Goal: Transaction & Acquisition: Book appointment/travel/reservation

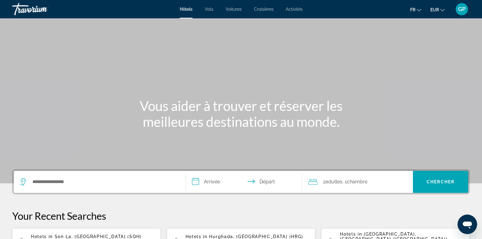
click at [212, 10] on span "Vols" at bounding box center [209, 9] width 9 height 5
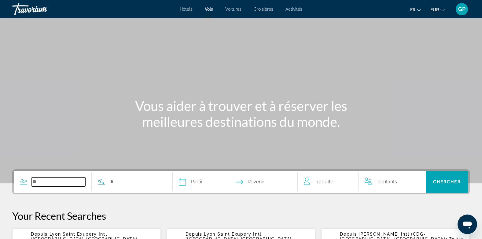
click at [53, 179] on input "Search widget" at bounding box center [58, 181] width 53 height 9
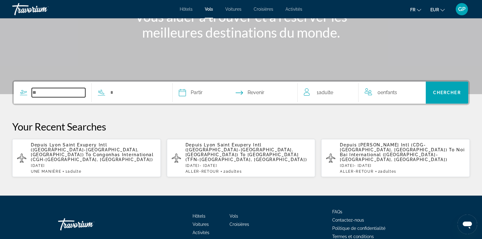
scroll to position [116, 0]
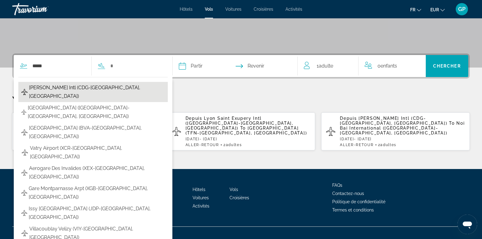
click at [62, 85] on span "Charles De Gaulle Intl (CDG-Paris, France)" at bounding box center [97, 91] width 136 height 17
type input "**********"
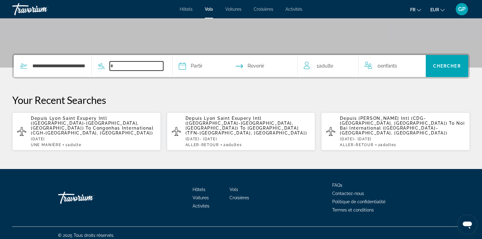
click at [125, 67] on input "Search widget" at bounding box center [136, 65] width 53 height 9
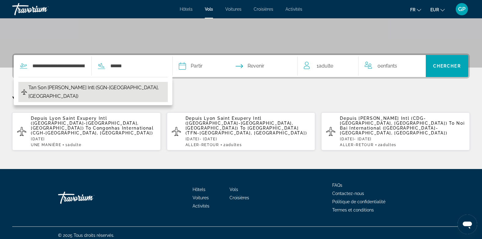
click at [96, 90] on span "Tan Son Nhut Intl (SGN-Ho Chi Minh City, Vietnam)" at bounding box center [96, 91] width 136 height 17
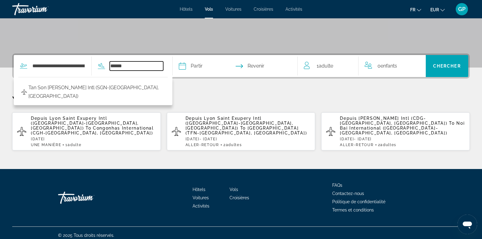
type input "**********"
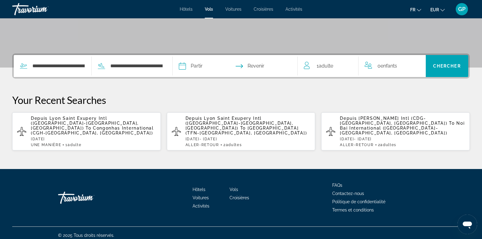
click at [211, 67] on input "Depart date" at bounding box center [208, 67] width 62 height 24
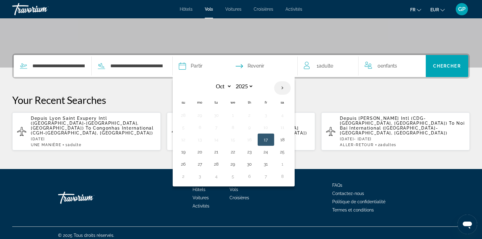
click at [287, 87] on th "Next month" at bounding box center [282, 87] width 16 height 13
select select "*"
select select "****"
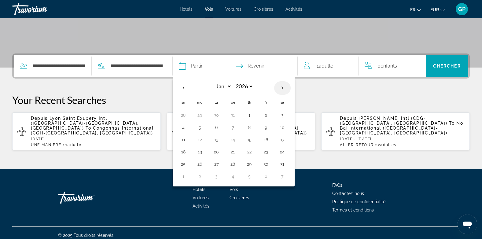
click at [287, 87] on th "Next month" at bounding box center [282, 87] width 16 height 13
select select "*"
click at [221, 152] on button "21" at bounding box center [216, 152] width 10 height 9
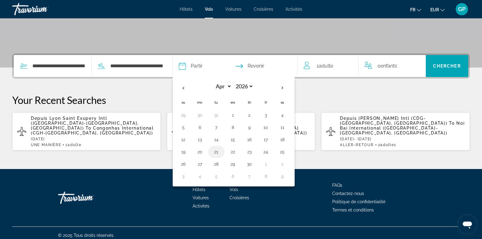
type input "**********"
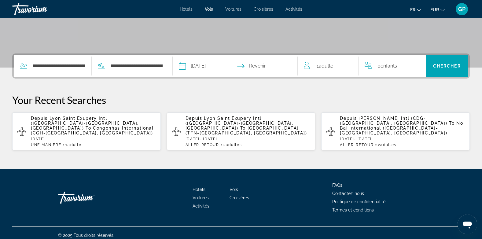
click at [331, 66] on span "Adulte" at bounding box center [326, 66] width 14 height 6
click at [350, 63] on icon "Increment adults" at bounding box center [348, 64] width 5 height 7
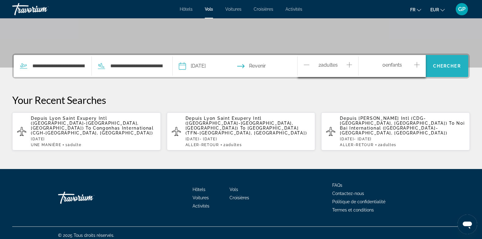
click at [444, 64] on span "Chercher" at bounding box center [447, 66] width 28 height 5
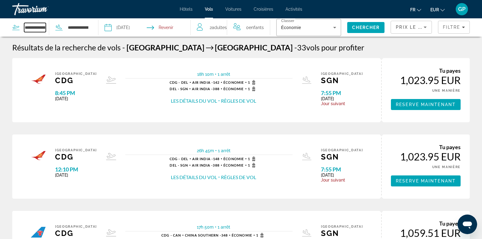
click at [37, 28] on input "**********" at bounding box center [35, 27] width 22 height 9
drag, startPoint x: 24, startPoint y: 28, endPoint x: 47, endPoint y: 27, distance: 22.6
click at [47, 27] on div "**********" at bounding box center [30, 27] width 37 height 9
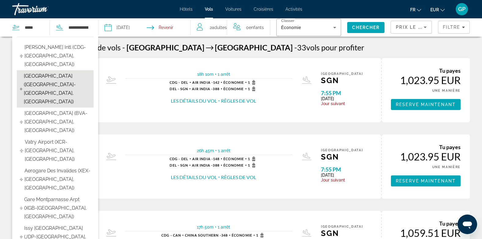
click at [48, 72] on span "Orly Airport (ORY-Paris, France)" at bounding box center [57, 89] width 67 height 34
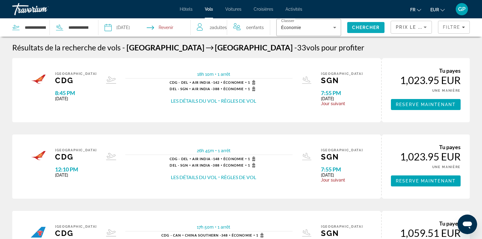
click at [357, 29] on span "Chercher" at bounding box center [366, 27] width 28 height 5
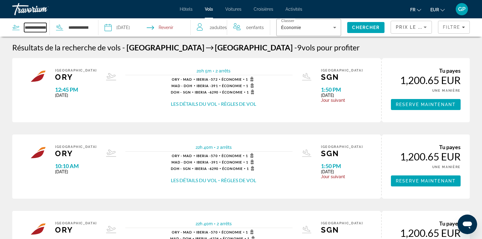
scroll to position [0, 40]
drag, startPoint x: 25, startPoint y: 27, endPoint x: 50, endPoint y: 26, distance: 25.4
click at [49, 26] on div "**********" at bounding box center [50, 27] width 77 height 18
click at [39, 28] on input "*****" at bounding box center [35, 27] width 22 height 9
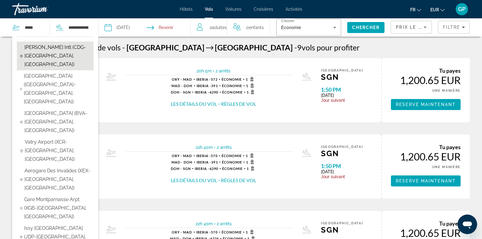
click at [44, 49] on span "Charles De Gaulle Intl (CDG-Paris, France)" at bounding box center [57, 56] width 66 height 26
type input "**********"
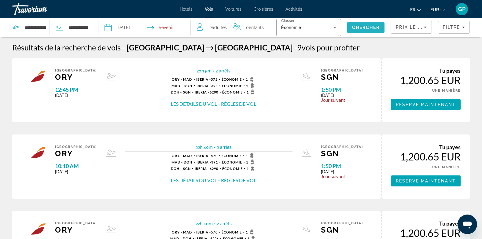
click at [360, 26] on span "Chercher" at bounding box center [366, 27] width 28 height 5
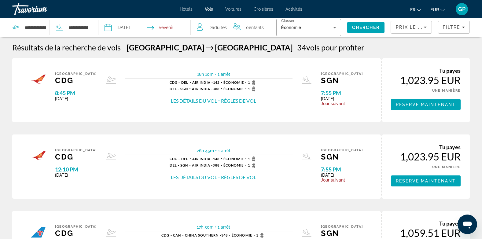
click at [130, 29] on input "Depart date: Apr 21, 2026" at bounding box center [126, 28] width 46 height 20
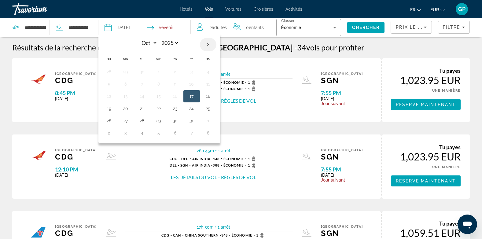
click at [208, 45] on th "Next month" at bounding box center [208, 44] width 16 height 13
select select "*"
select select "****"
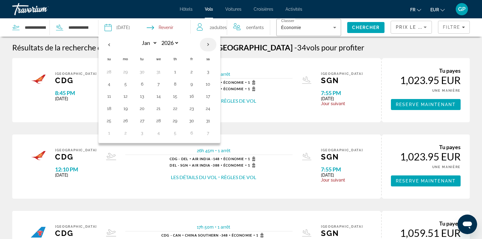
click at [208, 45] on th "Next month" at bounding box center [208, 44] width 16 height 13
select select "*"
click at [129, 109] on button "20" at bounding box center [126, 108] width 10 height 9
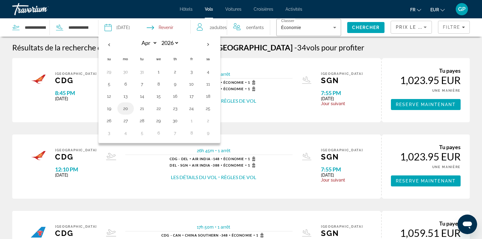
type input "**********"
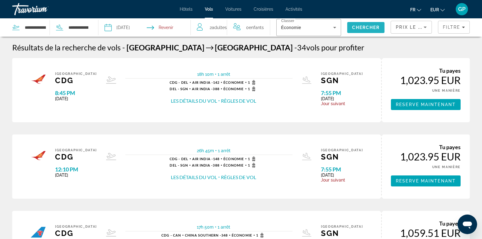
click at [365, 28] on span "Chercher" at bounding box center [366, 27] width 28 height 5
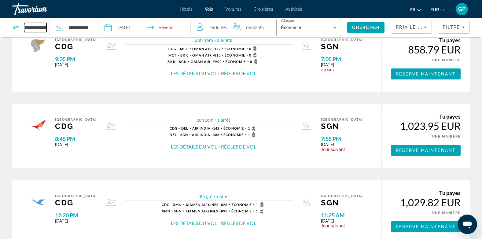
scroll to position [0, 62]
drag, startPoint x: 25, startPoint y: 26, endPoint x: 50, endPoint y: 28, distance: 24.9
click at [50, 28] on div "**********" at bounding box center [50, 27] width 77 height 18
click at [40, 27] on input "*****" at bounding box center [35, 27] width 22 height 9
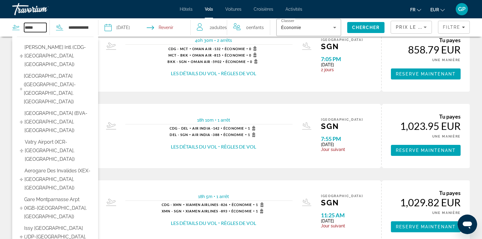
click at [40, 27] on input "*****" at bounding box center [35, 27] width 22 height 9
type input "*"
click at [40, 27] on input "Search widget" at bounding box center [35, 27] width 22 height 9
type input "**"
click at [38, 26] on input "**" at bounding box center [35, 27] width 22 height 9
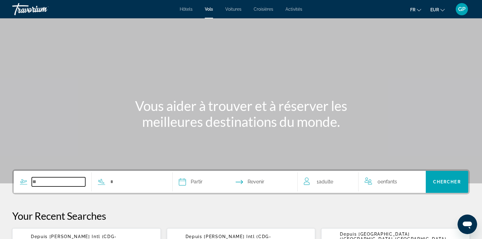
click at [50, 181] on input "Search widget" at bounding box center [58, 181] width 53 height 9
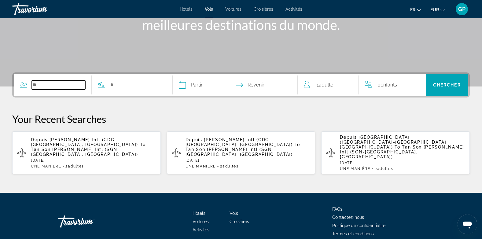
scroll to position [116, 0]
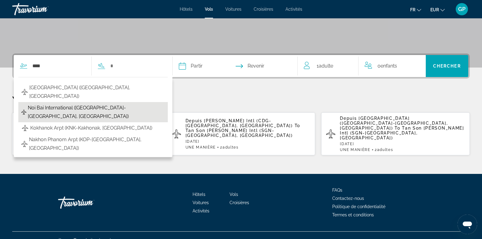
click at [77, 104] on span "Noi Bai International (HAN-Hanoi, Vietnam)" at bounding box center [96, 112] width 137 height 17
type input "**********"
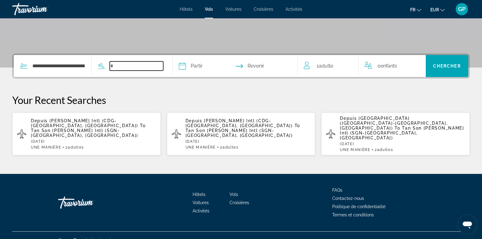
click at [123, 62] on input "Search widget" at bounding box center [136, 65] width 53 height 9
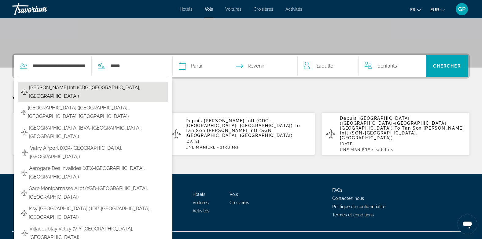
click at [93, 88] on span "Charles De Gaulle Intl (CDG-Paris, France)" at bounding box center [97, 91] width 136 height 17
type input "**********"
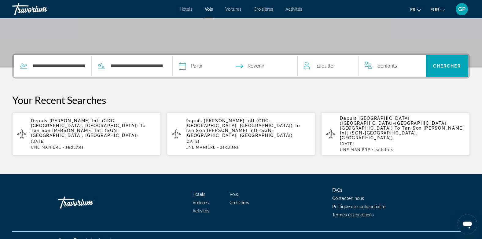
click at [201, 68] on input "Depart date" at bounding box center [208, 67] width 62 height 24
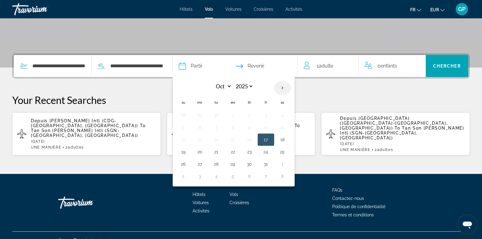
click at [285, 89] on th "Next month" at bounding box center [282, 87] width 16 height 13
select select "*"
select select "****"
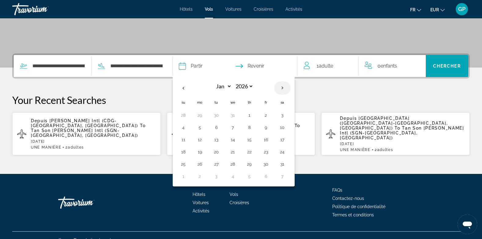
click at [285, 89] on th "Next month" at bounding box center [282, 87] width 16 height 13
select select "*"
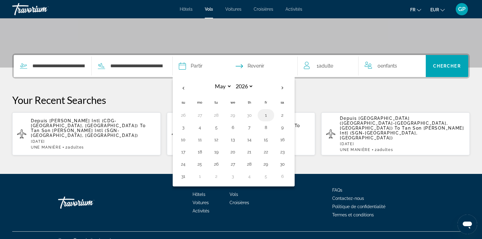
click at [269, 114] on button "1" at bounding box center [266, 115] width 10 height 9
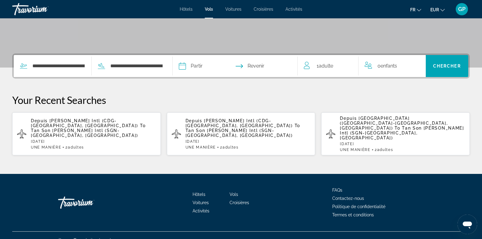
type input "**********"
click at [322, 64] on span "Adulte" at bounding box center [326, 66] width 14 height 6
click at [348, 66] on icon "Increment adults" at bounding box center [348, 64] width 5 height 7
click at [440, 62] on span "Search" at bounding box center [447, 66] width 42 height 15
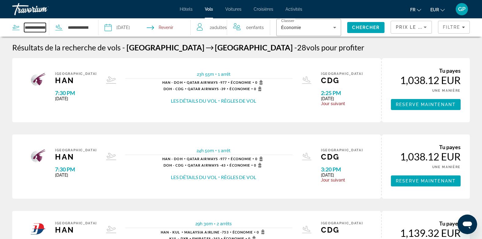
click at [24, 27] on input "**********" at bounding box center [35, 27] width 22 height 9
drag, startPoint x: 24, startPoint y: 27, endPoint x: 52, endPoint y: 24, distance: 27.7
click at [52, 24] on div "**********" at bounding box center [50, 27] width 77 height 18
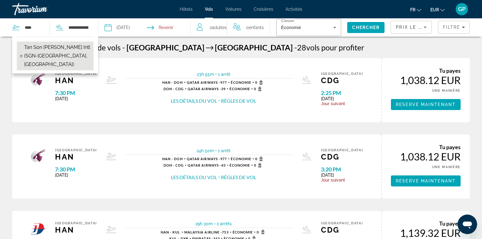
click at [42, 50] on span "Tan Son Nhut Intl (SGN-Ho Chi Minh City, Vietnam)" at bounding box center [57, 56] width 66 height 26
type input "**********"
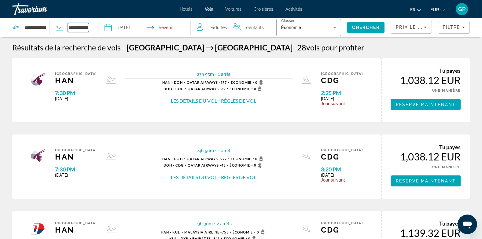
click at [68, 26] on input "**********" at bounding box center [78, 27] width 21 height 9
drag, startPoint x: 68, startPoint y: 26, endPoint x: 91, endPoint y: 26, distance: 22.3
click at [91, 26] on div "**********" at bounding box center [52, 27] width 81 height 18
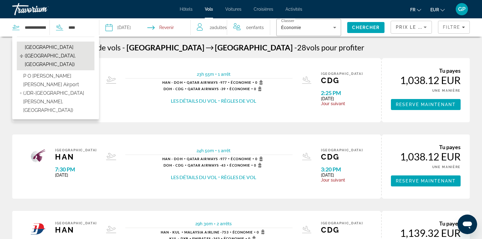
click at [69, 47] on span "Da Nang Intl Airport (DAD-Da Nang, Vietnam)" at bounding box center [58, 56] width 67 height 26
type input "**********"
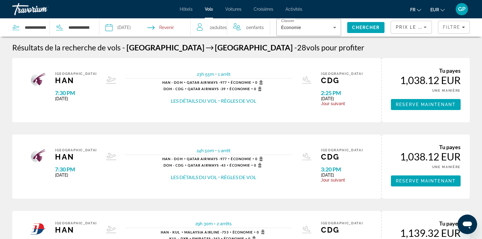
click at [125, 27] on input "Depart date: May 1, 2026" at bounding box center [126, 28] width 45 height 20
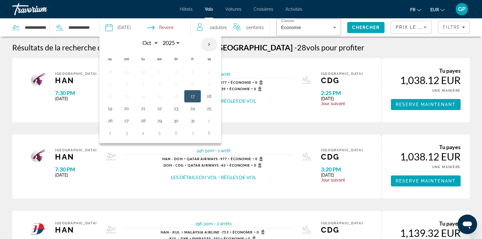
click at [211, 44] on th "Next month" at bounding box center [209, 44] width 16 height 13
click at [210, 44] on th "Next month" at bounding box center [209, 44] width 16 height 13
select select "*"
select select "****"
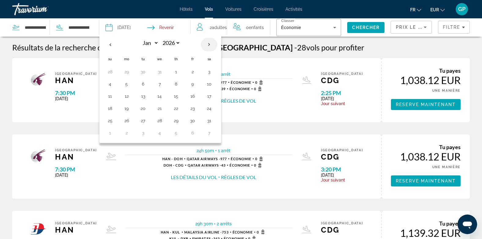
click at [210, 44] on th "Next month" at bounding box center [209, 44] width 16 height 13
click at [112, 44] on th "Previous month" at bounding box center [110, 44] width 16 height 13
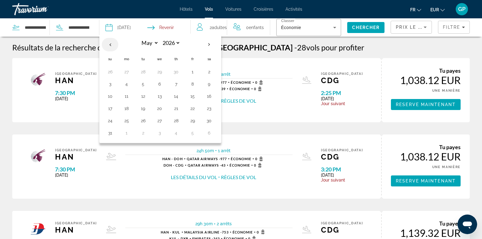
select select "*"
click at [194, 108] on button "24" at bounding box center [193, 108] width 10 height 9
type input "**********"
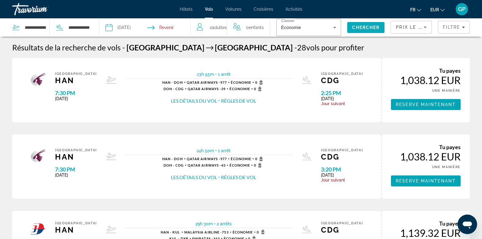
click at [368, 26] on span "Chercher" at bounding box center [366, 27] width 28 height 5
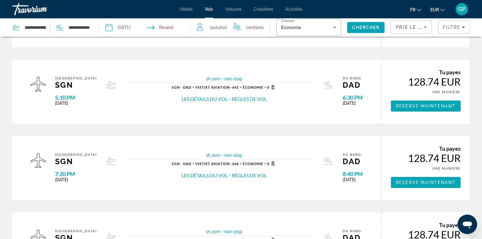
scroll to position [61, 0]
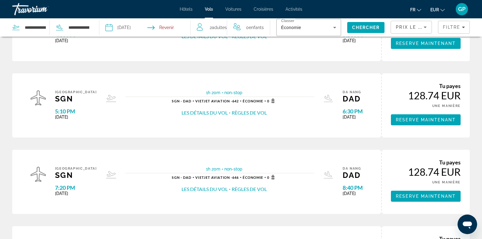
click at [231, 8] on span "Voitures" at bounding box center [233, 9] width 16 height 5
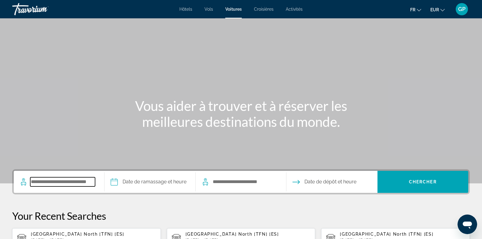
click at [53, 179] on input "Search pickup location" at bounding box center [62, 181] width 65 height 9
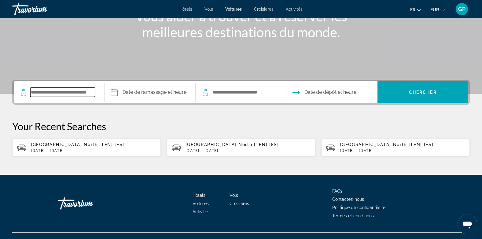
scroll to position [100, 0]
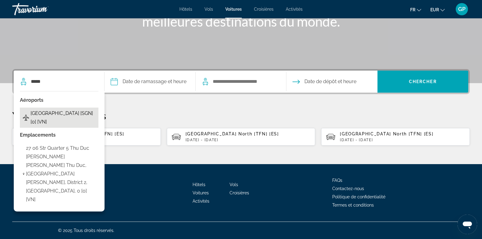
click at [42, 113] on span "Ho Chi Minh City Airport [SGN] [0] [VN]" at bounding box center [63, 117] width 65 height 17
type input "**********"
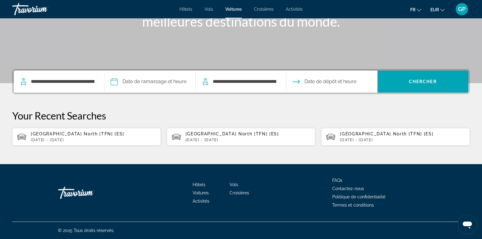
click at [151, 80] on input "Pickup date" at bounding box center [149, 83] width 93 height 24
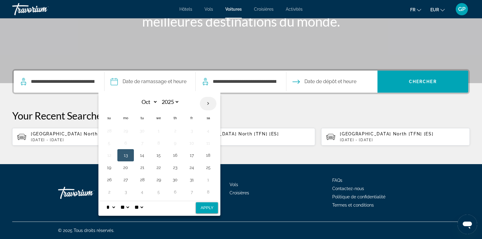
click at [207, 103] on th "Next month" at bounding box center [208, 103] width 16 height 13
select select "*"
select select "****"
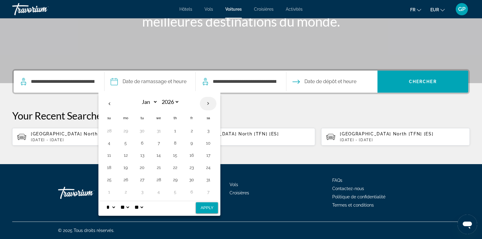
click at [207, 103] on th "Next month" at bounding box center [208, 103] width 16 height 13
select select "*"
click at [143, 167] on button "21" at bounding box center [142, 167] width 10 height 9
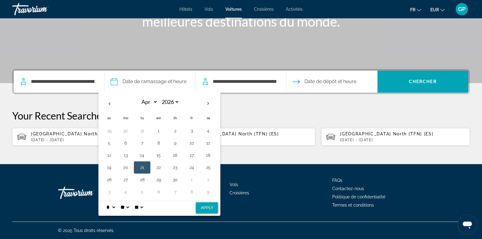
click at [109, 207] on select "* * * * * * * * * ** ** **" at bounding box center [110, 207] width 11 height 12
select select "**"
click at [105, 201] on select "* * * * * * * * * ** ** **" at bounding box center [110, 207] width 11 height 12
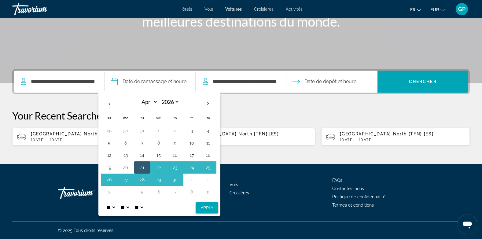
click at [202, 209] on button "Apply" at bounding box center [207, 207] width 22 height 11
type input "**********"
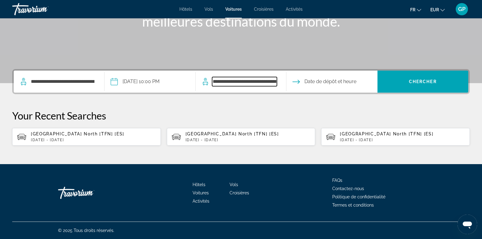
click at [250, 82] on input "**********" at bounding box center [244, 81] width 65 height 9
drag, startPoint x: 213, startPoint y: 80, endPoint x: 277, endPoint y: 79, distance: 64.2
click at [277, 79] on input "**********" at bounding box center [244, 81] width 65 height 9
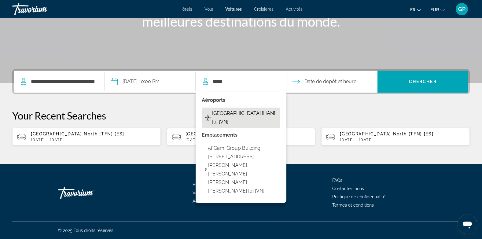
click at [237, 119] on span "Hanoi Noi Bai Airport [HAN] [0] [VN]" at bounding box center [244, 117] width 65 height 17
type input "**********"
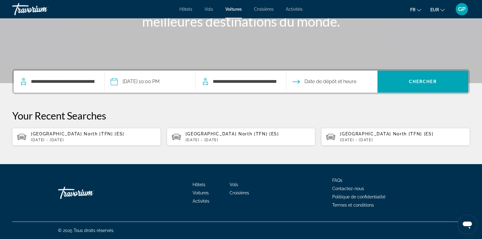
click at [323, 80] on input "Drop-off date" at bounding box center [331, 83] width 93 height 24
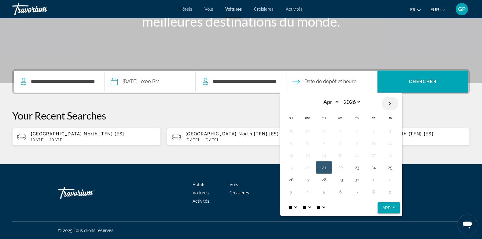
click at [387, 103] on th "Next month" at bounding box center [390, 103] width 16 height 13
select select "*"
click at [373, 130] on button "1" at bounding box center [373, 130] width 10 height 9
click at [295, 207] on select "* * * * * * * * * ** ** **" at bounding box center [292, 207] width 11 height 12
select select "*"
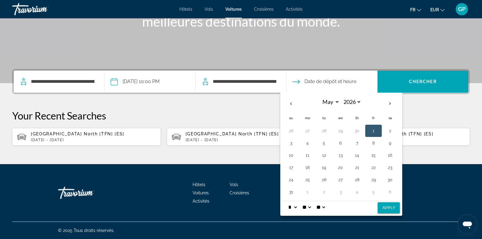
click at [287, 201] on select "* * * * * * * * * ** ** **" at bounding box center [292, 207] width 11 height 12
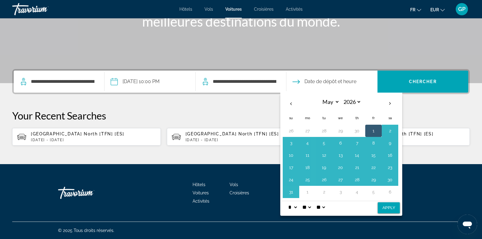
click at [390, 210] on button "Apply" at bounding box center [389, 207] width 22 height 11
type input "**********"
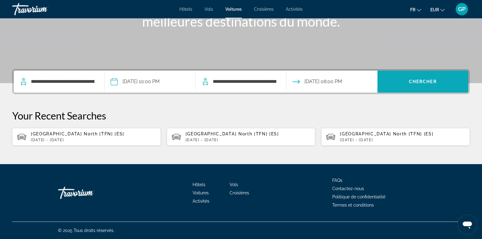
click at [423, 81] on span "Chercher" at bounding box center [423, 81] width 28 height 5
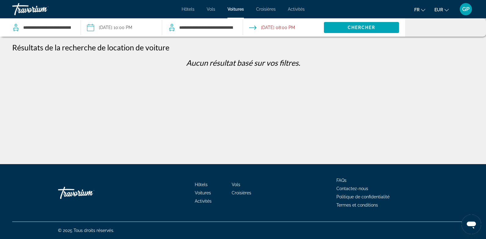
click at [189, 9] on span "Hôtels" at bounding box center [188, 9] width 13 height 5
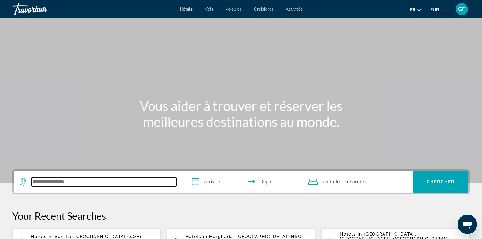
click at [64, 180] on input "Search hotel destination" at bounding box center [104, 181] width 145 height 9
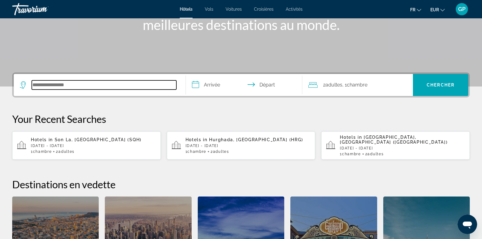
scroll to position [149, 0]
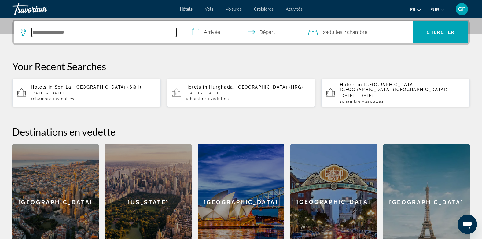
click at [71, 30] on input "Search hotel destination" at bounding box center [104, 32] width 145 height 9
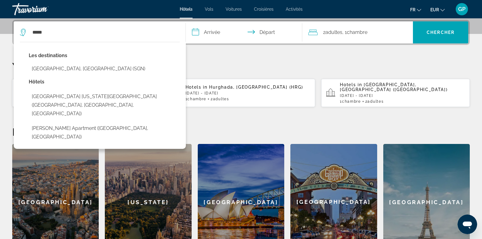
drag, startPoint x: 75, startPoint y: 67, endPoint x: 165, endPoint y: 35, distance: 95.6
click at [78, 67] on button "[GEOGRAPHIC_DATA], [GEOGRAPHIC_DATA] (SGN)" at bounding box center [104, 69] width 151 height 12
type input "**********"
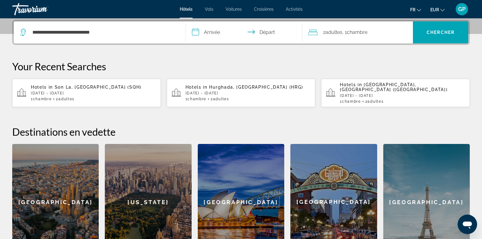
click at [213, 30] on input "**********" at bounding box center [245, 33] width 119 height 24
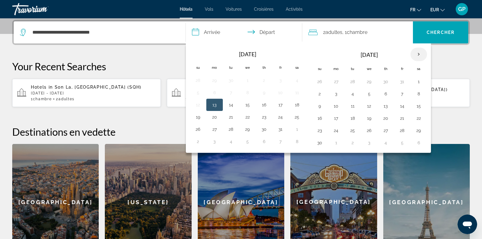
click at [418, 54] on th "Next month" at bounding box center [418, 54] width 16 height 13
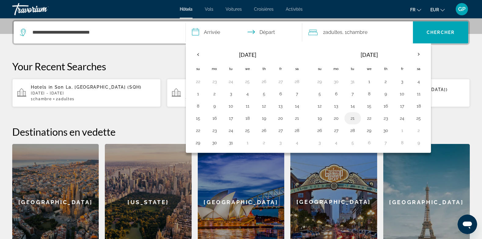
click at [351, 117] on button "21" at bounding box center [353, 118] width 10 height 9
click at [403, 119] on button "24" at bounding box center [402, 118] width 10 height 9
type input "**********"
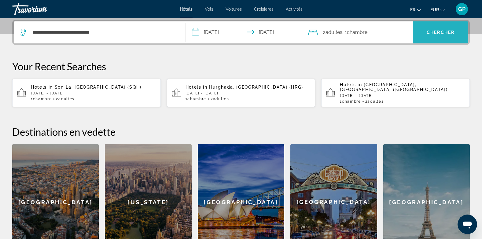
click at [436, 33] on span "Chercher" at bounding box center [440, 32] width 28 height 5
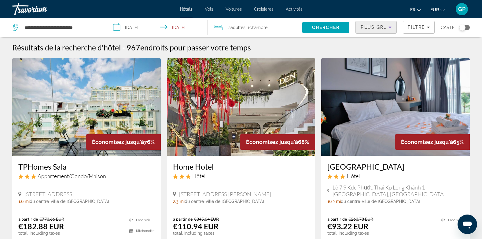
click at [382, 26] on span "Plus grandes économies" at bounding box center [397, 27] width 73 height 5
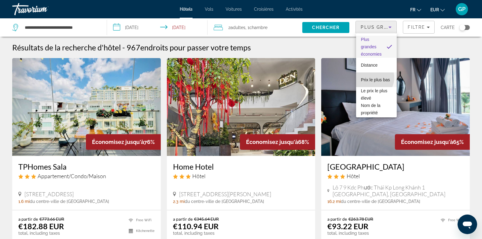
click at [372, 78] on span "Prix le plus bas" at bounding box center [375, 79] width 29 height 5
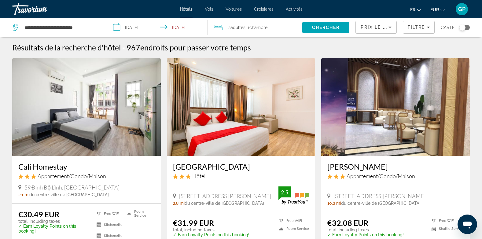
click at [466, 27] on div "Toggle map" at bounding box center [464, 27] width 10 height 5
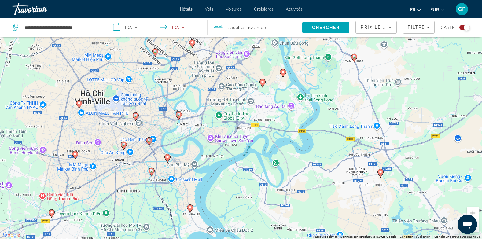
drag, startPoint x: 187, startPoint y: 126, endPoint x: 264, endPoint y: 126, distance: 77.3
click at [264, 126] on div "Pour activer le glissement avec le clavier, appuyez sur Alt+Entrée. Une fois ce…" at bounding box center [241, 119] width 482 height 239
click at [134, 116] on icon "Main content" at bounding box center [135, 117] width 5 height 8
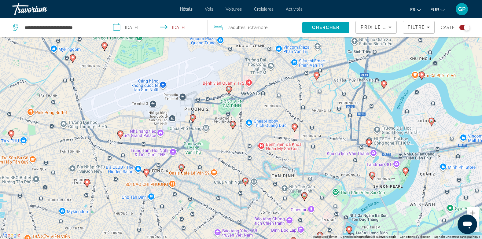
drag, startPoint x: 222, startPoint y: 92, endPoint x: 222, endPoint y: 135, distance: 42.8
click at [222, 135] on div "Pour naviguer, appuyez sur les touches fléchées. Pour activer le glissement ave…" at bounding box center [241, 119] width 482 height 239
click at [229, 90] on image "Main content" at bounding box center [229, 89] width 4 height 4
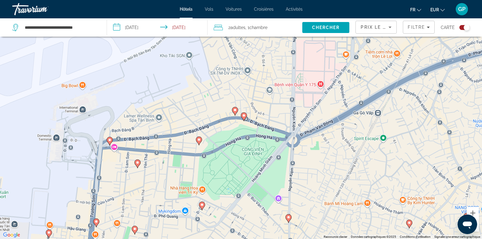
click at [234, 112] on image "Main content" at bounding box center [235, 110] width 4 height 4
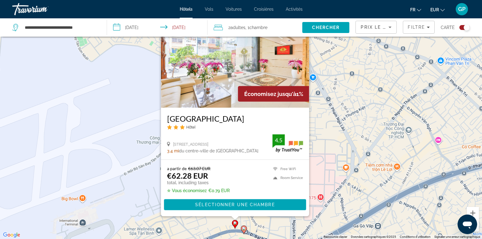
click at [317, 119] on div "Pour activer le glissement avec le clavier, appuyez sur Alt+Entrée. Une fois ce…" at bounding box center [241, 119] width 482 height 239
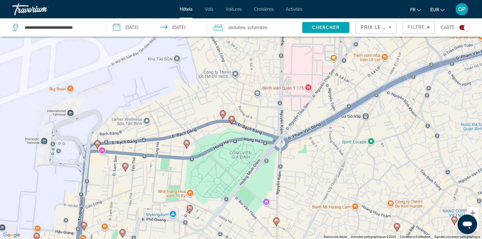
drag, startPoint x: 245, startPoint y: 204, endPoint x: 233, endPoint y: 90, distance: 114.0
click at [233, 90] on div "Pour activer le glissement avec le clavier, appuyez sur Alt+Entrée. Une fois ce…" at bounding box center [241, 119] width 482 height 239
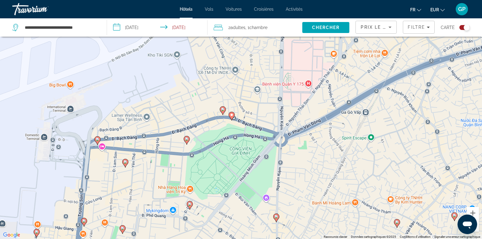
click at [232, 115] on image "Main content" at bounding box center [232, 115] width 4 height 4
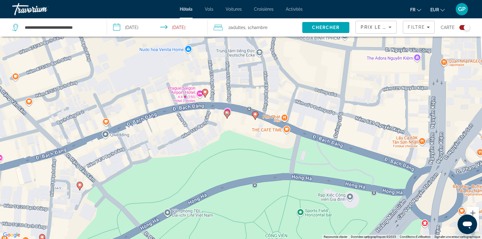
click at [256, 116] on image "Main content" at bounding box center [255, 114] width 4 height 4
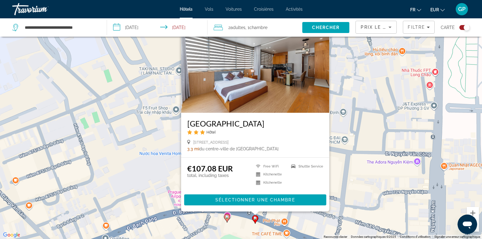
click at [338, 122] on div "Pour activer le glissement avec le clavier, appuyez sur Alt+Entrée. Une fois ce…" at bounding box center [241, 119] width 482 height 239
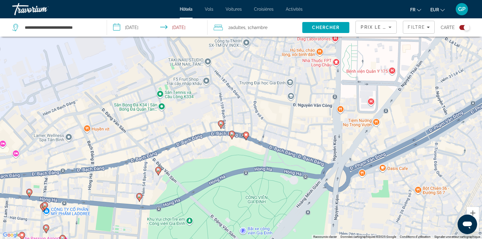
drag, startPoint x: 221, startPoint y: 190, endPoint x: 234, endPoint y: 100, distance: 91.4
click at [234, 100] on div "Pour activer le glissement avec le clavier, appuyez sur Alt+Entrée. Une fois ce…" at bounding box center [241, 119] width 482 height 239
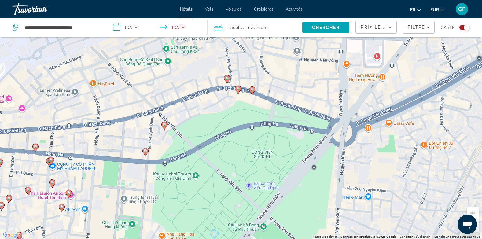
click at [238, 89] on image "Main content" at bounding box center [238, 89] width 4 height 4
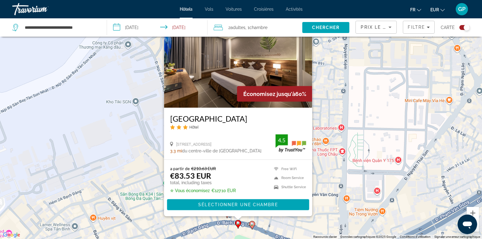
click at [329, 115] on div "Pour activer le glissement avec le clavier, appuyez sur Alt+Entrée. Une fois ce…" at bounding box center [241, 119] width 482 height 239
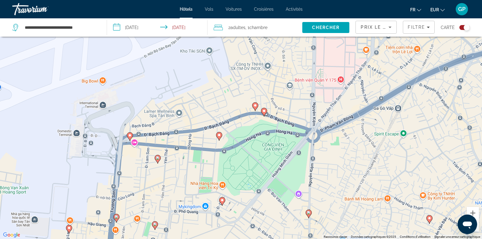
drag, startPoint x: 224, startPoint y: 194, endPoint x: 222, endPoint y: 79, distance: 115.2
click at [222, 79] on div "Pour activer le glissement avec le clavier, appuyez sur Alt+Entrée. Une fois ce…" at bounding box center [241, 119] width 482 height 239
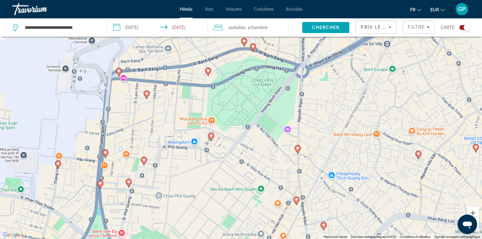
click at [146, 95] on icon "Main content" at bounding box center [146, 95] width 5 height 8
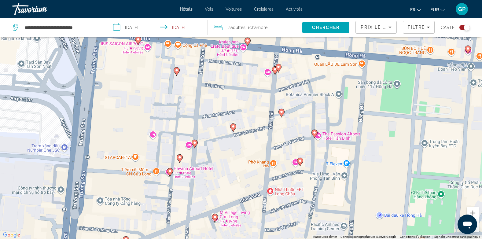
click at [233, 128] on image "Main content" at bounding box center [233, 127] width 4 height 4
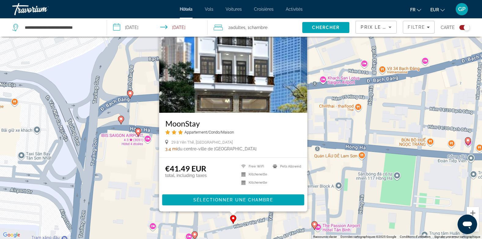
click at [138, 133] on icon "Main content" at bounding box center [137, 132] width 5 height 8
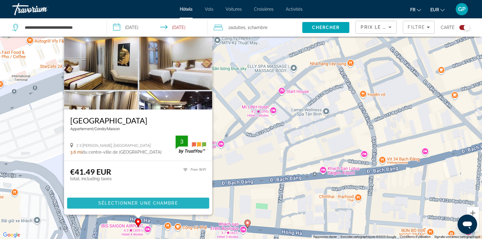
click at [121, 204] on span "Sélectionner une chambre" at bounding box center [137, 203] width 79 height 5
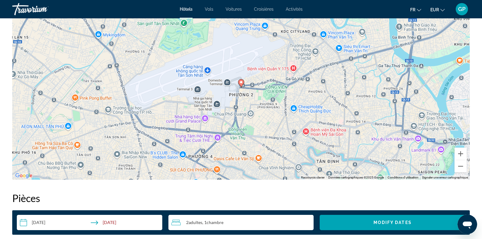
scroll to position [519, 0]
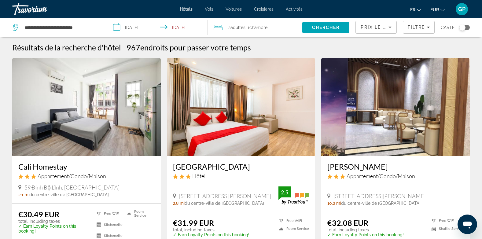
click at [210, 123] on img "Main content" at bounding box center [241, 107] width 148 height 98
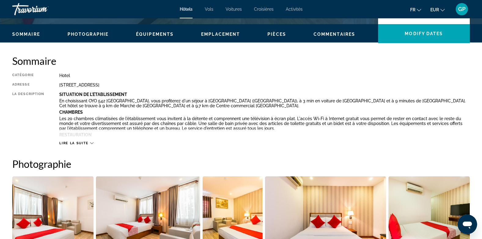
scroll to position [153, 0]
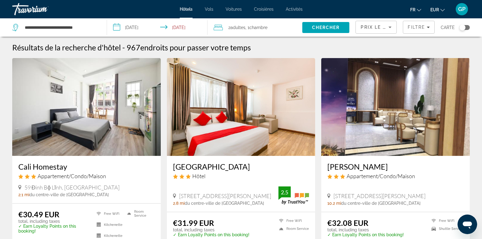
click at [466, 27] on div "Toggle map" at bounding box center [464, 27] width 10 height 5
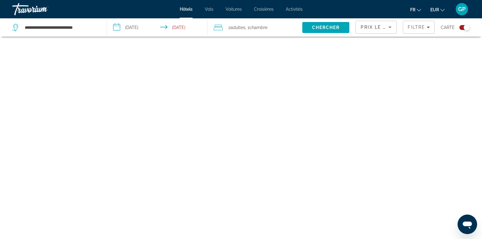
scroll to position [37, 0]
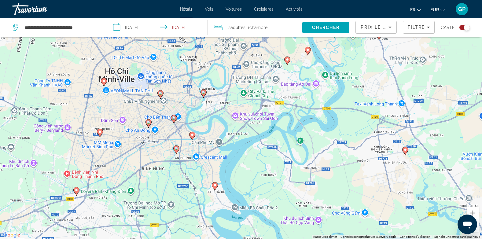
drag, startPoint x: 178, startPoint y: 114, endPoint x: 257, endPoint y: 134, distance: 81.3
click at [257, 134] on div "Pour activer le glissement avec le clavier, appuyez sur Alt+Entrée. Une fois ce…" at bounding box center [241, 119] width 482 height 239
click at [103, 82] on image "Main content" at bounding box center [104, 81] width 4 height 4
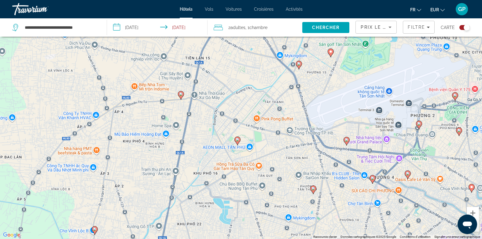
click at [237, 141] on icon "Main content" at bounding box center [236, 141] width 5 height 8
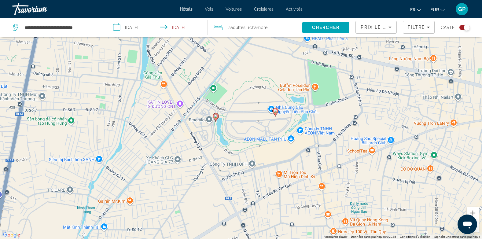
click at [215, 118] on image "Main content" at bounding box center [216, 116] width 4 height 4
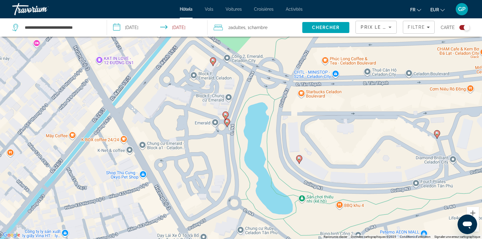
click at [225, 114] on image "Main content" at bounding box center [226, 115] width 4 height 4
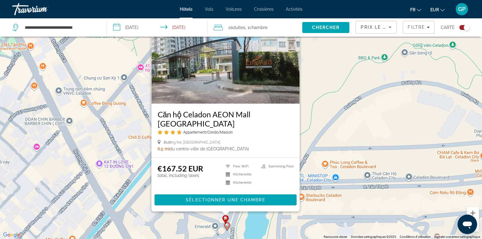
click at [306, 126] on div "Pour activer le glissement avec le clavier, appuyez sur Alt+Entrée. Une fois ce…" at bounding box center [241, 119] width 482 height 239
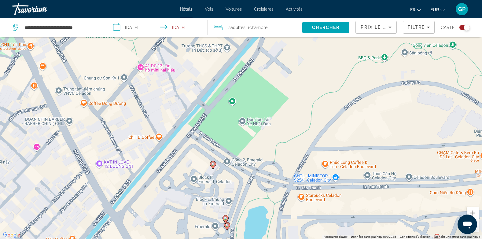
click at [225, 220] on g "Main content" at bounding box center [225, 219] width 6 height 9
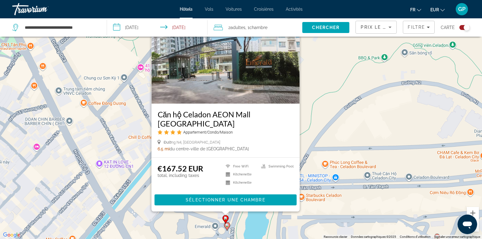
click at [320, 160] on div "Pour activer le glissement avec le clavier, appuyez sur Alt+Entrée. Une fois ce…" at bounding box center [241, 119] width 482 height 239
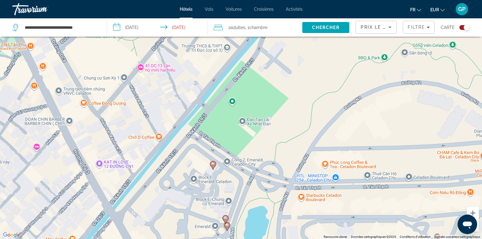
click at [213, 166] on image "Main content" at bounding box center [213, 164] width 4 height 4
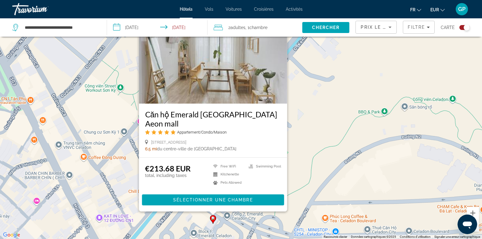
click at [298, 136] on div "Pour activer le glissement avec le clavier, appuyez sur Alt+Entrée. Une fois ce…" at bounding box center [241, 119] width 482 height 239
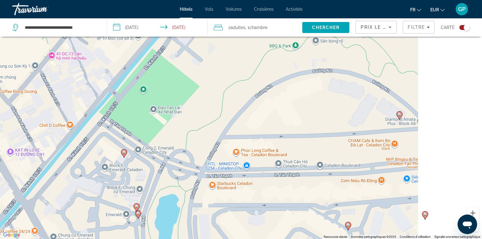
drag, startPoint x: 285, startPoint y: 186, endPoint x: 170, endPoint y: 92, distance: 148.3
click at [170, 92] on div "Pour activer le glissement avec le clavier, appuyez sur Alt+Entrée. Une fois ce…" at bounding box center [241, 119] width 482 height 239
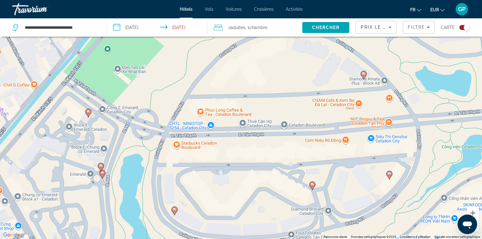
click at [174, 211] on image "Main content" at bounding box center [175, 210] width 4 height 4
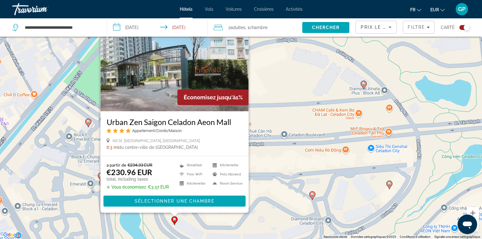
click at [313, 195] on image "Main content" at bounding box center [312, 194] width 4 height 4
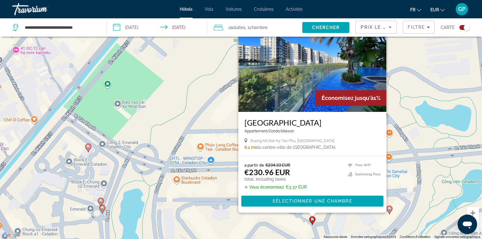
click at [390, 209] on image "Main content" at bounding box center [389, 209] width 4 height 4
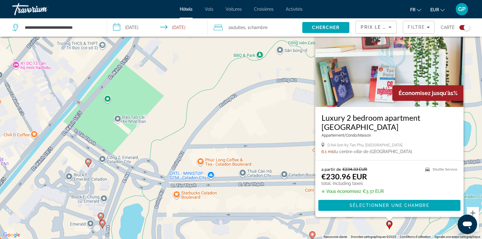
click at [228, 148] on div "Pour activer le glissement avec le clavier, appuyez sur Alt+Entrée. Une fois ce…" at bounding box center [241, 119] width 482 height 239
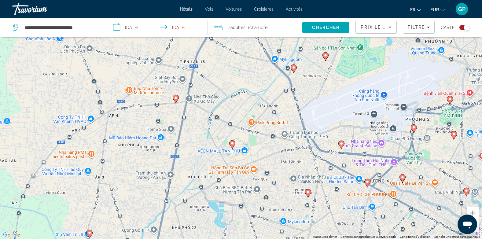
drag, startPoint x: 316, startPoint y: 136, endPoint x: 269, endPoint y: 147, distance: 48.0
click at [271, 146] on div "Pour activer le glissement avec le clavier, appuyez sur Alt+Entrée. Une fois ce…" at bounding box center [241, 119] width 482 height 239
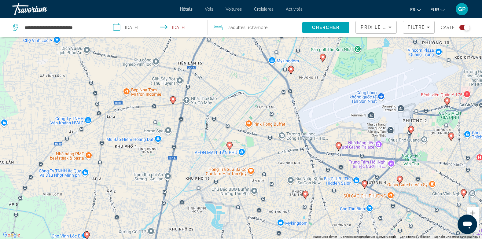
click at [291, 70] on image "Main content" at bounding box center [291, 69] width 4 height 4
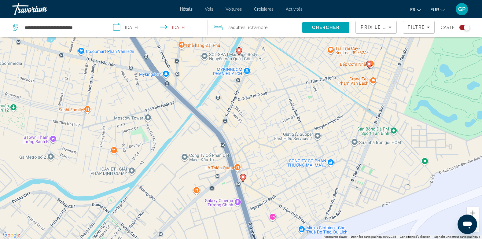
click at [368, 65] on image "Main content" at bounding box center [369, 64] width 4 height 4
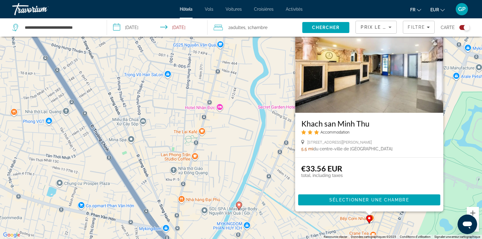
click at [364, 95] on img "Main content" at bounding box center [369, 64] width 148 height 98
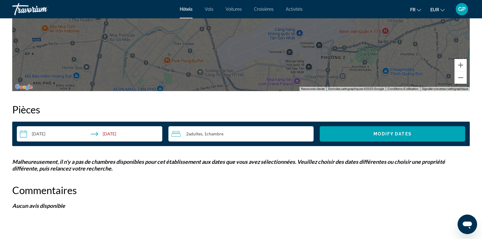
scroll to position [672, 0]
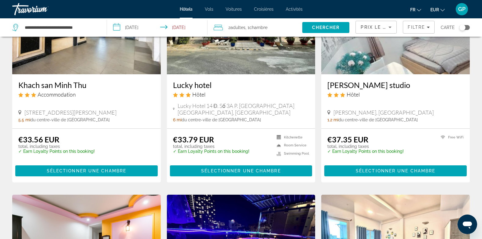
scroll to position [306, 0]
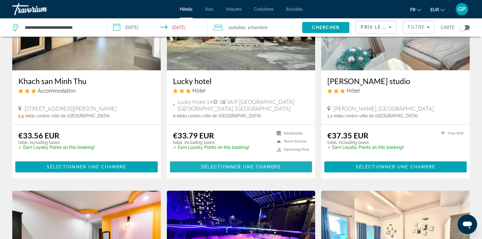
click at [232, 174] on span "Main content" at bounding box center [241, 166] width 142 height 15
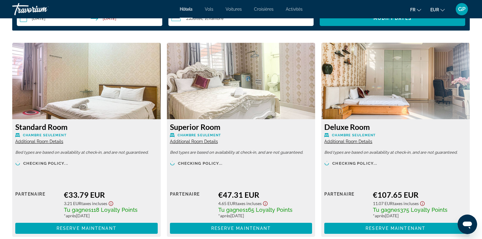
scroll to position [825, 0]
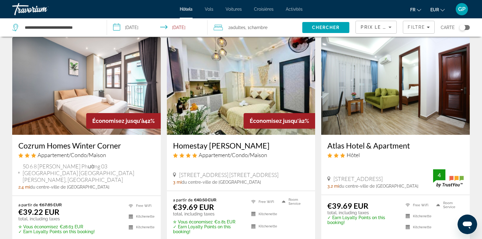
scroll to position [703, 0]
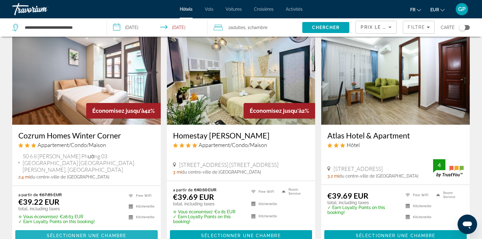
click at [86, 233] on span "Sélectionner une chambre" at bounding box center [86, 235] width 79 height 5
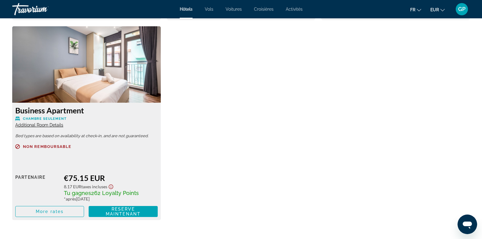
scroll to position [1039, 0]
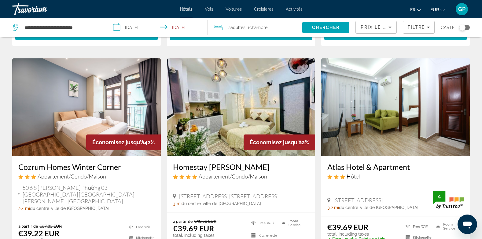
scroll to position [672, 0]
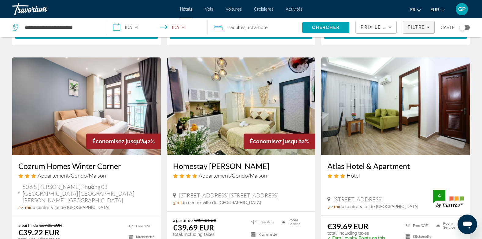
click at [425, 25] on span "Filtre" at bounding box center [416, 27] width 17 height 5
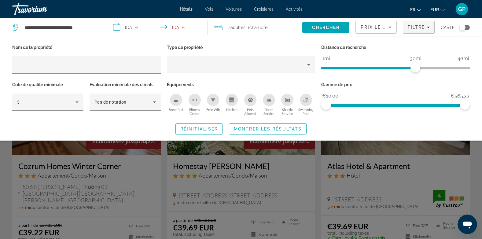
click at [267, 100] on icon "Room Service" at bounding box center [269, 99] width 4 height 3
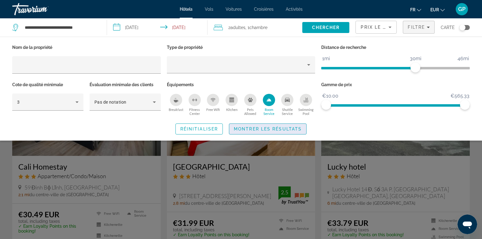
click at [256, 128] on span "Montrer les résultats" at bounding box center [268, 128] width 68 height 5
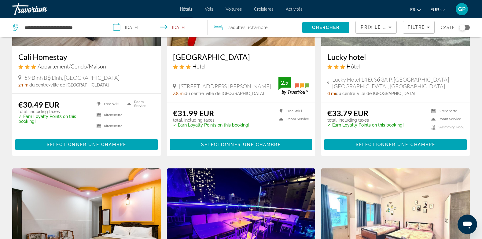
scroll to position [122, 0]
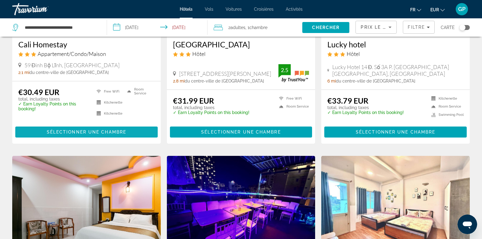
click at [85, 134] on span "Sélectionner une chambre" at bounding box center [86, 132] width 79 height 5
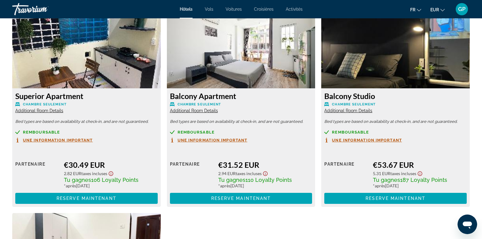
scroll to position [825, 0]
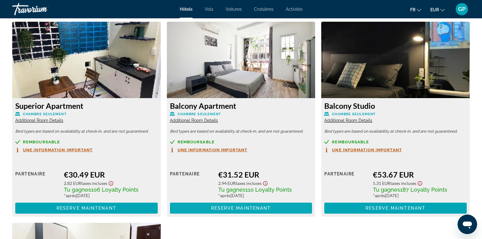
click at [238, 210] on span "Reserve maintenant" at bounding box center [241, 208] width 60 height 5
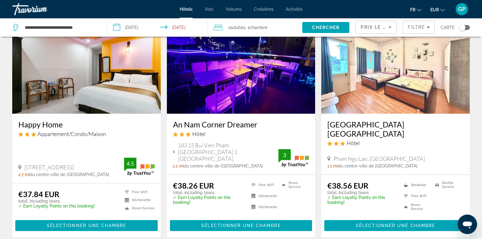
scroll to position [275, 0]
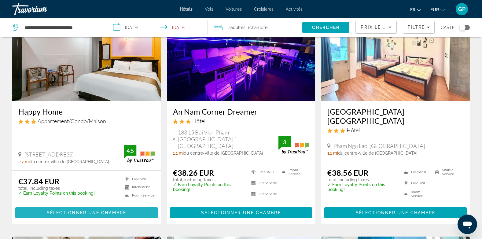
click at [80, 210] on span "Sélectionner une chambre" at bounding box center [86, 212] width 79 height 5
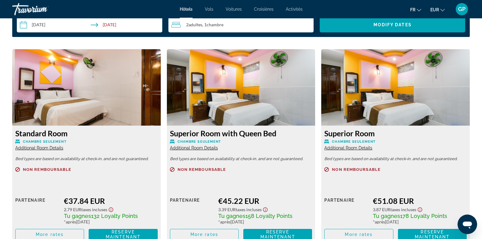
scroll to position [825, 0]
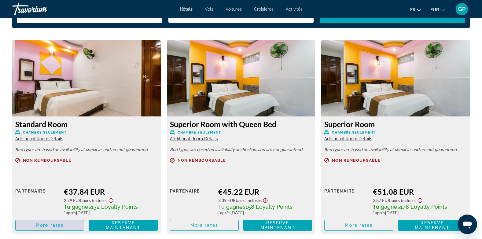
click at [32, 226] on span "Main content" at bounding box center [50, 225] width 68 height 15
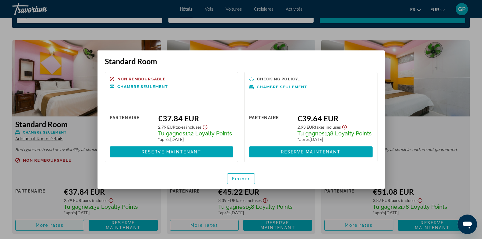
scroll to position [0, 0]
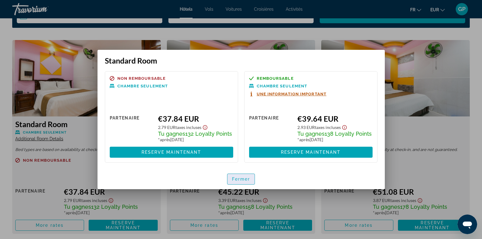
click at [241, 181] on span "Fermer" at bounding box center [241, 179] width 18 height 5
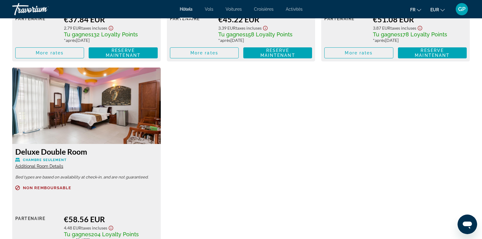
scroll to position [1008, 0]
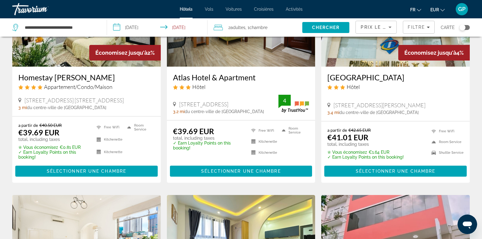
scroll to position [550, 0]
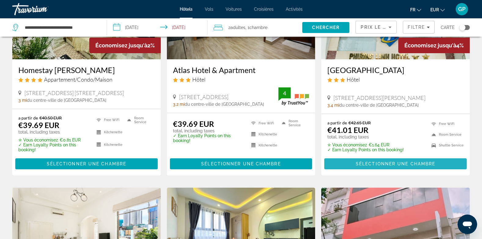
click at [414, 163] on span "Sélectionner une chambre" at bounding box center [395, 163] width 79 height 5
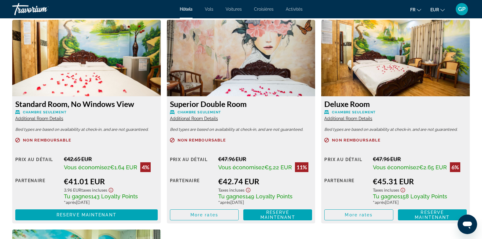
scroll to position [855, 0]
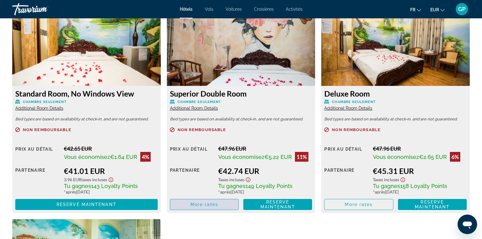
click at [201, 203] on span "More rates" at bounding box center [204, 204] width 28 height 5
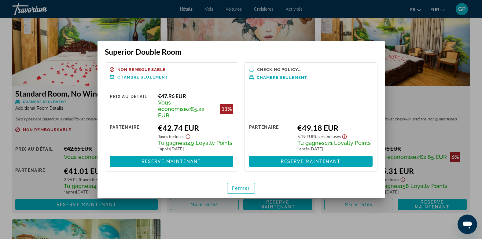
scroll to position [0, 0]
click at [237, 181] on span "button" at bounding box center [240, 188] width 27 height 15
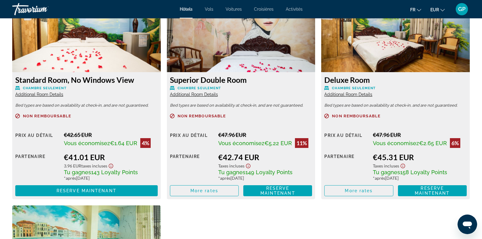
scroll to position [855, 0]
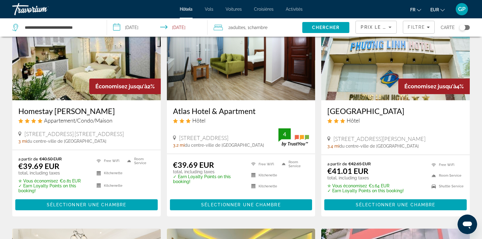
scroll to position [519, 0]
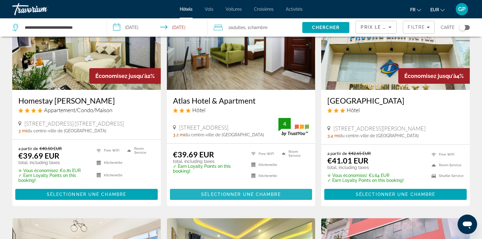
click at [207, 190] on span "Main content" at bounding box center [241, 194] width 142 height 15
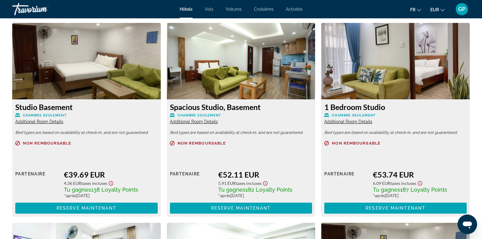
scroll to position [855, 0]
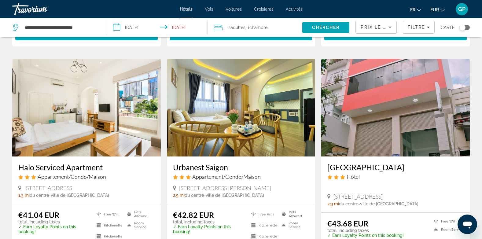
scroll to position [703, 0]
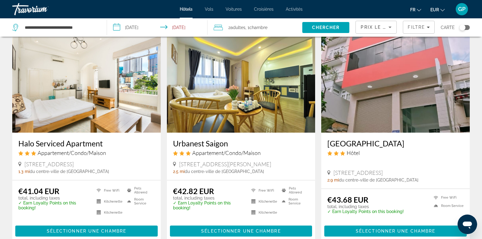
click at [89, 104] on img "Main content" at bounding box center [86, 84] width 148 height 98
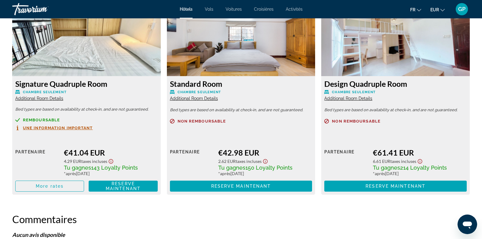
scroll to position [825, 0]
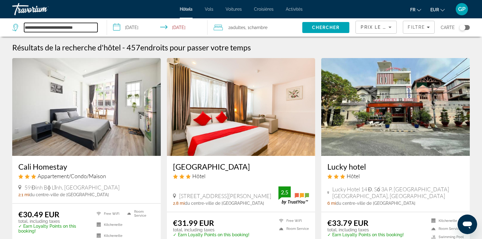
drag, startPoint x: 90, startPoint y: 27, endPoint x: 23, endPoint y: 27, distance: 66.6
click at [23, 27] on div "**********" at bounding box center [54, 27] width 85 height 9
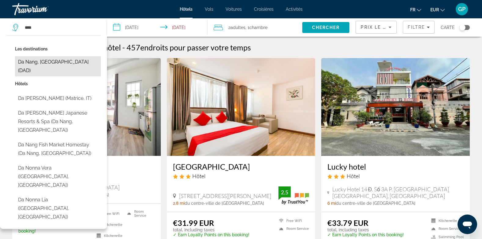
click at [43, 60] on button "Da Nang, [GEOGRAPHIC_DATA] (DAD)" at bounding box center [58, 66] width 86 height 20
type input "**********"
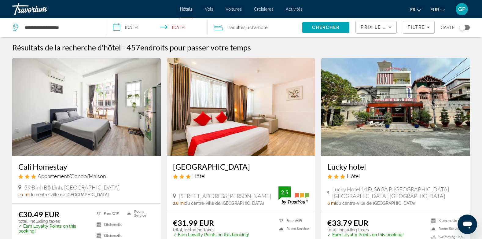
click at [134, 23] on input "**********" at bounding box center [158, 28] width 103 height 20
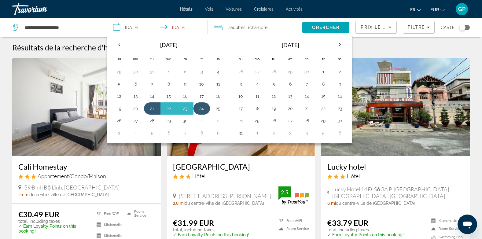
click at [205, 111] on button "24" at bounding box center [202, 108] width 10 height 9
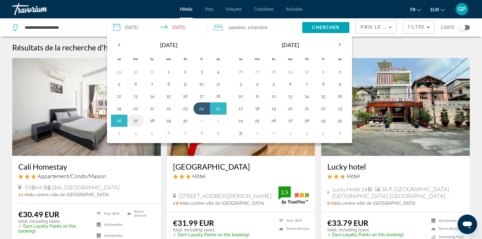
click at [137, 123] on button "27" at bounding box center [136, 120] width 10 height 9
type input "**********"
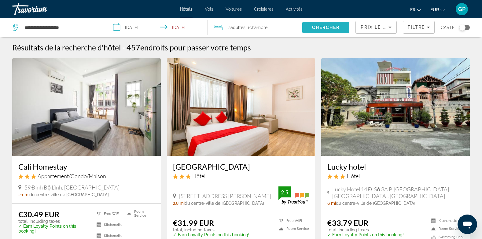
click at [330, 30] on span "Search" at bounding box center [325, 27] width 47 height 15
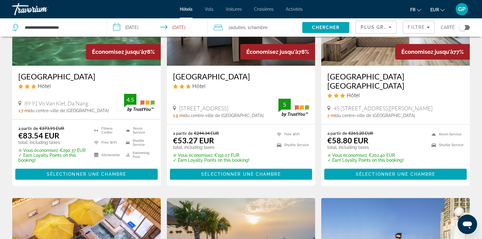
scroll to position [92, 0]
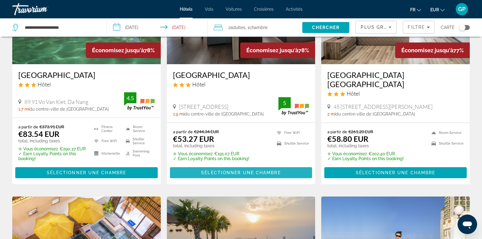
click at [252, 173] on span "Sélectionner une chambre" at bounding box center [240, 172] width 79 height 5
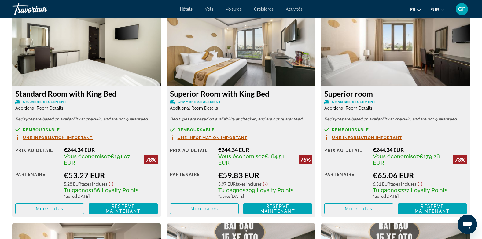
scroll to position [886, 0]
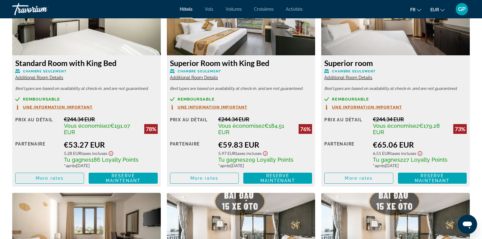
click at [44, 179] on span "More rates" at bounding box center [50, 178] width 28 height 5
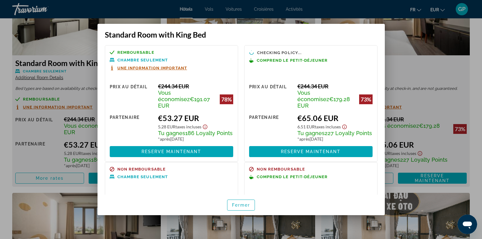
scroll to position [0, 0]
click at [243, 204] on span "Fermer" at bounding box center [241, 205] width 18 height 5
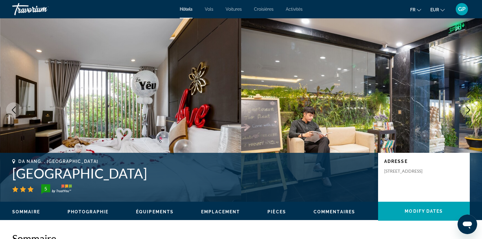
scroll to position [886, 0]
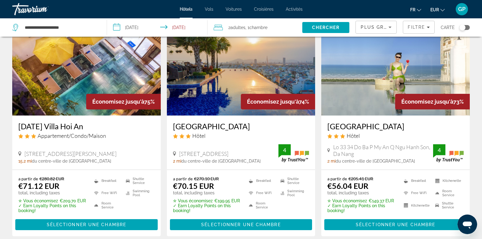
scroll to position [275, 0]
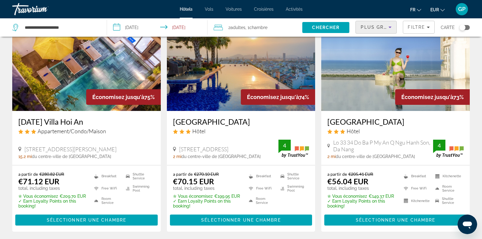
click at [379, 27] on span "Plus grandes économies" at bounding box center [397, 27] width 73 height 5
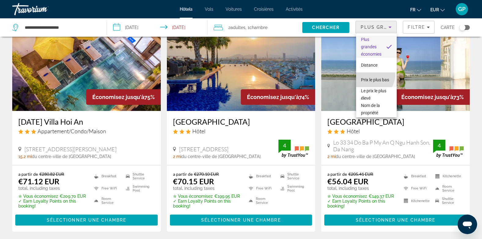
click at [370, 77] on span "Prix le plus bas" at bounding box center [375, 79] width 28 height 5
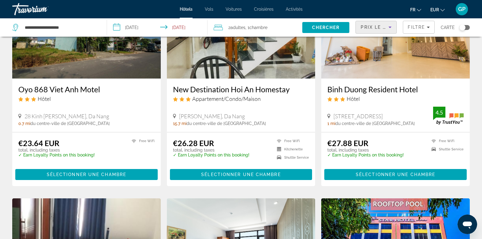
scroll to position [92, 0]
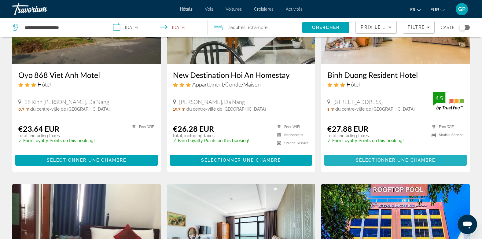
click at [385, 161] on span "Sélectionner une chambre" at bounding box center [395, 160] width 79 height 5
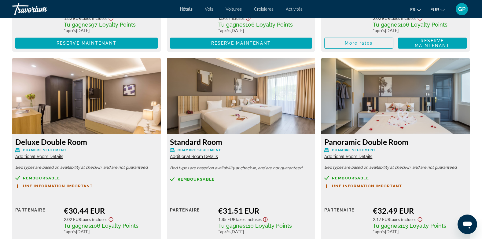
scroll to position [1069, 0]
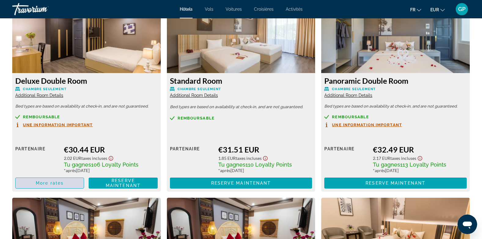
click at [55, 184] on span "More rates" at bounding box center [50, 183] width 28 height 5
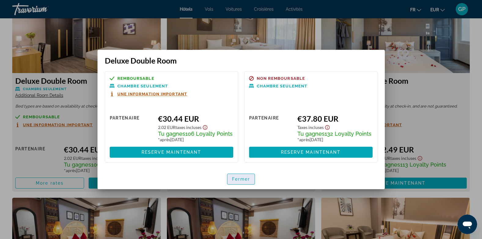
click at [245, 178] on span "Fermer" at bounding box center [241, 179] width 18 height 5
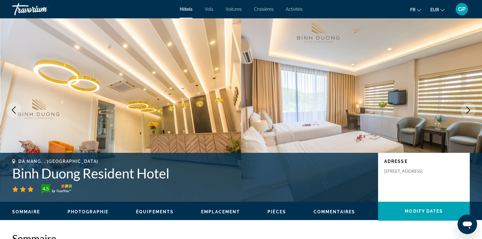
scroll to position [1069, 0]
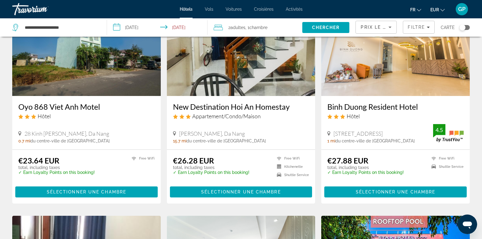
scroll to position [61, 0]
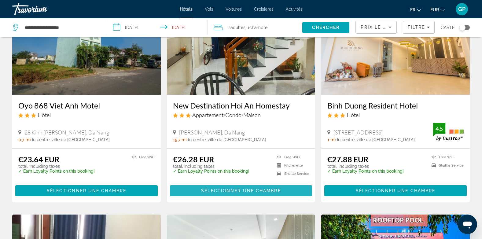
click at [219, 186] on span "Main content" at bounding box center [241, 190] width 142 height 15
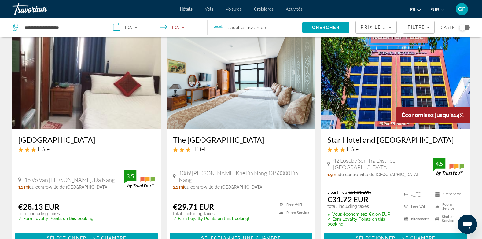
scroll to position [275, 0]
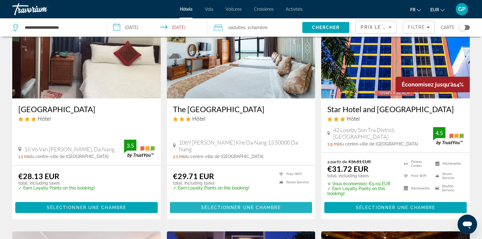
click at [251, 208] on span "Sélectionner une chambre" at bounding box center [240, 207] width 79 height 5
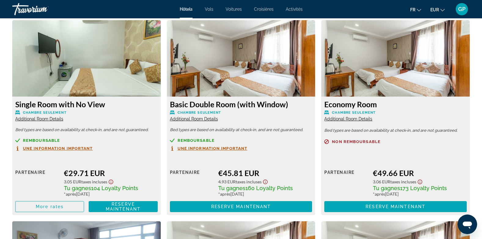
scroll to position [855, 0]
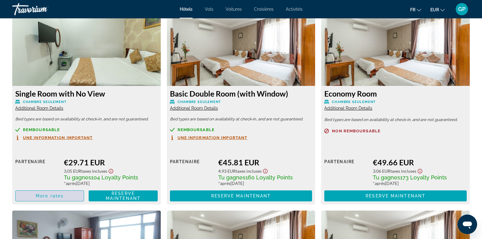
click at [43, 195] on span "More rates" at bounding box center [50, 195] width 28 height 5
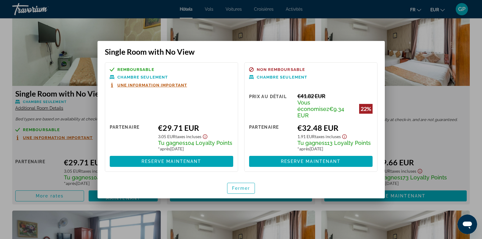
scroll to position [0, 0]
click at [241, 186] on span "Fermer" at bounding box center [241, 188] width 18 height 5
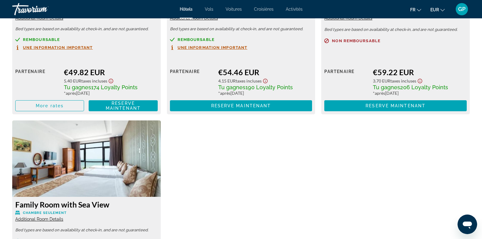
scroll to position [1161, 0]
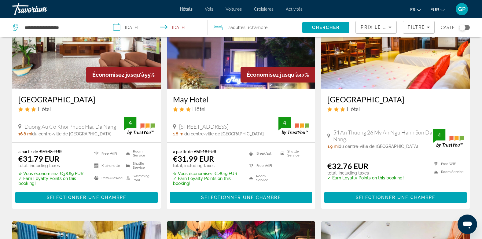
scroll to position [519, 0]
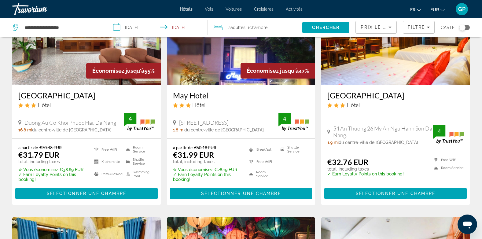
click at [74, 75] on img "Main content" at bounding box center [86, 36] width 148 height 98
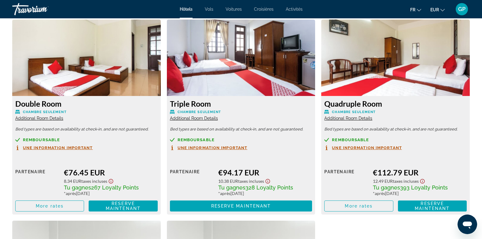
scroll to position [855, 0]
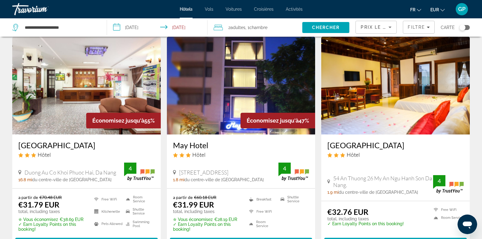
scroll to position [489, 0]
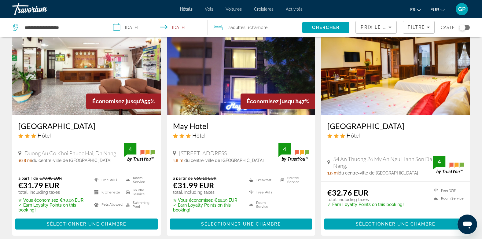
click at [278, 82] on img "Main content" at bounding box center [241, 66] width 148 height 98
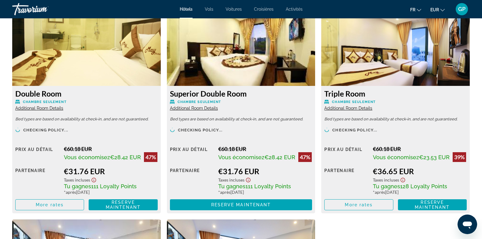
scroll to position [886, 0]
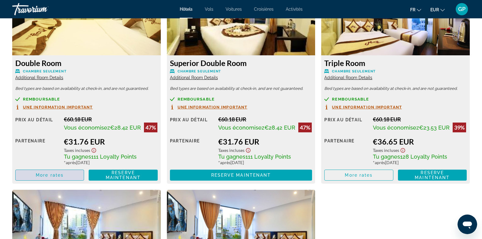
click at [41, 176] on span "More rates" at bounding box center [50, 175] width 28 height 5
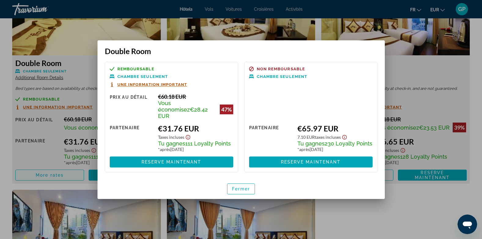
scroll to position [0, 0]
click at [239, 186] on span "Fermer" at bounding box center [241, 188] width 18 height 5
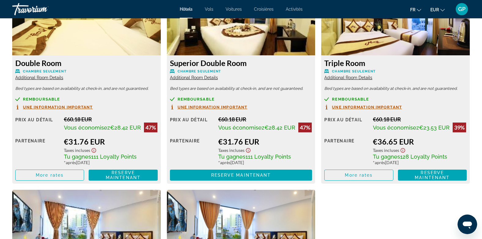
scroll to position [886, 0]
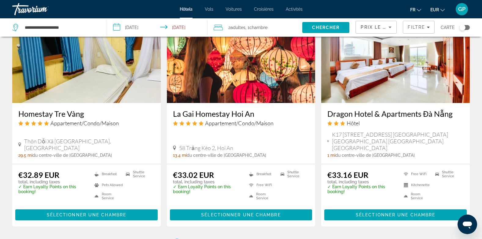
scroll to position [733, 0]
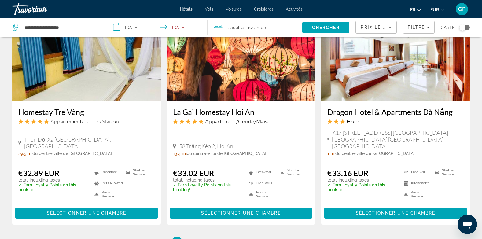
click at [230, 79] on img "Main content" at bounding box center [241, 52] width 148 height 98
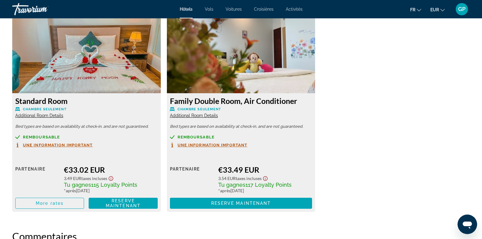
scroll to position [855, 0]
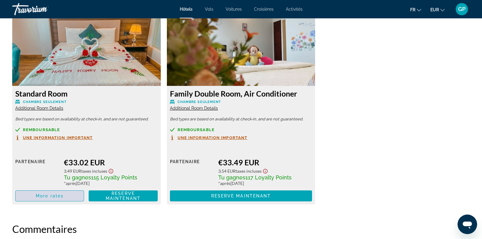
click at [42, 194] on span "More rates" at bounding box center [50, 195] width 28 height 5
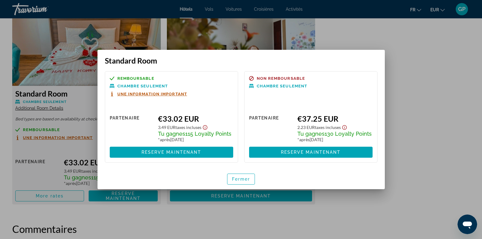
scroll to position [0, 0]
click at [237, 180] on span "Fermer" at bounding box center [241, 179] width 18 height 5
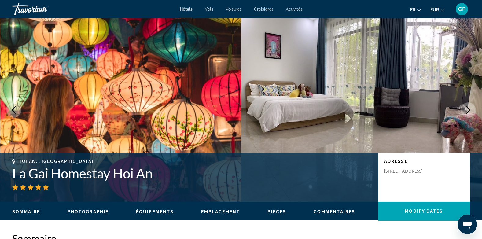
scroll to position [855, 0]
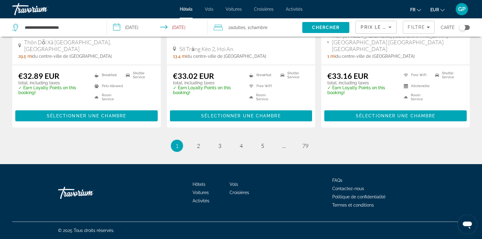
scroll to position [837, 0]
click at [199, 148] on span "2" at bounding box center [198, 145] width 3 height 7
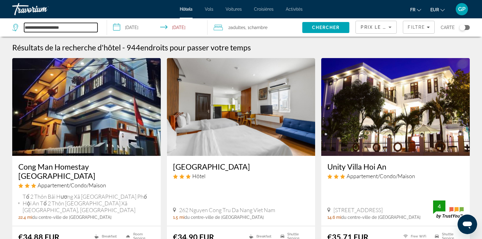
click at [79, 26] on input "**********" at bounding box center [60, 27] width 73 height 9
drag, startPoint x: 79, startPoint y: 26, endPoint x: 22, endPoint y: 29, distance: 56.9
click at [22, 29] on div "**********" at bounding box center [54, 27] width 85 height 9
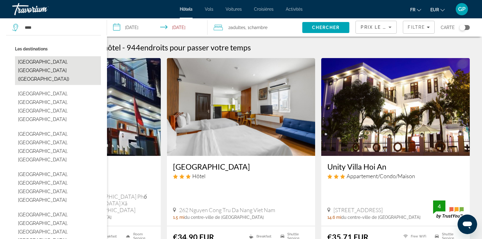
click at [40, 60] on button "[GEOGRAPHIC_DATA], [GEOGRAPHIC_DATA] ([GEOGRAPHIC_DATA])" at bounding box center [58, 70] width 86 height 29
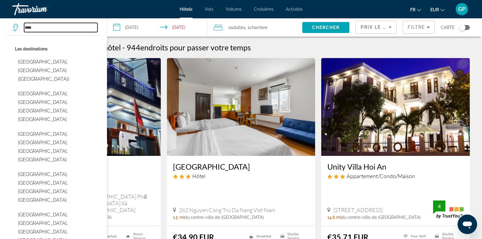
type input "**********"
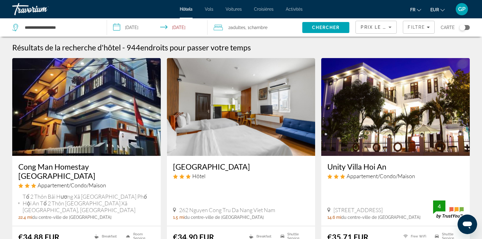
click at [140, 29] on input "**********" at bounding box center [158, 28] width 103 height 20
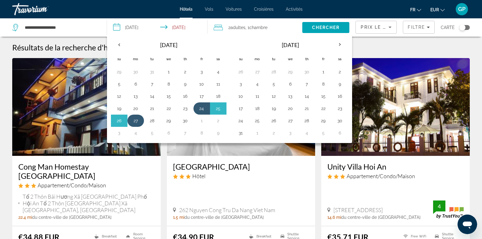
click at [134, 120] on button "27" at bounding box center [136, 120] width 10 height 9
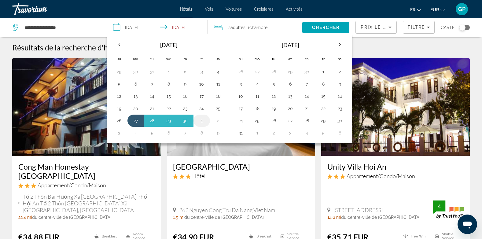
click at [200, 122] on button "1" at bounding box center [202, 120] width 10 height 9
type input "**********"
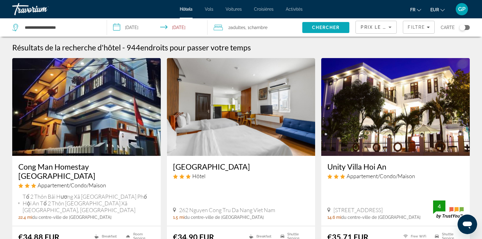
click at [323, 29] on span "Chercher" at bounding box center [326, 27] width 28 height 5
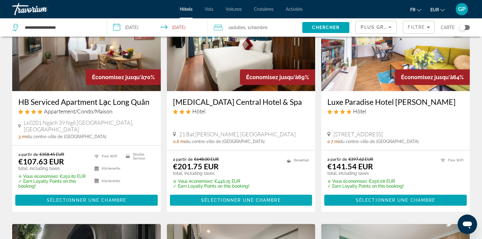
scroll to position [306, 0]
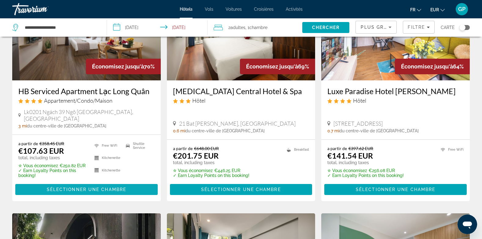
click at [70, 189] on span "Sélectionner une chambre" at bounding box center [86, 189] width 79 height 5
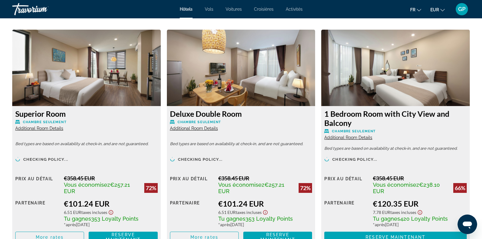
scroll to position [855, 0]
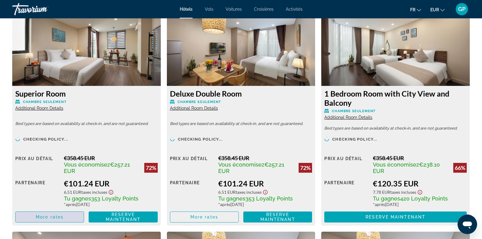
click at [53, 214] on span "More rates" at bounding box center [50, 216] width 28 height 5
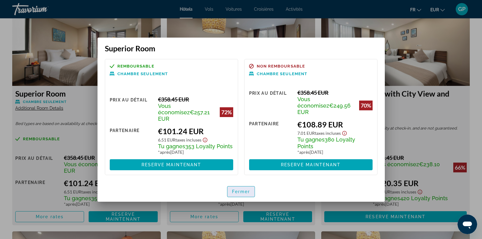
click at [234, 190] on span "Fermer" at bounding box center [241, 191] width 18 height 5
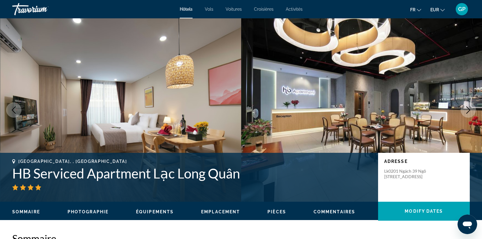
scroll to position [855, 0]
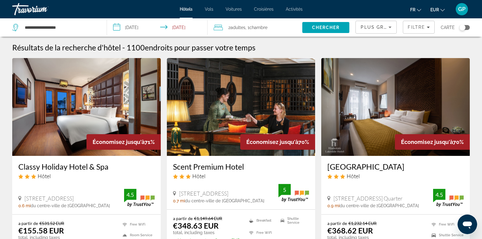
click at [387, 29] on icon "Sort by" at bounding box center [389, 27] width 7 height 7
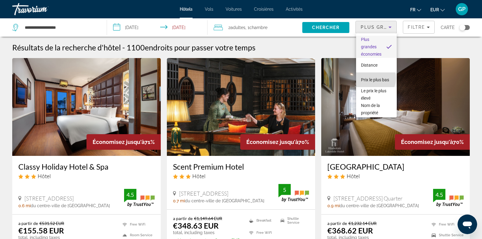
click at [375, 78] on span "Prix le plus bas" at bounding box center [375, 79] width 28 height 5
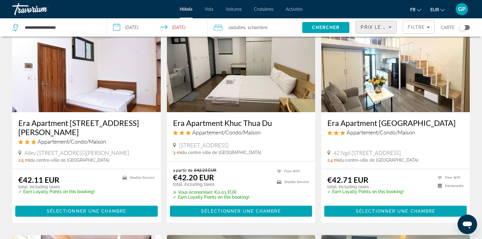
scroll to position [519, 0]
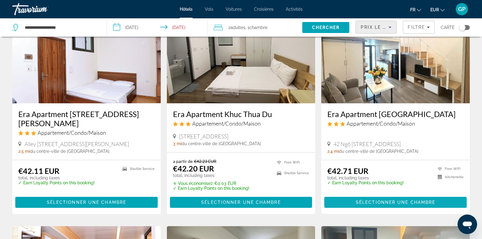
click at [365, 200] on span "Sélectionner une chambre" at bounding box center [395, 202] width 79 height 5
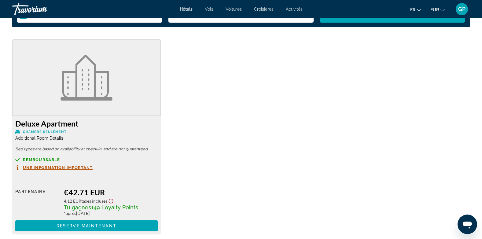
scroll to position [825, 0]
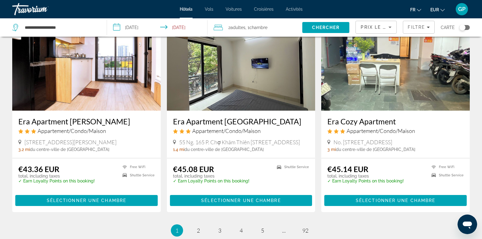
scroll to position [733, 0]
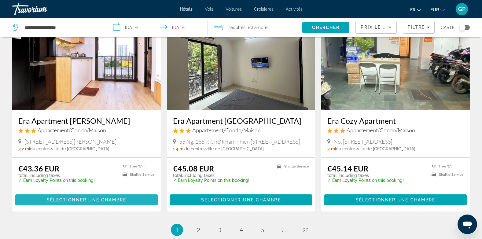
click at [72, 192] on span "Main content" at bounding box center [86, 199] width 142 height 15
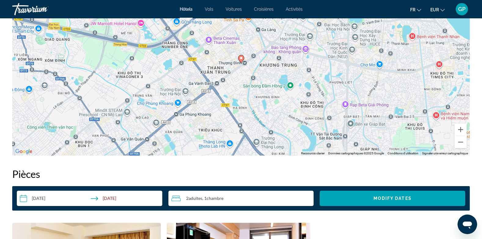
scroll to position [642, 0]
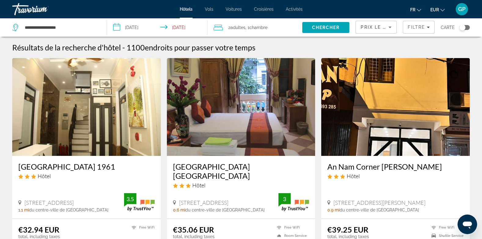
click at [466, 27] on div "Toggle map" at bounding box center [464, 27] width 10 height 5
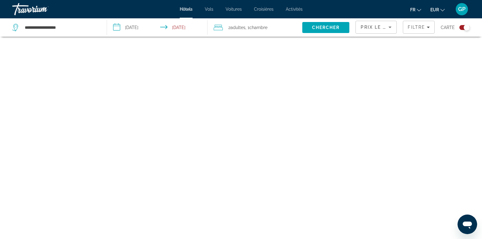
scroll to position [37, 0]
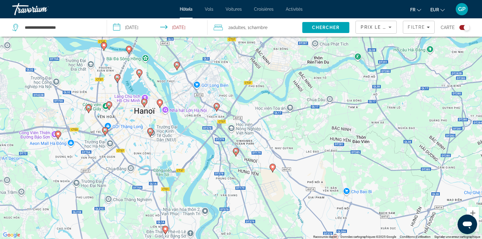
drag, startPoint x: 196, startPoint y: 117, endPoint x: 303, endPoint y: 173, distance: 120.8
click at [303, 173] on div "Pour activer le glissement avec le clavier, appuyez sur Alt+Entrée. Une fois ce…" at bounding box center [241, 119] width 482 height 239
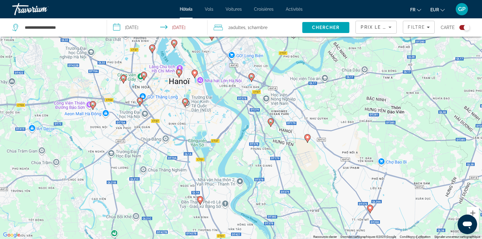
drag, startPoint x: 200, startPoint y: 172, endPoint x: 234, endPoint y: 141, distance: 46.3
click at [234, 141] on div "Pour activer le glissement avec le clavier, appuyez sur Alt+Entrée. Une fois ce…" at bounding box center [241, 119] width 482 height 239
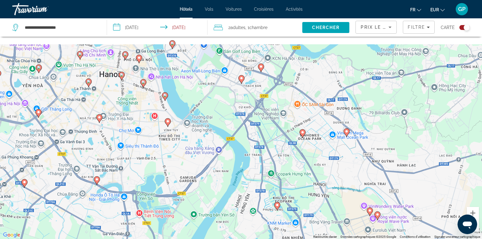
drag, startPoint x: 243, startPoint y: 83, endPoint x: 237, endPoint y: 199, distance: 115.6
click at [237, 199] on div "Pour activer le glissement avec le clavier, appuyez sur Alt+Entrée. Une fois ce…" at bounding box center [241, 119] width 482 height 239
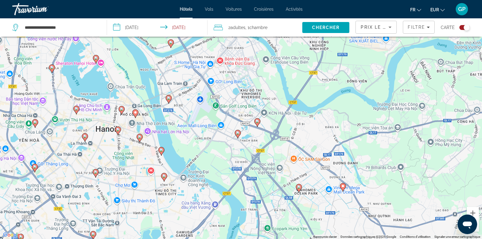
click at [168, 99] on image "Main content" at bounding box center [169, 98] width 4 height 4
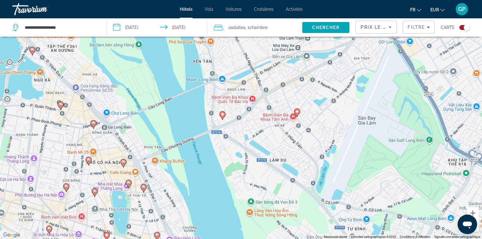
click at [224, 115] on image "Main content" at bounding box center [223, 114] width 4 height 4
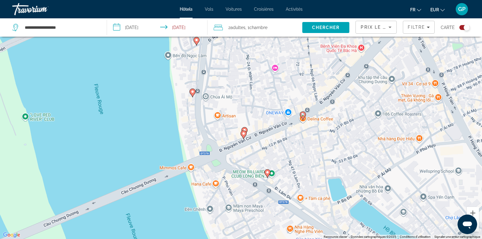
click at [245, 130] on image "Main content" at bounding box center [245, 130] width 4 height 4
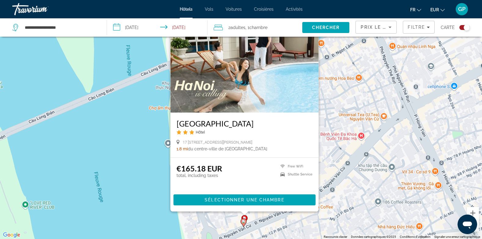
click at [325, 147] on div "Pour naviguer, appuyez sur les touches fléchées. Pour activer le glissement ave…" at bounding box center [241, 119] width 482 height 239
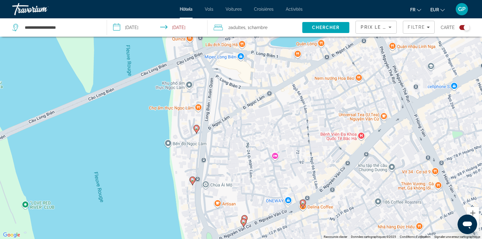
click at [197, 130] on icon "Main content" at bounding box center [195, 129] width 5 height 8
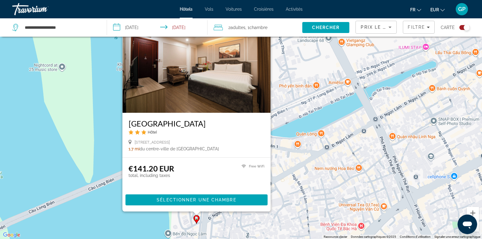
click at [297, 192] on div "Pour activer le glissement avec le clavier, appuyez sur Alt+Entrée. Une fois ce…" at bounding box center [241, 119] width 482 height 239
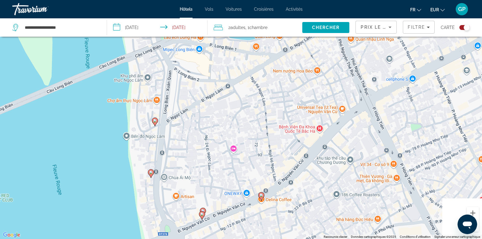
drag, startPoint x: 272, startPoint y: 191, endPoint x: 235, endPoint y: 98, distance: 100.6
click at [235, 98] on div "Pour activer le glissement avec le clavier, appuyez sur Alt+Entrée. Une fois ce…" at bounding box center [241, 119] width 482 height 239
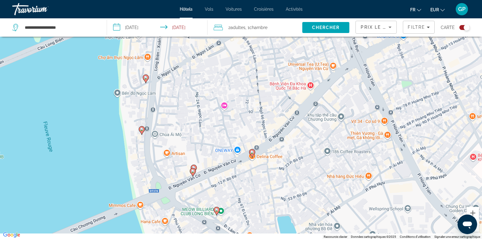
drag, startPoint x: 251, startPoint y: 167, endPoint x: 243, endPoint y: 129, distance: 39.2
click at [243, 129] on div "Pour activer le glissement avec le clavier, appuyez sur Alt+Entrée. Une fois ce…" at bounding box center [241, 119] width 482 height 239
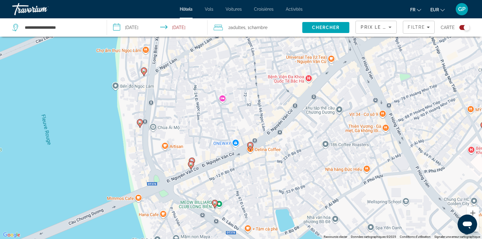
click at [251, 146] on image "Main content" at bounding box center [250, 145] width 4 height 4
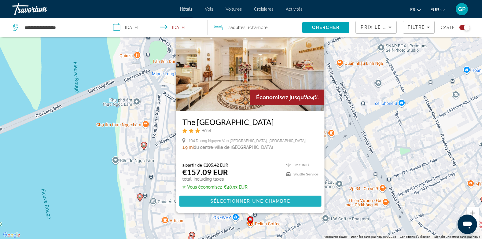
click at [248, 198] on span "Main content" at bounding box center [250, 201] width 142 height 15
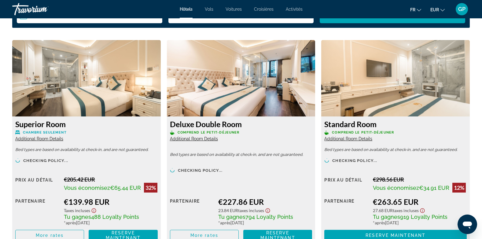
scroll to position [855, 0]
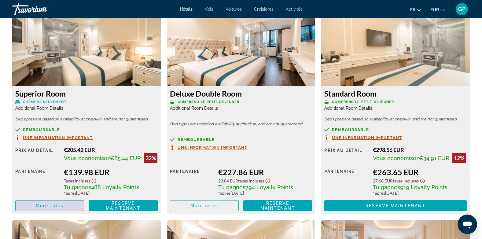
click at [41, 208] on span "More rates" at bounding box center [50, 205] width 28 height 5
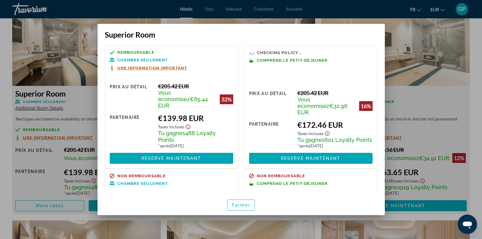
scroll to position [0, 0]
click at [244, 206] on span "Fermer" at bounding box center [241, 205] width 18 height 5
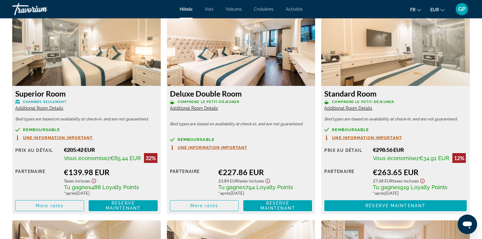
scroll to position [855, 0]
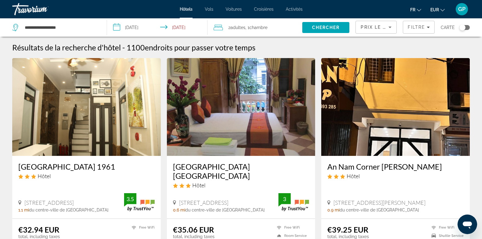
click at [466, 27] on div "Toggle map" at bounding box center [464, 27] width 10 height 5
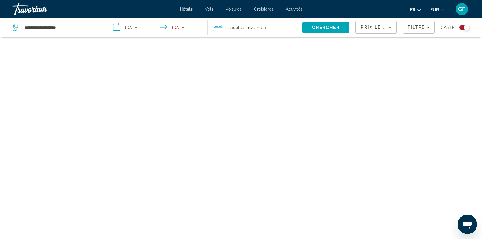
scroll to position [37, 0]
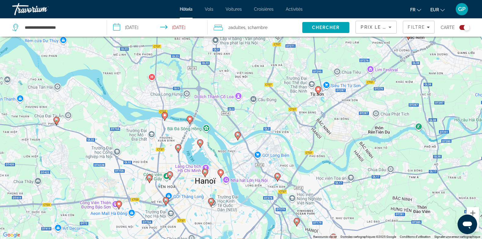
drag, startPoint x: 267, startPoint y: 118, endPoint x: 239, endPoint y: 148, distance: 41.7
click at [239, 148] on div "Pour activer le glissement avec le clavier, appuyez sur Alt+Entrée. Une fois ce…" at bounding box center [241, 119] width 482 height 239
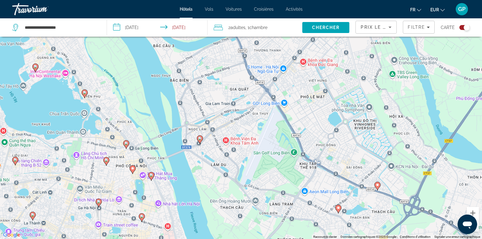
drag, startPoint x: 239, startPoint y: 183, endPoint x: 210, endPoint y: 99, distance: 88.8
click at [210, 99] on div "Pour activer le glissement avec le clavier, appuyez sur Alt+Entrée. Une fois ce…" at bounding box center [241, 119] width 482 height 239
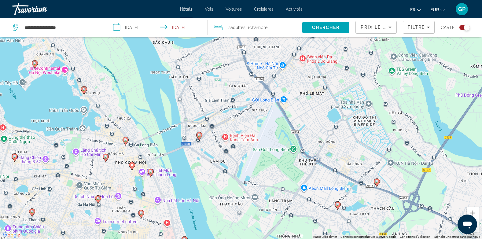
click at [198, 137] on icon "Main content" at bounding box center [198, 136] width 5 height 8
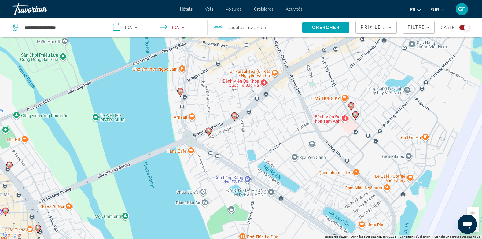
click at [356, 115] on image "Main content" at bounding box center [355, 114] width 4 height 4
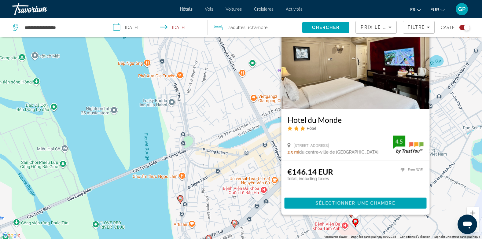
click at [269, 213] on div "Pour activer le glissement avec le clavier, appuyez sur Alt+Entrée. Une fois ce…" at bounding box center [241, 119] width 482 height 239
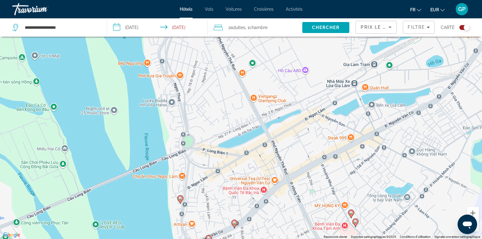
click at [351, 215] on icon "Main content" at bounding box center [350, 214] width 5 height 8
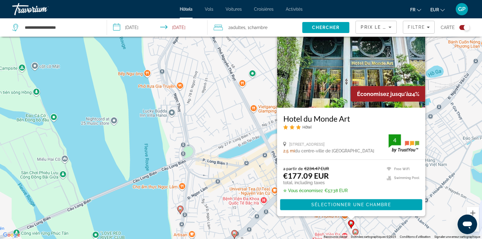
click at [259, 221] on div "Pour activer le glissement avec le clavier, appuyez sur Alt+Entrée. Une fois ce…" at bounding box center [241, 119] width 482 height 239
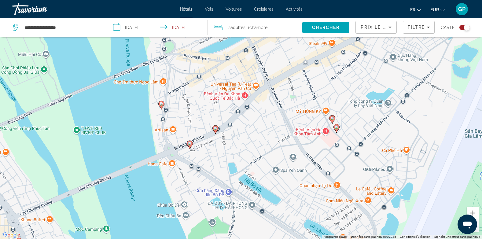
drag, startPoint x: 272, startPoint y: 223, endPoint x: 252, endPoint y: 107, distance: 117.8
click at [252, 107] on div "Pour activer le glissement avec le clavier, appuyez sur Alt+Entrée. Une fois ce…" at bounding box center [241, 119] width 482 height 239
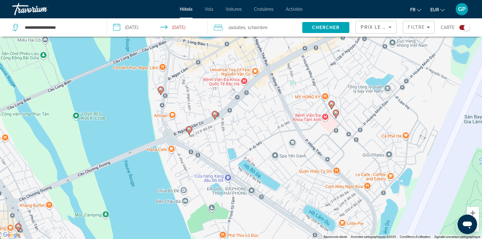
click at [189, 132] on icon "Main content" at bounding box center [188, 130] width 5 height 8
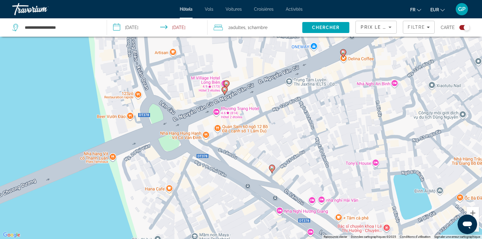
click at [272, 169] on image "Main content" at bounding box center [272, 168] width 4 height 4
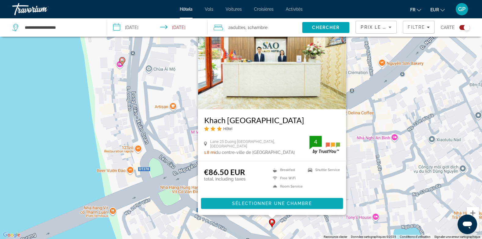
click at [273, 203] on span "Sélectionner une chambre" at bounding box center [271, 203] width 79 height 5
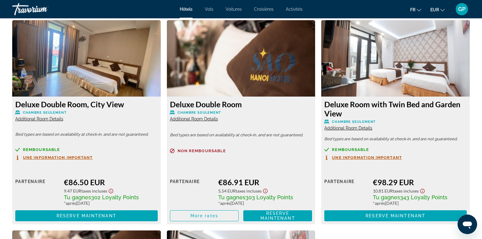
scroll to position [855, 0]
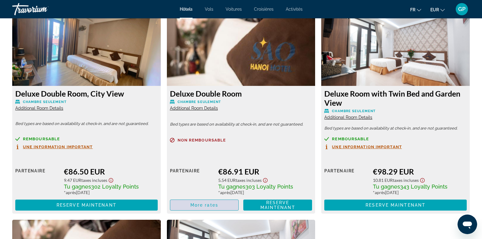
click at [206, 204] on span "More rates" at bounding box center [204, 205] width 28 height 5
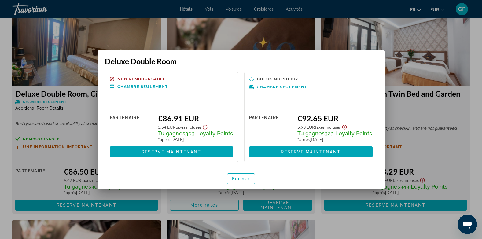
scroll to position [0, 0]
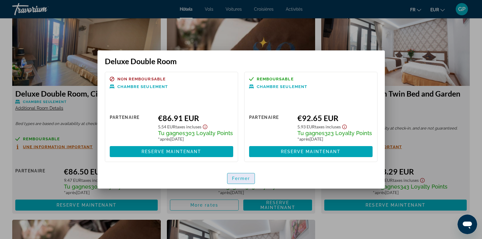
click at [243, 180] on span "Fermer" at bounding box center [241, 178] width 18 height 5
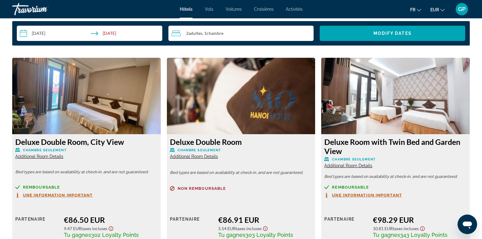
scroll to position [733, 0]
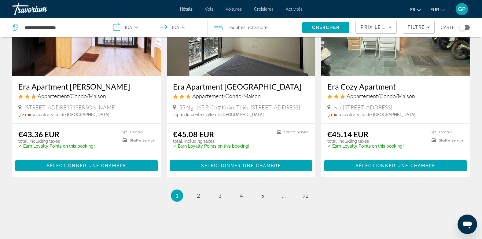
scroll to position [768, 0]
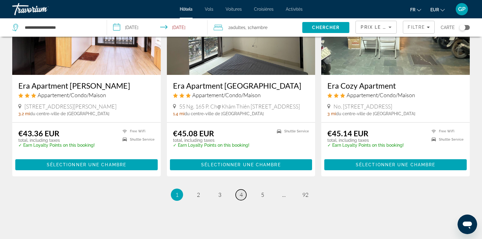
click at [240, 191] on span "4" at bounding box center [241, 194] width 3 height 7
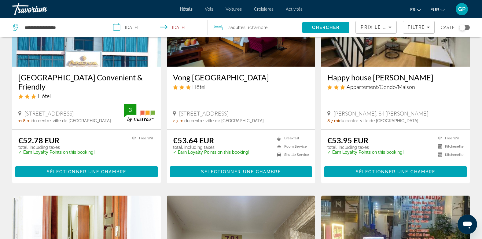
scroll to position [92, 0]
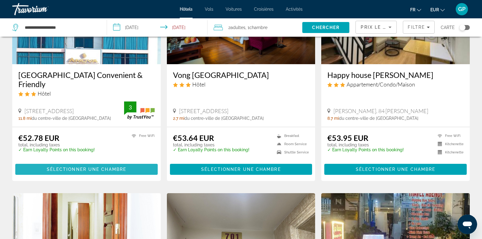
click at [78, 167] on span "Sélectionner une chambre" at bounding box center [86, 169] width 79 height 5
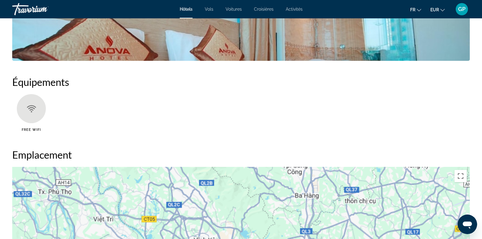
scroll to position [428, 0]
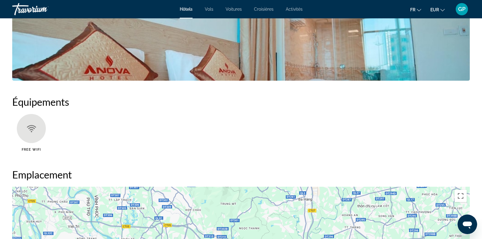
drag, startPoint x: 278, startPoint y: 182, endPoint x: 275, endPoint y: 173, distance: 9.5
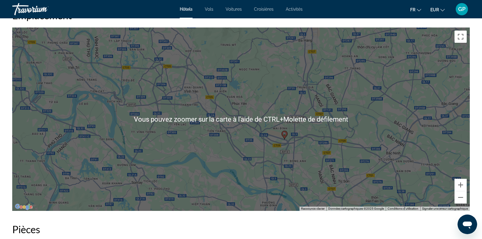
scroll to position [580, 0]
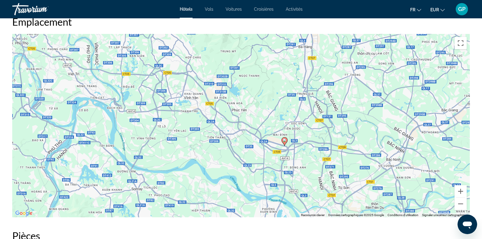
click at [294, 152] on div "Pour activer le glissement avec le clavier, appuyez sur Alt+Entrée. Une fois ce…" at bounding box center [240, 125] width 457 height 183
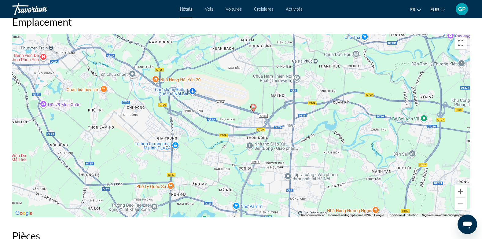
drag, startPoint x: 275, startPoint y: 174, endPoint x: 270, endPoint y: 80, distance: 94.0
click at [270, 80] on div "Pour activer le glissement avec le clavier, appuyez sur Alt+Entrée. Une fois ce…" at bounding box center [240, 125] width 457 height 183
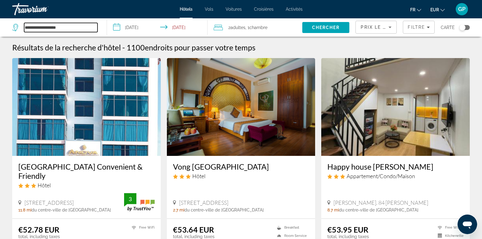
drag, startPoint x: 76, startPoint y: 27, endPoint x: 25, endPoint y: 27, distance: 50.7
click at [25, 27] on input "**********" at bounding box center [60, 27] width 73 height 9
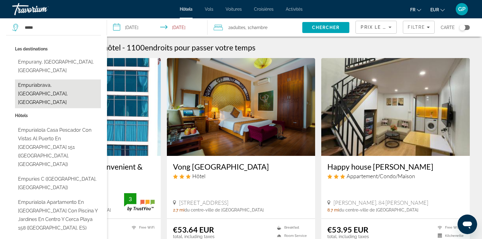
click at [41, 79] on button "Empuriabrava, [GEOGRAPHIC_DATA], [GEOGRAPHIC_DATA]" at bounding box center [58, 93] width 86 height 29
type input "**********"
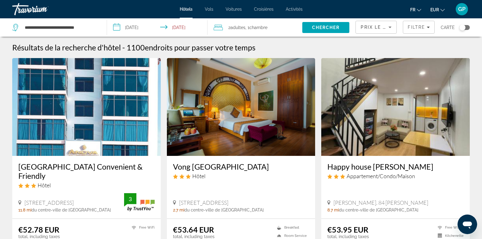
click at [133, 28] on input "**********" at bounding box center [158, 28] width 103 height 20
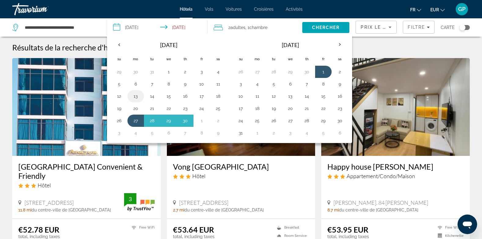
click at [136, 97] on button "13" at bounding box center [136, 96] width 10 height 9
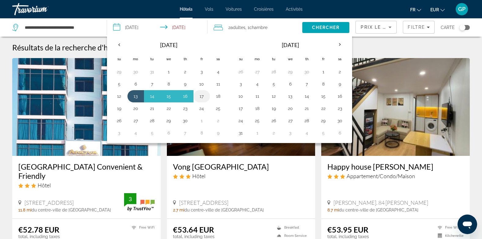
click at [200, 97] on button "17" at bounding box center [202, 96] width 10 height 9
type input "**********"
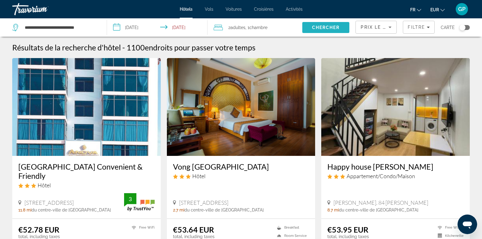
click at [324, 27] on span "Chercher" at bounding box center [326, 27] width 28 height 5
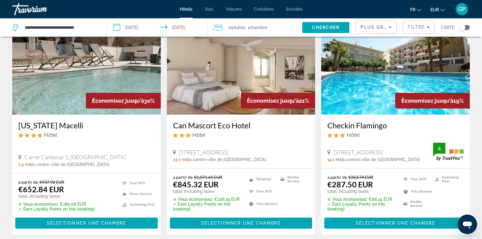
scroll to position [31, 0]
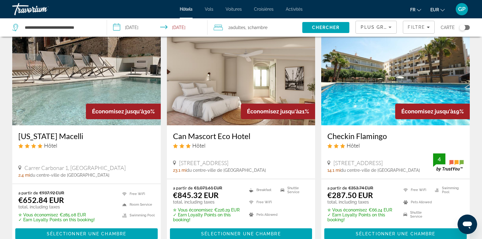
click at [388, 114] on img "Main content" at bounding box center [395, 76] width 148 height 98
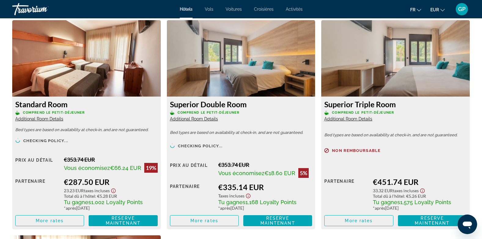
scroll to position [855, 0]
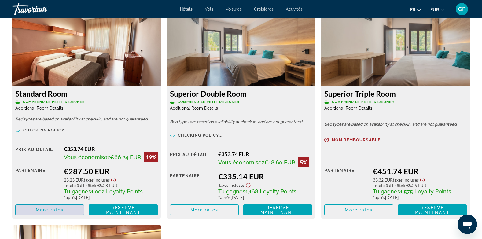
click at [57, 211] on span "More rates" at bounding box center [50, 209] width 28 height 5
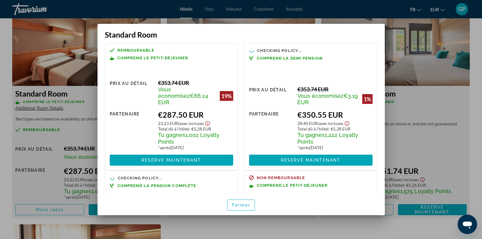
scroll to position [0, 0]
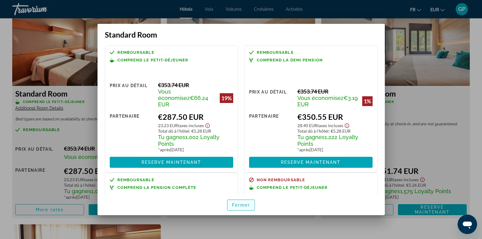
click at [239, 205] on span "Fermer" at bounding box center [241, 205] width 18 height 5
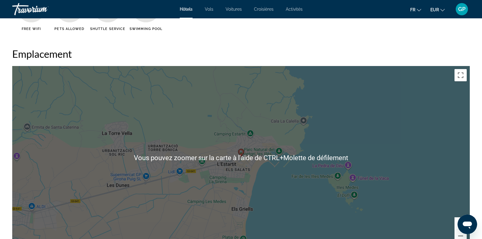
scroll to position [519, 0]
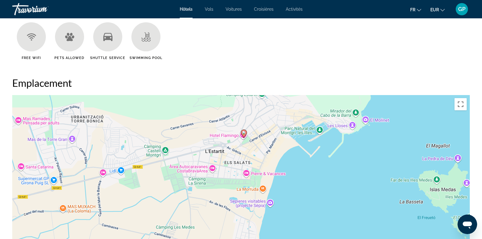
drag, startPoint x: 247, startPoint y: 198, endPoint x: 251, endPoint y: 139, distance: 59.4
click at [251, 139] on div "Pour activer le glissement avec le clavier, appuyez sur Alt+Entrée. Une fois ce…" at bounding box center [240, 186] width 457 height 183
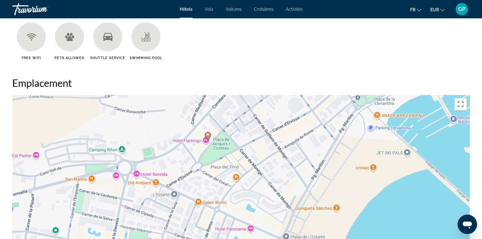
drag, startPoint x: 253, startPoint y: 148, endPoint x: 242, endPoint y: 198, distance: 51.0
click at [242, 198] on div "Pour activer le glissement avec le clavier, appuyez sur Alt+Entrée. Une fois ce…" at bounding box center [240, 186] width 457 height 183
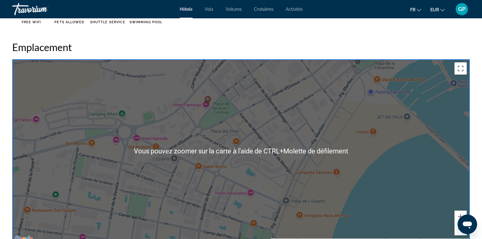
scroll to position [611, 0]
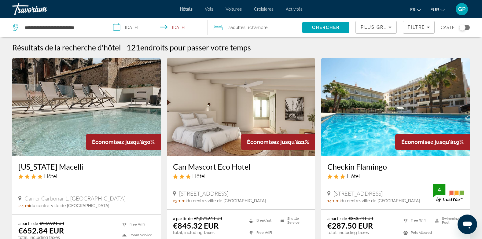
click at [465, 25] on button "Toggle map" at bounding box center [462, 27] width 15 height 5
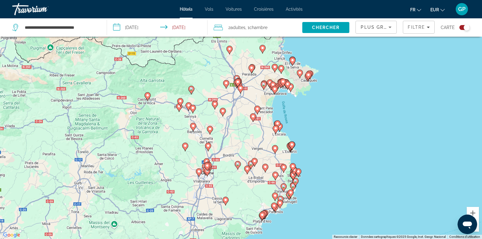
drag, startPoint x: 277, startPoint y: 82, endPoint x: 255, endPoint y: 116, distance: 40.4
click at [255, 116] on div "Pour activer le glissement avec le clavier, appuyez sur Alt+Entrée. Une fois ce…" at bounding box center [241, 119] width 482 height 239
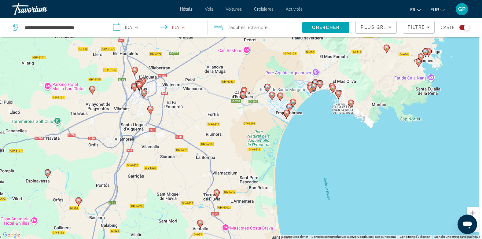
drag, startPoint x: 278, startPoint y: 105, endPoint x: 262, endPoint y: 133, distance: 32.0
click at [262, 133] on div "Pour activer le glissement avec le clavier, appuyez sur Alt+Entrée. Une fois ce…" at bounding box center [241, 119] width 482 height 239
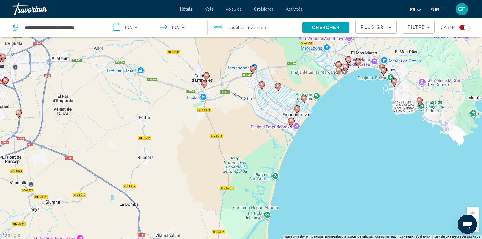
drag, startPoint x: 283, startPoint y: 120, endPoint x: 267, endPoint y: 136, distance: 22.0
click at [267, 136] on div "Pour activer le glissement avec le clavier, appuyez sur Alt+Entrée. Une fois ce…" at bounding box center [241, 119] width 482 height 239
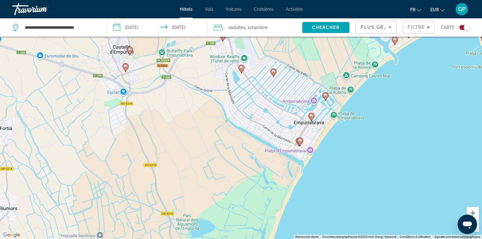
drag, startPoint x: 281, startPoint y: 119, endPoint x: 265, endPoint y: 150, distance: 34.4
click at [265, 150] on div "Pour activer le glissement avec le clavier, appuyez sur Alt+Entrée. Une fois ce…" at bounding box center [241, 119] width 482 height 239
click at [274, 73] on image "Main content" at bounding box center [274, 72] width 4 height 4
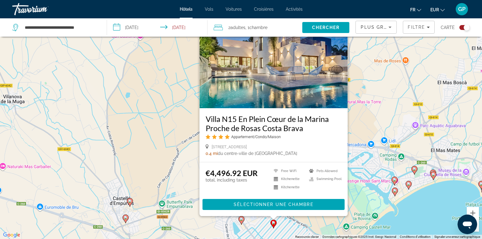
click at [242, 220] on image "Main content" at bounding box center [242, 219] width 4 height 4
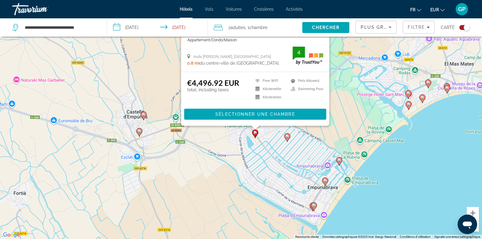
drag, startPoint x: 328, startPoint y: 207, endPoint x: 342, endPoint y: 114, distance: 94.3
click at [342, 114] on div "Pour activer le glissement avec le clavier, appuyez sur Alt+Entrée. Une fois ce…" at bounding box center [241, 119] width 482 height 239
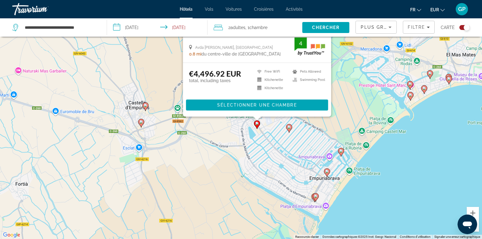
click at [341, 152] on image "Main content" at bounding box center [341, 151] width 4 height 4
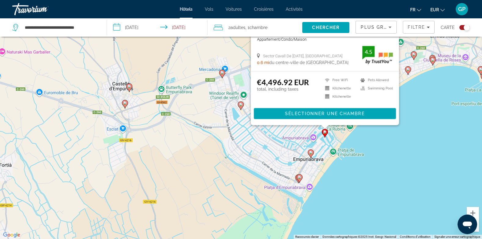
drag, startPoint x: 366, startPoint y: 227, endPoint x: 349, endPoint y: 136, distance: 92.9
click at [350, 136] on div "Pour activer le glissement avec le clavier, appuyez sur Alt+Entrée. Une fois ce…" at bounding box center [241, 119] width 482 height 239
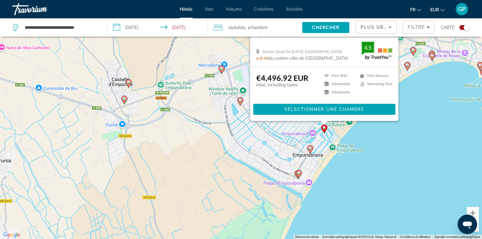
click at [309, 149] on image "Main content" at bounding box center [310, 148] width 4 height 4
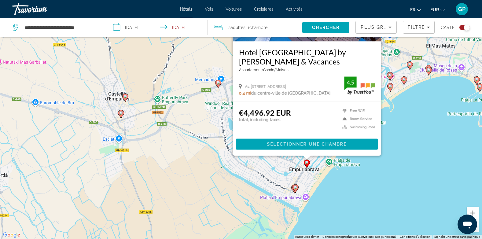
drag, startPoint x: 366, startPoint y: 220, endPoint x: 362, endPoint y: 154, distance: 65.5
click at [362, 154] on div "Pour activer le glissement avec le clavier, appuyez sur Alt+Entrée. Une fois ce…" at bounding box center [241, 119] width 482 height 239
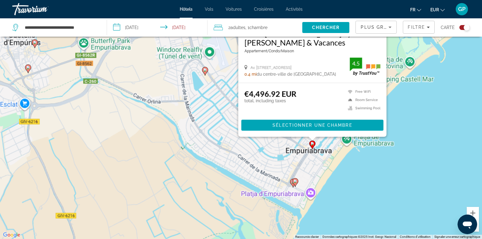
click at [296, 179] on div "Pour activer le glissement avec le clavier, appuyez sur Alt+Entrée. Une fois ce…" at bounding box center [241, 119] width 482 height 239
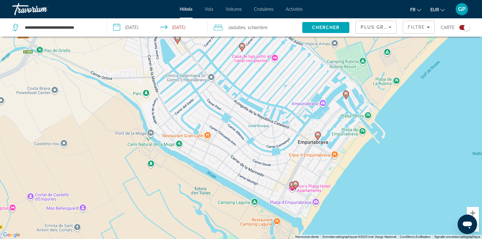
click at [295, 184] on image "Main content" at bounding box center [296, 184] width 4 height 4
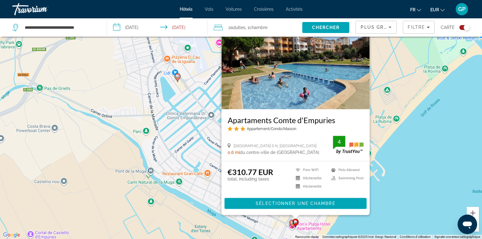
click at [399, 180] on div "Pour activer le glissement avec le clavier, appuyez sur Alt+Entrée. Une fois ce…" at bounding box center [241, 119] width 482 height 239
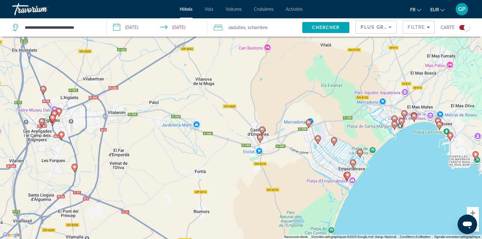
click at [353, 163] on image "Main content" at bounding box center [353, 163] width 4 height 4
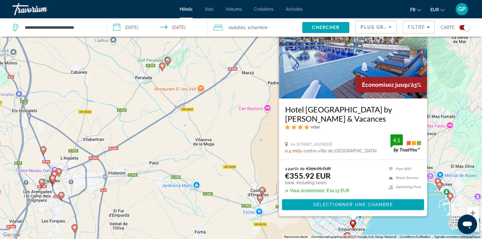
click at [393, 224] on div "Pour activer le glissement avec le clavier, appuyez sur Alt+Entrée. Une fois ce…" at bounding box center [241, 119] width 482 height 239
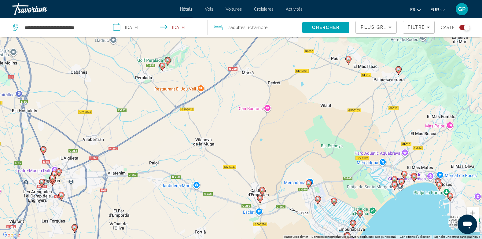
click at [335, 202] on image "Main content" at bounding box center [334, 201] width 4 height 4
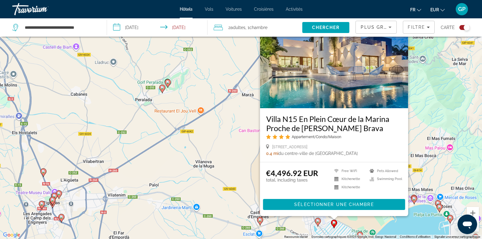
click at [387, 225] on div "Pour activer le glissement avec le clavier, appuyez sur Alt+Entrée. Une fois ce…" at bounding box center [241, 119] width 482 height 239
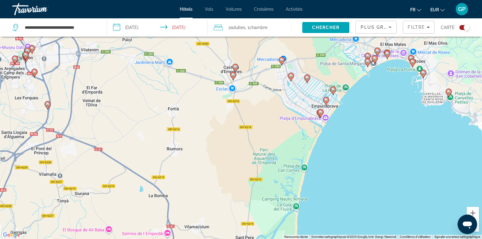
drag, startPoint x: 351, startPoint y: 211, endPoint x: 324, endPoint y: 66, distance: 148.3
click at [324, 66] on div "Pour activer le glissement avec le clavier, appuyez sur Alt+Entrée. Une fois ce…" at bounding box center [241, 119] width 482 height 239
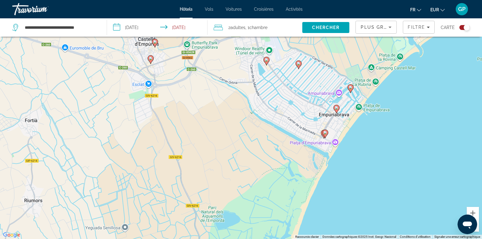
click at [325, 134] on image "Main content" at bounding box center [325, 133] width 4 height 4
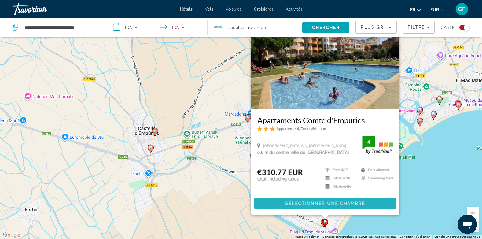
click at [317, 201] on span "Sélectionner une chambre" at bounding box center [324, 203] width 79 height 5
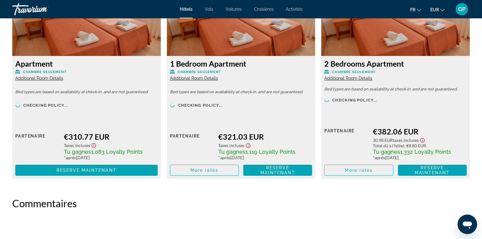
scroll to position [886, 0]
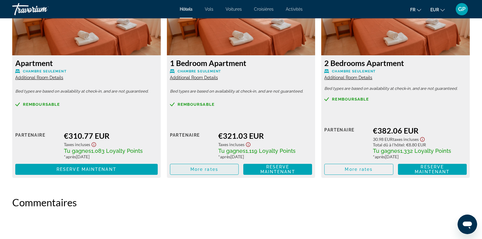
click at [204, 169] on span "More rates" at bounding box center [204, 169] width 28 height 5
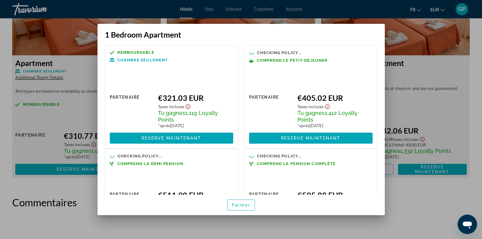
scroll to position [0, 0]
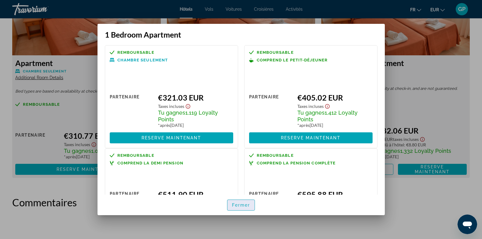
click at [244, 203] on span "Fermer" at bounding box center [241, 205] width 18 height 5
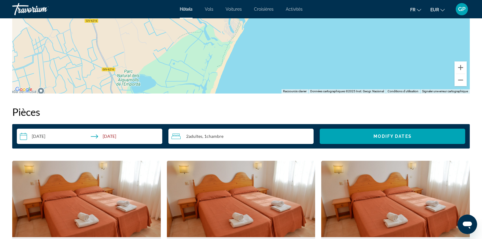
scroll to position [703, 0]
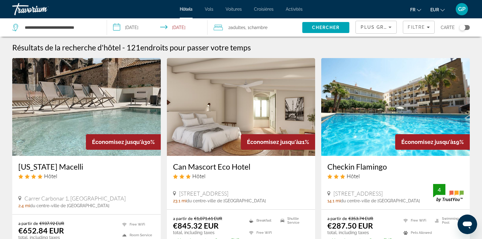
click at [465, 28] on div "Toggle map" at bounding box center [462, 27] width 6 height 6
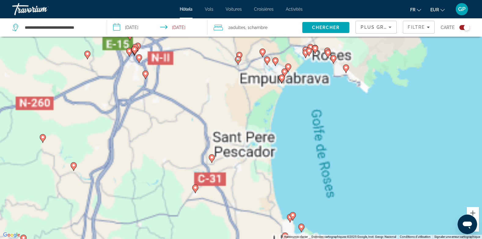
drag, startPoint x: 290, startPoint y: 78, endPoint x: 292, endPoint y: 146, distance: 67.8
click at [289, 172] on div "Pour activer le glissement avec le clavier, appuyez sur Alt+Entrée. Une fois ce…" at bounding box center [241, 119] width 482 height 239
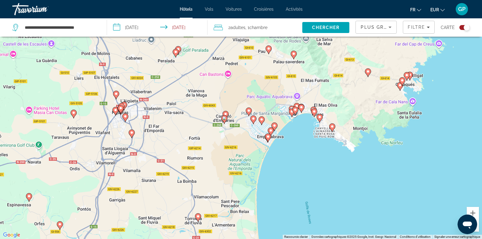
drag, startPoint x: 295, startPoint y: 114, endPoint x: 285, endPoint y: 153, distance: 40.5
click at [285, 153] on div "Pour activer le glissement avec le clavier, appuyez sur Alt+Entrée. Une fois ce…" at bounding box center [241, 119] width 482 height 239
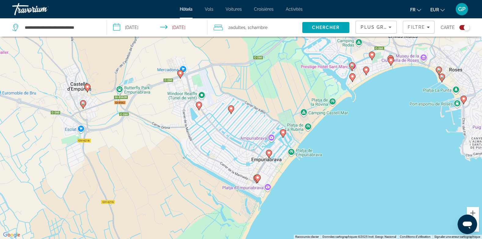
drag, startPoint x: 270, startPoint y: 122, endPoint x: 325, endPoint y: 210, distance: 103.3
click at [325, 210] on div "Pour activer le glissement avec le clavier, appuyez sur Alt+Entrée. Une fois ce…" at bounding box center [241, 119] width 482 height 239
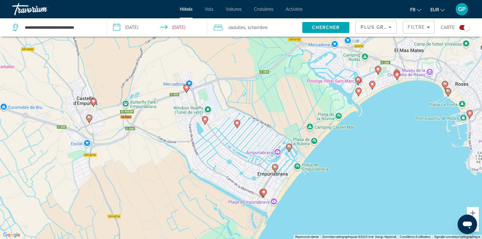
click at [290, 147] on image "Main content" at bounding box center [289, 147] width 4 height 4
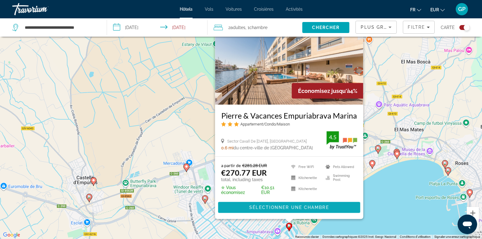
click at [288, 207] on span "Sélectionner une chambre" at bounding box center [288, 207] width 79 height 5
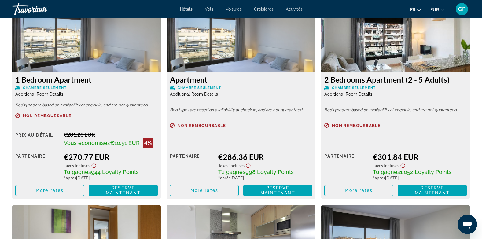
scroll to position [886, 0]
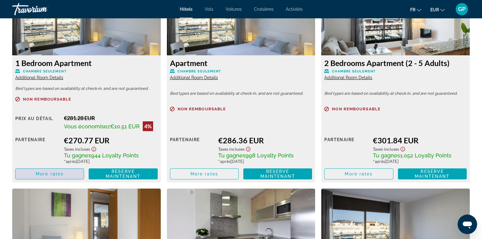
click at [45, 174] on span "More rates" at bounding box center [50, 173] width 28 height 5
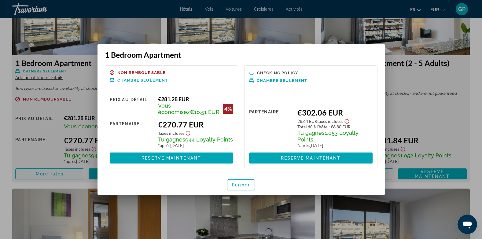
scroll to position [0, 0]
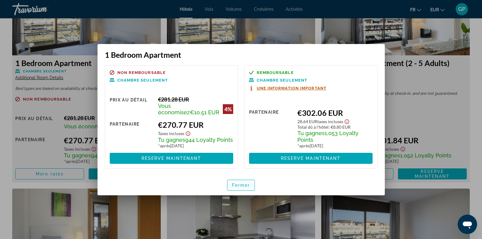
click at [241, 183] on span "Fermer" at bounding box center [241, 185] width 18 height 5
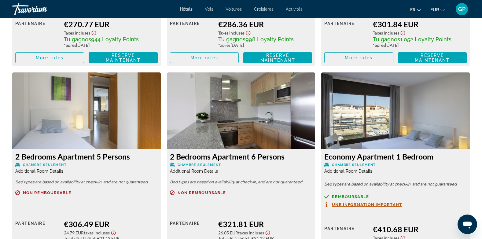
scroll to position [1008, 0]
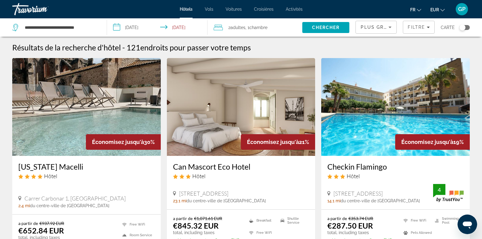
click at [467, 28] on div "Toggle map" at bounding box center [464, 27] width 10 height 5
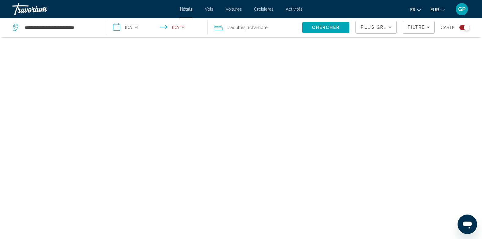
scroll to position [37, 0]
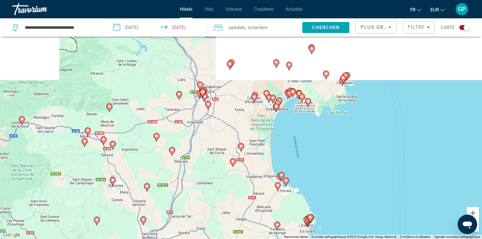
drag, startPoint x: 297, startPoint y: 86, endPoint x: 291, endPoint y: 187, distance: 100.4
click at [291, 187] on div "Pour activer le glissement avec le clavier, appuyez sur Alt+Entrée. Une fois ce…" at bounding box center [241, 119] width 482 height 239
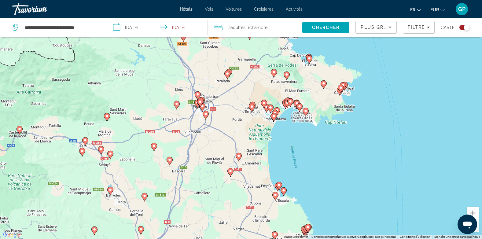
drag, startPoint x: 284, startPoint y: 131, endPoint x: 276, endPoint y: 179, distance: 48.6
click at [276, 179] on div "Pour activer le glissement avec le clavier, appuyez sur Alt+Entrée. Une fois ce…" at bounding box center [241, 119] width 482 height 239
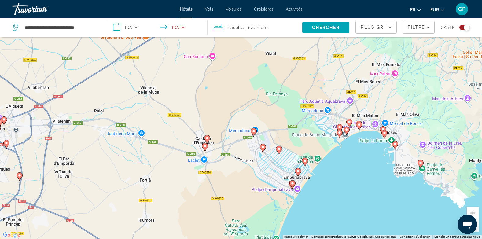
drag, startPoint x: 215, startPoint y: 162, endPoint x: 257, endPoint y: 205, distance: 60.7
click at [257, 205] on div "Pour activer le glissement avec le clavier, appuyez sur Alt+Entrée. Une fois ce…" at bounding box center [241, 119] width 482 height 239
click at [254, 130] on image "Main content" at bounding box center [254, 131] width 4 height 4
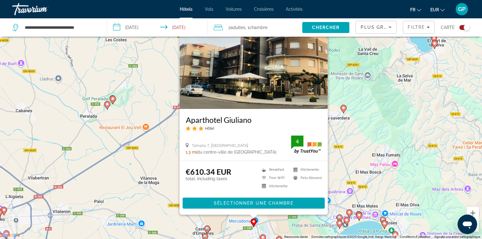
click at [311, 227] on div "Pour activer le glissement avec le clavier, appuyez sur Alt+Entrée. Une fois ce…" at bounding box center [241, 119] width 482 height 239
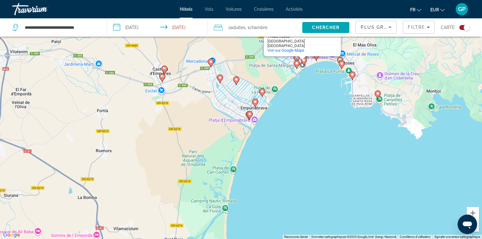
drag, startPoint x: 316, startPoint y: 224, endPoint x: 273, endPoint y: 71, distance: 158.9
click at [273, 71] on div "Pour activer le glissement avec le clavier, appuyez sur Alt+Entrée. Une fois ce…" at bounding box center [241, 119] width 482 height 239
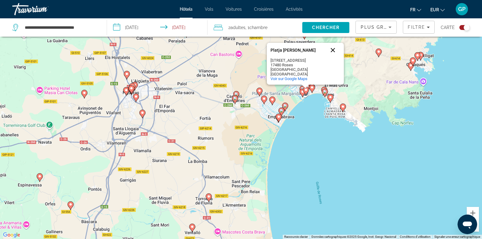
click at [332, 50] on button "Fermer" at bounding box center [332, 50] width 15 height 15
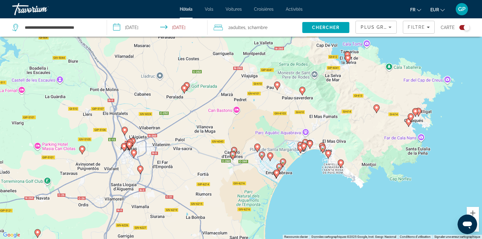
drag, startPoint x: 319, startPoint y: 132, endPoint x: 316, endPoint y: 192, distance: 59.9
click at [316, 192] on div "Pour activer le glissement avec le clavier, appuyez sur Alt+Entrée. Une fois ce…" at bounding box center [241, 119] width 482 height 239
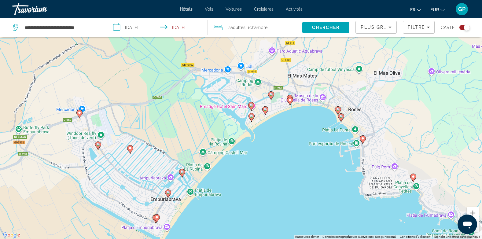
drag, startPoint x: 263, startPoint y: 145, endPoint x: 273, endPoint y: 159, distance: 17.5
click at [273, 159] on div "Pour activer le glissement avec le clavier, appuyez sur Alt+Entrée. Une fois ce…" at bounding box center [241, 119] width 482 height 239
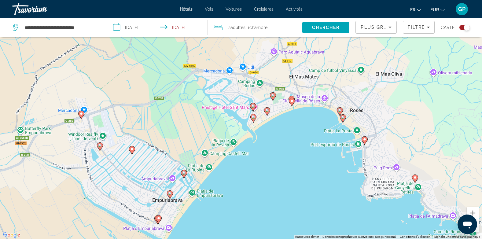
click at [254, 108] on image "Main content" at bounding box center [253, 106] width 4 height 4
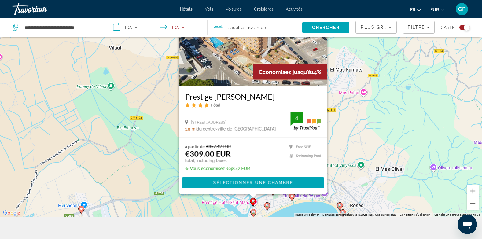
scroll to position [61, 0]
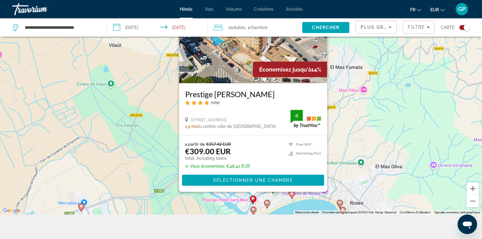
click at [301, 206] on div "Pour activer le glissement avec le clavier, appuyez sur Alt+Entrée. Une fois ce…" at bounding box center [241, 95] width 482 height 239
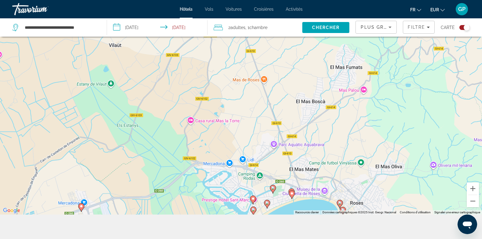
click at [272, 189] on image "Main content" at bounding box center [273, 188] width 4 height 4
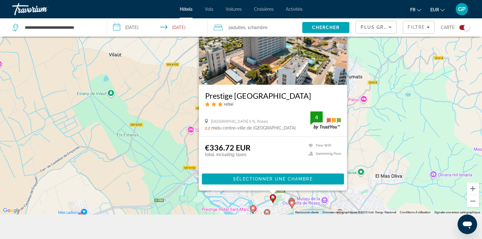
scroll to position [73, 0]
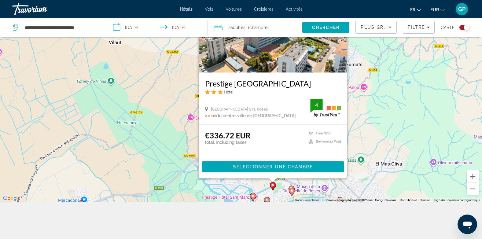
click at [340, 185] on div "Pour activer le glissement avec le clavier, appuyez sur Alt+Entrée. Une fois ce…" at bounding box center [241, 82] width 482 height 239
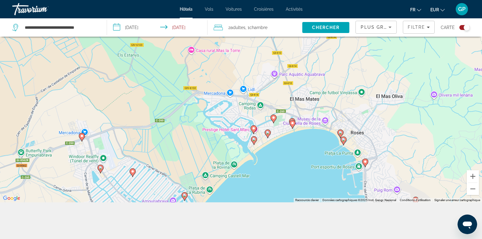
drag, startPoint x: 324, startPoint y: 187, endPoint x: 321, endPoint y: 114, distance: 73.4
click at [324, 114] on div "Pour activer le glissement avec le clavier, appuyez sur Alt+Entrée. Une fois ce…" at bounding box center [241, 82] width 482 height 239
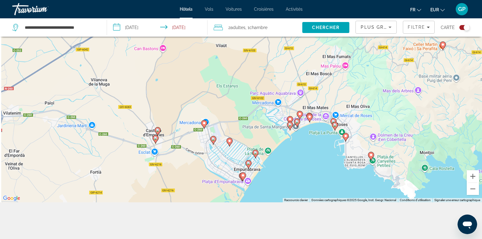
drag, startPoint x: 134, startPoint y: 127, endPoint x: 170, endPoint y: 114, distance: 39.3
click at [170, 114] on div "Pour activer le glissement avec le clavier, appuyez sur Alt+Entrée. Une fois ce…" at bounding box center [241, 82] width 482 height 239
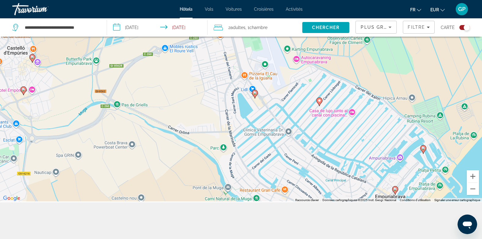
drag, startPoint x: 240, startPoint y: 139, endPoint x: 174, endPoint y: 78, distance: 90.4
click at [174, 78] on div "Pour activer le glissement avec le clavier, appuyez sur Alt+Entrée. Une fois ce…" at bounding box center [241, 82] width 482 height 239
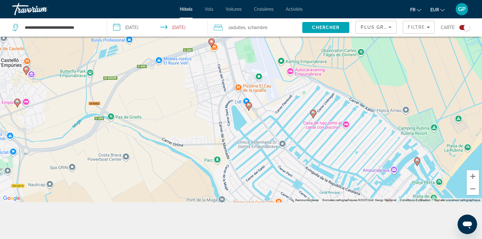
drag, startPoint x: 182, startPoint y: 94, endPoint x: 181, endPoint y: 123, distance: 28.4
click at [181, 123] on div "Pour activer le glissement avec le clavier, appuyez sur Alt+Entrée. Une fois ce…" at bounding box center [241, 82] width 482 height 239
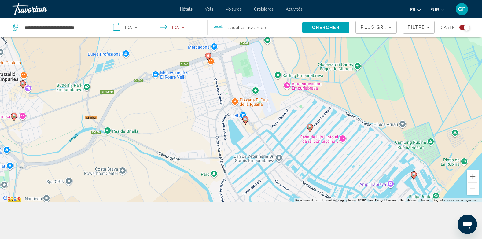
drag, startPoint x: 291, startPoint y: 88, endPoint x: 286, endPoint y: 107, distance: 19.4
click at [287, 107] on div "Pour activer le glissement avec le clavier, appuyez sur Alt+Entrée. Une fois ce…" at bounding box center [241, 82] width 482 height 239
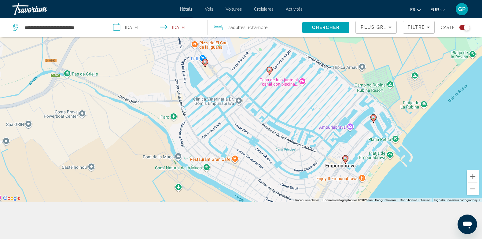
drag, startPoint x: 255, startPoint y: 132, endPoint x: 215, endPoint y: 67, distance: 76.8
click at [215, 67] on div "Pour activer le glissement avec le clavier, appuyez sur Alt+Entrée. Une fois ce…" at bounding box center [241, 82] width 482 height 239
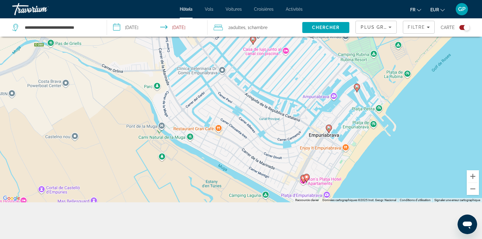
drag, startPoint x: 266, startPoint y: 121, endPoint x: 250, endPoint y: 74, distance: 49.9
click at [250, 74] on div "Pour activer le glissement avec le clavier, appuyez sur Alt+Entrée. Une fois ce…" at bounding box center [241, 82] width 482 height 239
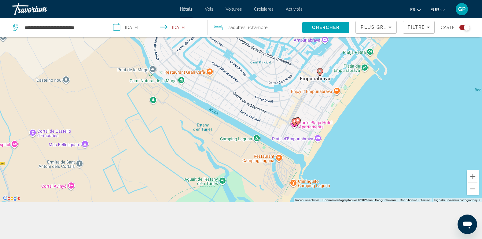
drag, startPoint x: 301, startPoint y: 127, endPoint x: 293, endPoint y: 93, distance: 35.1
click at [294, 93] on div "Pour activer le glissement avec le clavier, appuyez sur Alt+Entrée. Une fois ce…" at bounding box center [241, 82] width 482 height 239
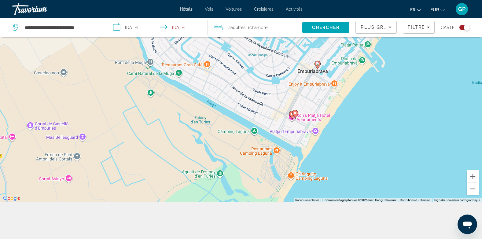
click at [291, 116] on icon "Main content" at bounding box center [291, 115] width 5 height 8
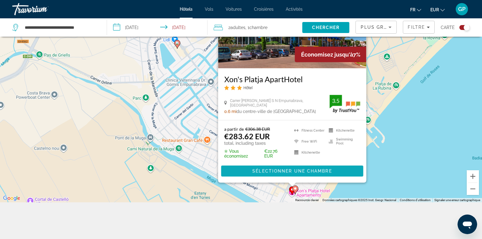
click at [284, 169] on span "Sélectionner une chambre" at bounding box center [291, 171] width 79 height 5
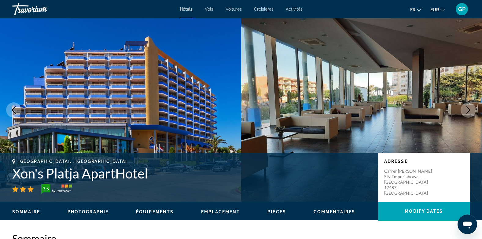
drag, startPoint x: 267, startPoint y: 171, endPoint x: 262, endPoint y: 69, distance: 101.6
click at [262, 69] on div "prev next Castello D'empuries, , Spain Xon's Platja ApartHotel 3.5 Adresse Carr…" at bounding box center [241, 109] width 482 height 183
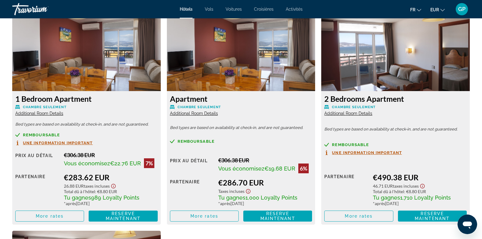
scroll to position [855, 0]
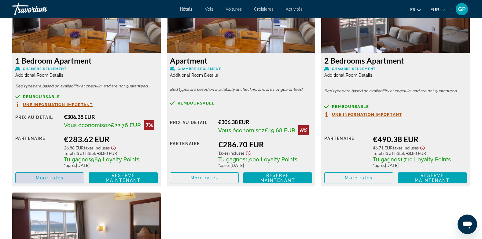
click at [40, 179] on span "More rates" at bounding box center [50, 177] width 28 height 5
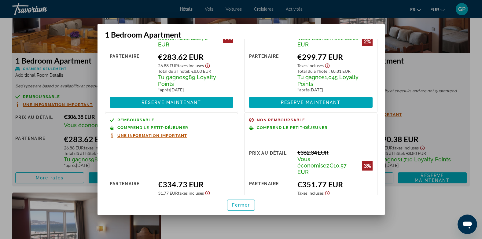
scroll to position [0, 0]
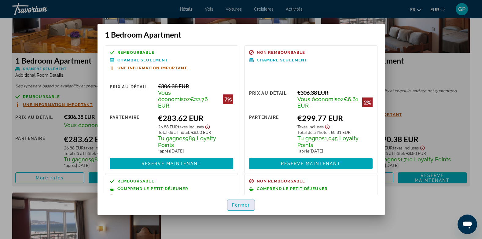
click at [242, 206] on span "Fermer" at bounding box center [241, 205] width 18 height 5
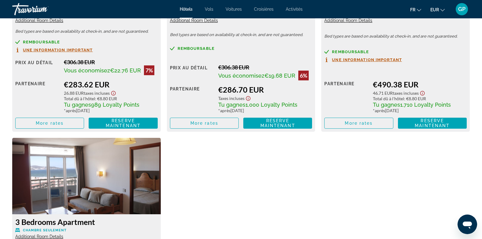
scroll to position [855, 0]
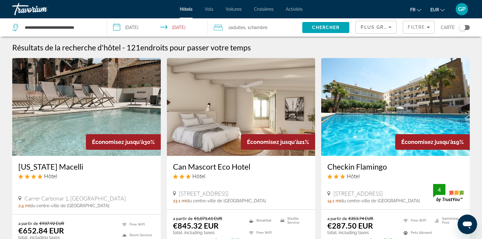
click at [466, 29] on div "Toggle map" at bounding box center [464, 27] width 10 height 5
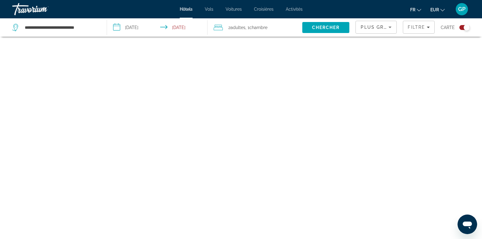
scroll to position [37, 0]
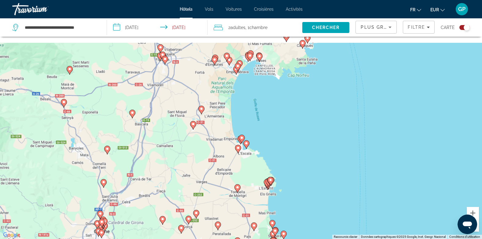
drag, startPoint x: 297, startPoint y: 95, endPoint x: 283, endPoint y: 179, distance: 85.4
click at [297, 203] on div "Pour activer le glissement avec le clavier, appuyez sur Alt+Entrée. Une fois ce…" at bounding box center [241, 119] width 482 height 239
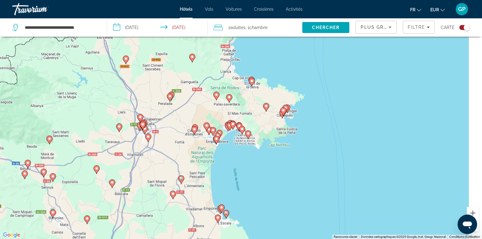
drag, startPoint x: 276, startPoint y: 108, endPoint x: 255, endPoint y: 180, distance: 74.2
click at [256, 180] on div "Pour activer le glissement avec le clavier, appuyez sur Alt+Entrée. Une fois ce…" at bounding box center [241, 119] width 482 height 239
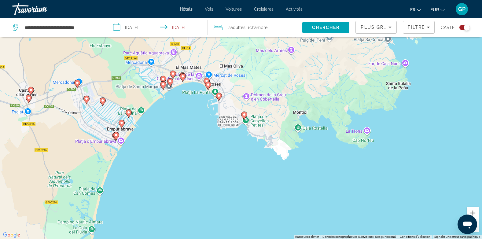
drag, startPoint x: 207, startPoint y: 94, endPoint x: 220, endPoint y: 201, distance: 107.8
click at [220, 200] on div "Pour activer le glissement avec le clavier, appuyez sur Alt+Entrée. Une fois ce…" at bounding box center [241, 119] width 482 height 239
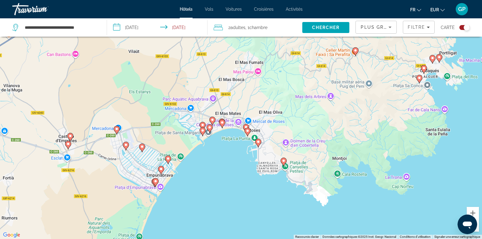
drag, startPoint x: 211, startPoint y: 138, endPoint x: 251, endPoint y: 169, distance: 50.7
click at [251, 169] on div "Pour activer le glissement avec le clavier, appuyez sur Alt+Entrée. Une fois ce…" at bounding box center [241, 119] width 482 height 239
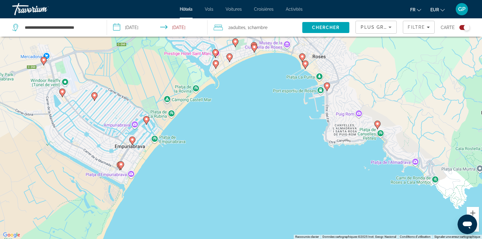
drag, startPoint x: 175, startPoint y: 190, endPoint x: 184, endPoint y: 170, distance: 21.5
click at [184, 170] on div "Pour activer le glissement avec le clavier, appuyez sur Alt+Entrée. Une fois ce…" at bounding box center [241, 119] width 482 height 239
click at [325, 85] on image "Main content" at bounding box center [327, 86] width 4 height 4
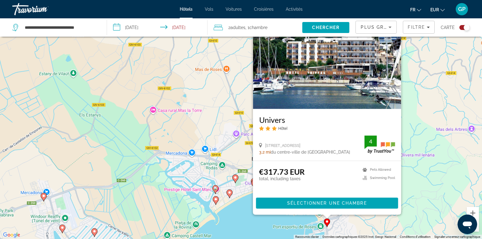
click at [247, 221] on div "Pour activer le glissement avec le clavier, appuyez sur Alt+Entrée. Une fois ce…" at bounding box center [241, 119] width 482 height 239
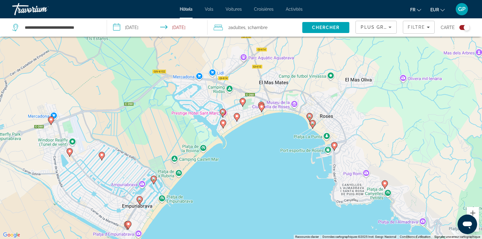
drag, startPoint x: 247, startPoint y: 221, endPoint x: 255, endPoint y: 109, distance: 112.7
click at [255, 109] on div "Pour activer le glissement avec le clavier, appuyez sur Alt+Entrée. Une fois ce…" at bounding box center [241, 119] width 482 height 239
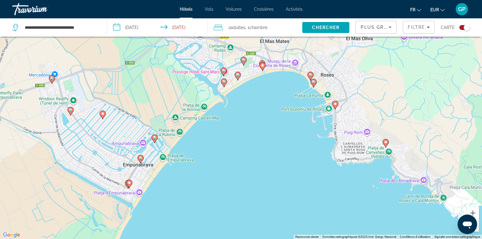
click at [223, 84] on icon "Main content" at bounding box center [223, 83] width 5 height 8
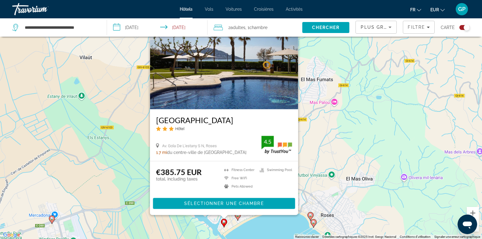
click at [253, 229] on div "Pour activer le glissement avec le clavier, appuyez sur Alt+Entrée. Une fois ce…" at bounding box center [241, 119] width 482 height 239
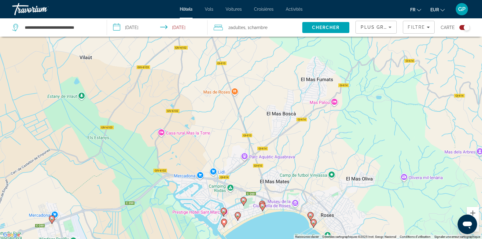
click at [240, 218] on gmp-advanced-marker "Main content" at bounding box center [238, 216] width 6 height 9
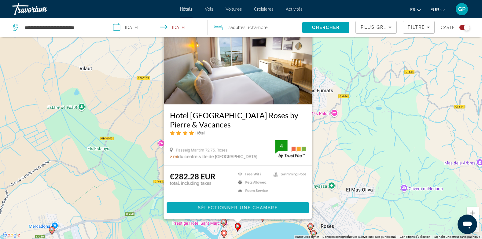
click at [241, 207] on span "Sélectionner une chambre" at bounding box center [237, 207] width 79 height 5
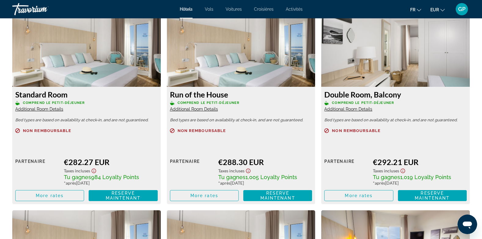
scroll to position [825, 0]
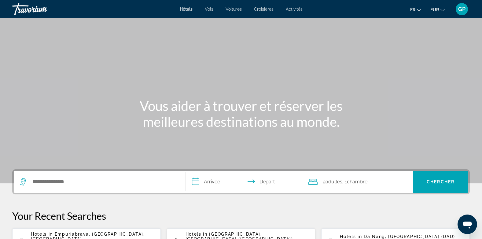
click at [296, 9] on span "Activités" at bounding box center [294, 9] width 17 height 5
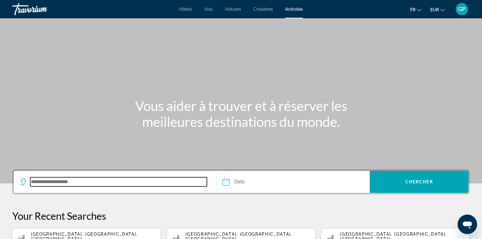
click at [71, 181] on input "Search destination" at bounding box center [118, 181] width 177 height 9
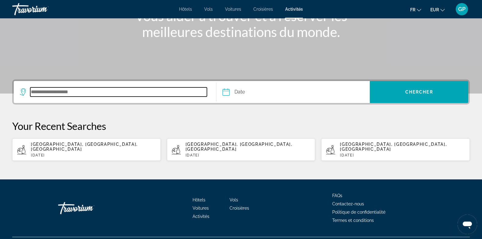
scroll to position [100, 0]
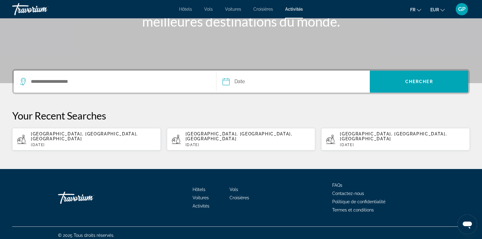
click at [75, 134] on span "Tenerife, Îles Canaries, Espagne" at bounding box center [84, 136] width 107 height 10
type input "**********"
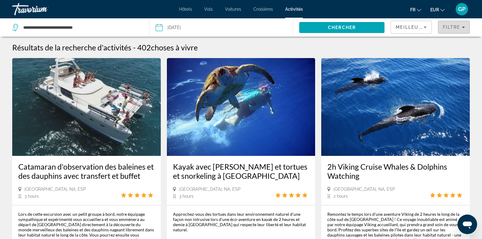
click at [456, 27] on span "Filtre" at bounding box center [451, 27] width 17 height 5
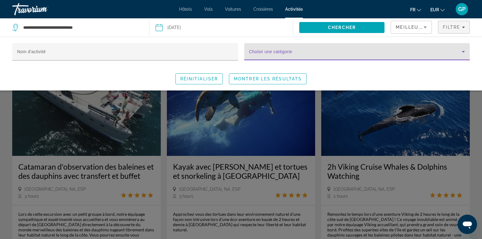
click at [261, 53] on span "Search widget" at bounding box center [355, 53] width 213 height 7
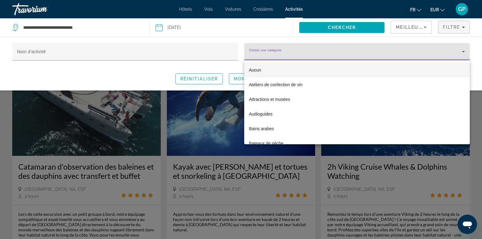
click at [255, 68] on span "Aucun" at bounding box center [255, 70] width 12 height 5
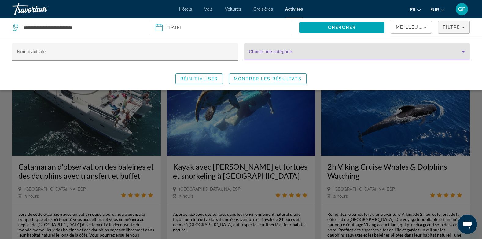
click at [282, 116] on div "Search widget" at bounding box center [241, 164] width 482 height 150
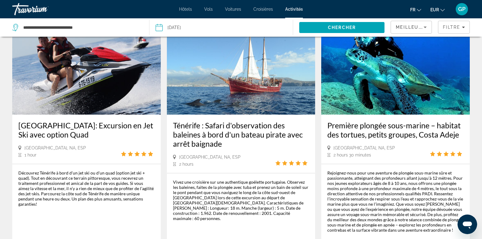
scroll to position [580, 0]
click at [420, 29] on span "Meilleures ventes" at bounding box center [423, 27] width 55 height 5
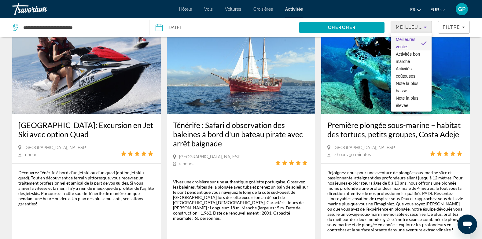
click at [420, 29] on div at bounding box center [241, 119] width 482 height 239
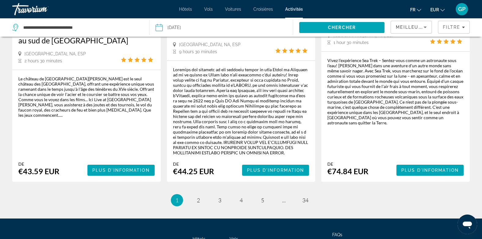
scroll to position [978, 0]
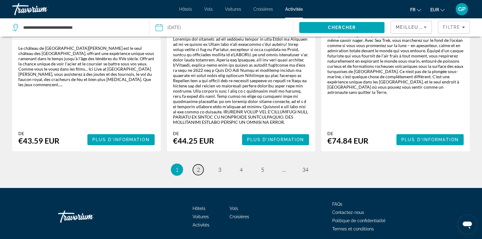
click at [199, 166] on span "2" at bounding box center [198, 169] width 3 height 7
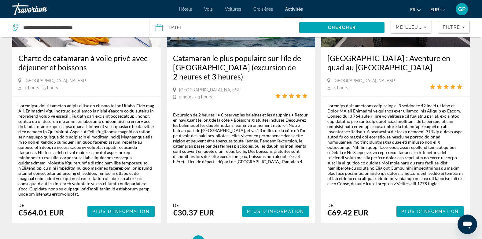
scroll to position [947, 0]
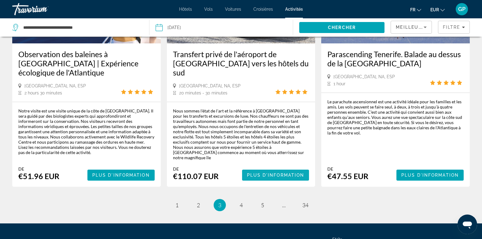
scroll to position [947, 0]
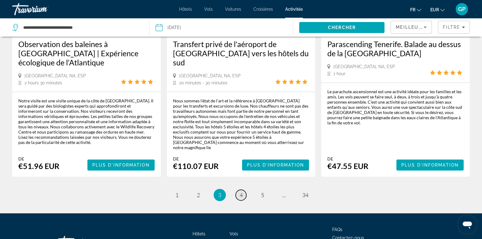
click at [240, 192] on span "4" at bounding box center [241, 195] width 3 height 7
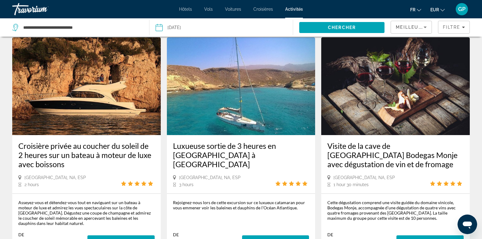
scroll to position [947, 0]
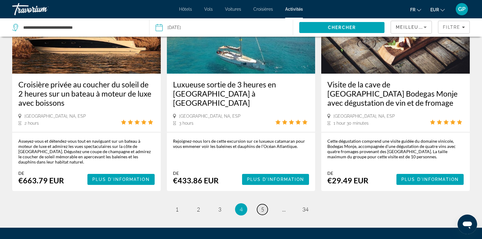
click at [263, 206] on span "5" at bounding box center [262, 209] width 3 height 7
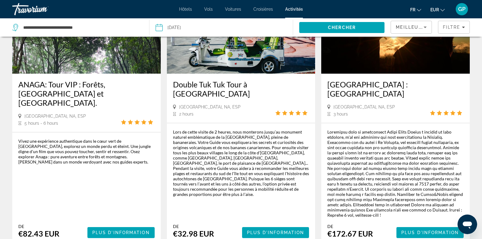
scroll to position [917, 0]
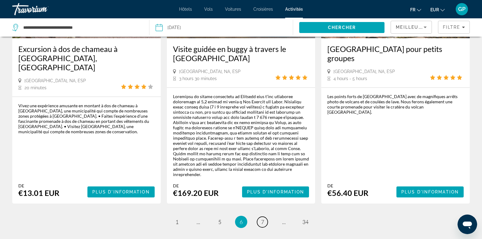
scroll to position [917, 0]
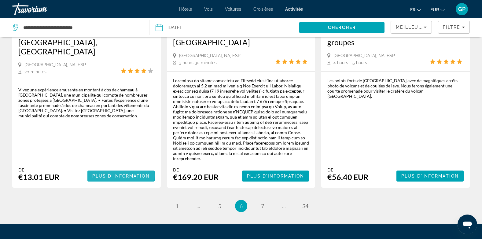
click at [112, 174] on span "Plus d'information" at bounding box center [120, 176] width 57 height 5
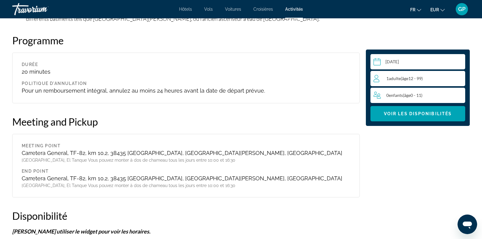
scroll to position [642, 0]
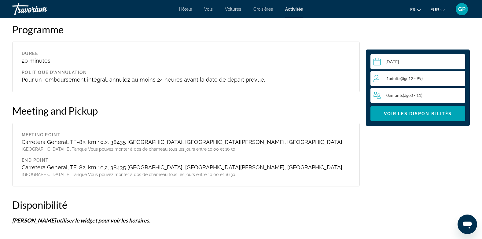
click at [397, 78] on span "Adulte" at bounding box center [395, 78] width 12 height 5
click at [457, 78] on icon "Increment adults" at bounding box center [458, 78] width 5 height 7
click at [410, 114] on span "Voir les disponibilités" at bounding box center [418, 113] width 68 height 5
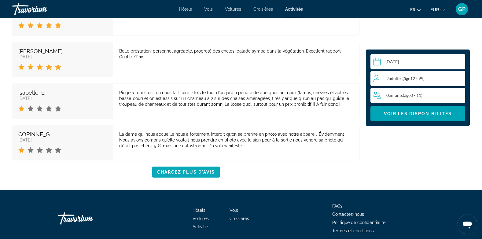
scroll to position [1231, 0]
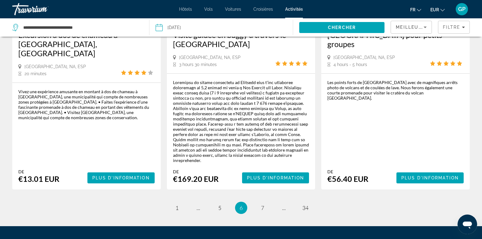
scroll to position [947, 0]
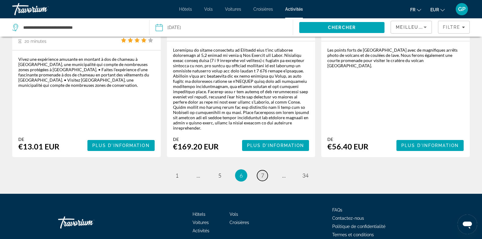
click at [262, 172] on span "7" at bounding box center [262, 175] width 3 height 7
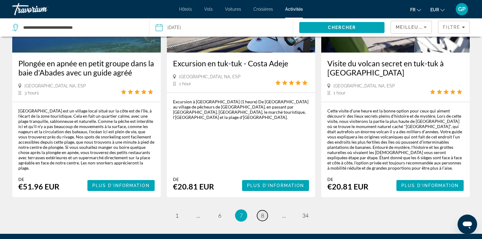
scroll to position [917, 0]
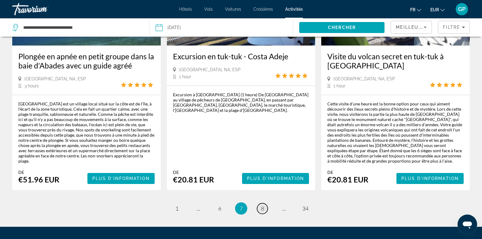
click at [261, 205] on span "8" at bounding box center [262, 208] width 3 height 7
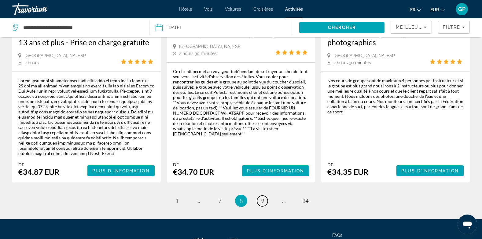
scroll to position [947, 0]
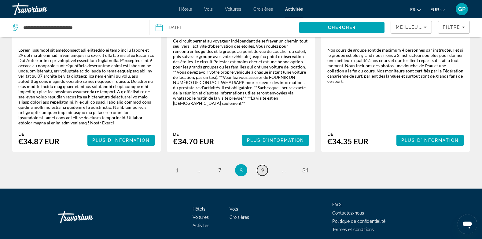
click at [261, 167] on span "9" at bounding box center [262, 170] width 3 height 7
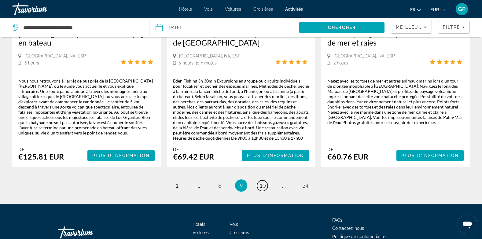
scroll to position [952, 0]
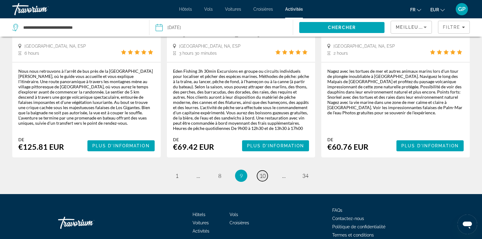
click at [260, 172] on span "10" at bounding box center [262, 175] width 6 height 7
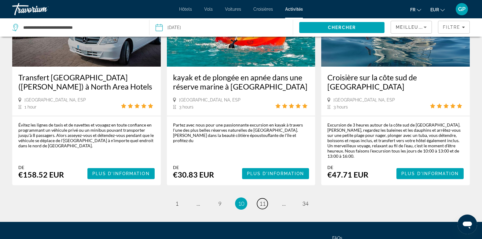
scroll to position [917, 0]
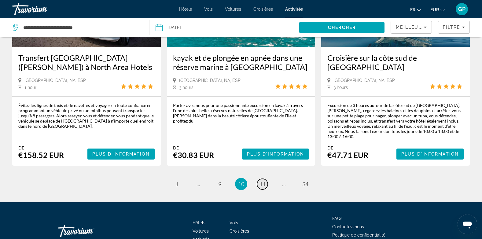
click at [261, 181] on span "11" at bounding box center [262, 184] width 6 height 7
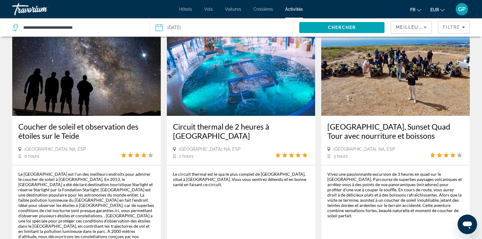
scroll to position [31, 0]
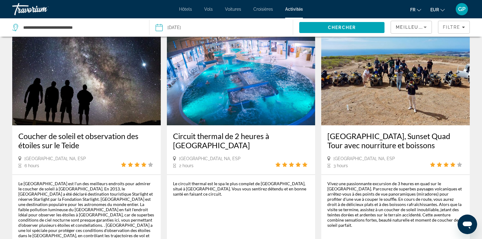
click at [212, 136] on h3 "Circuit thermal de 2 heures à Costa Adeje" at bounding box center [241, 140] width 136 height 18
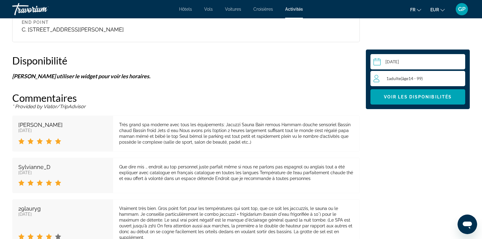
scroll to position [703, 0]
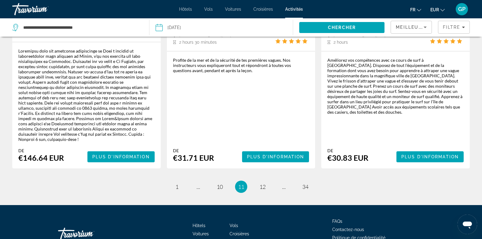
scroll to position [974, 0]
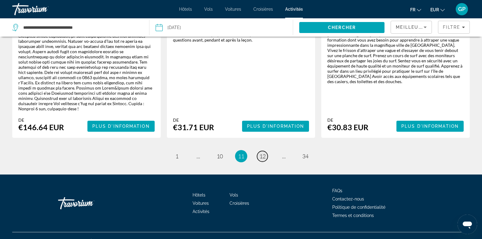
click at [261, 153] on span "12" at bounding box center [262, 156] width 6 height 7
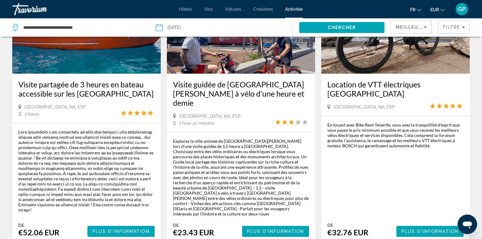
scroll to position [947, 0]
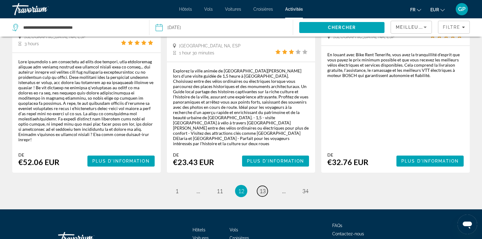
click at [262, 188] on span "13" at bounding box center [262, 191] width 6 height 7
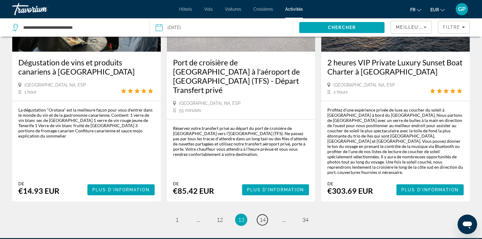
scroll to position [947, 0]
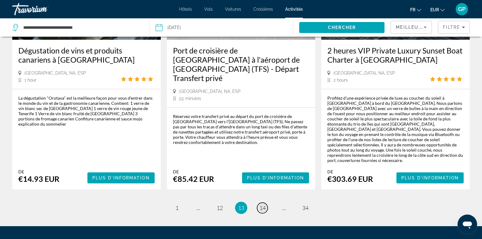
click at [262, 204] on span "14" at bounding box center [262, 207] width 6 height 7
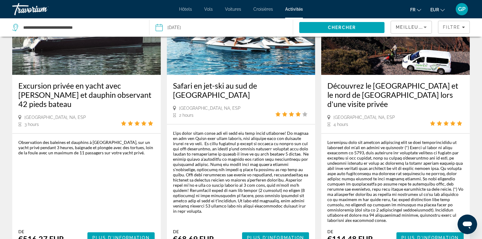
scroll to position [886, 0]
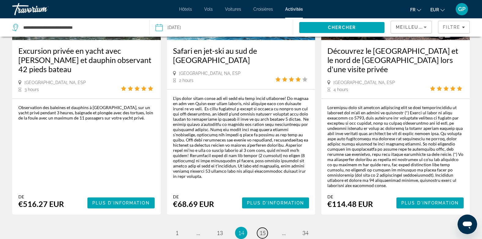
click at [265, 229] on span "15" at bounding box center [262, 232] width 6 height 7
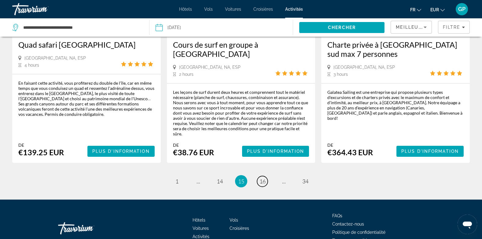
scroll to position [947, 0]
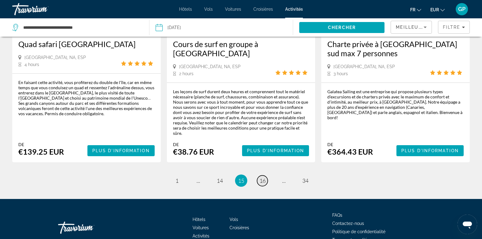
click at [264, 177] on span "16" at bounding box center [262, 180] width 6 height 7
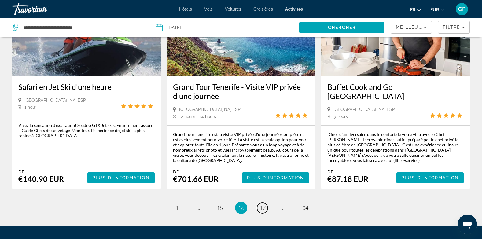
scroll to position [946, 0]
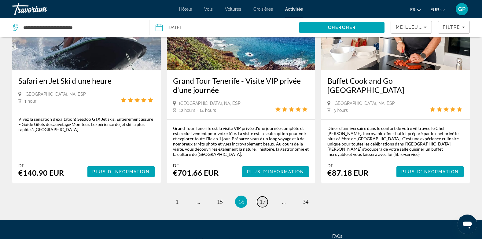
click at [264, 198] on span "17" at bounding box center [262, 201] width 6 height 7
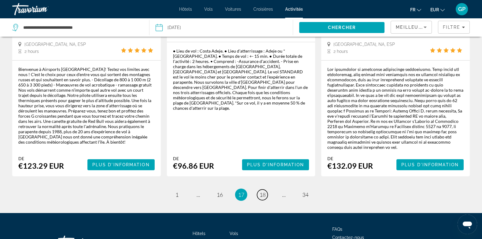
scroll to position [974, 0]
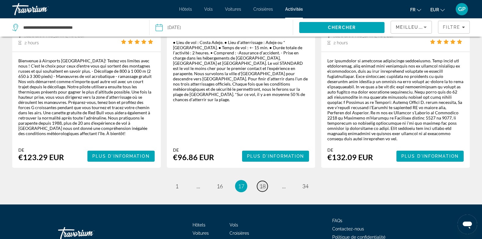
click at [263, 183] on span "18" at bounding box center [262, 186] width 6 height 7
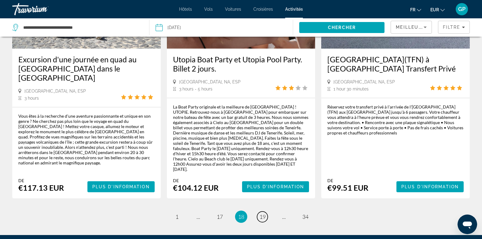
scroll to position [855, 0]
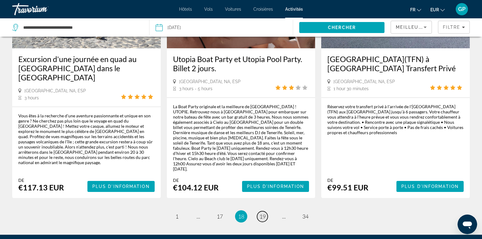
click at [264, 213] on span "19" at bounding box center [262, 216] width 6 height 7
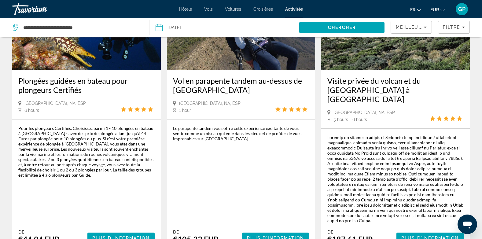
scroll to position [825, 0]
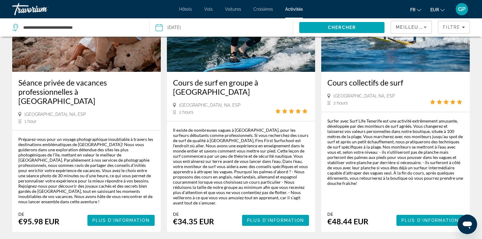
scroll to position [917, 0]
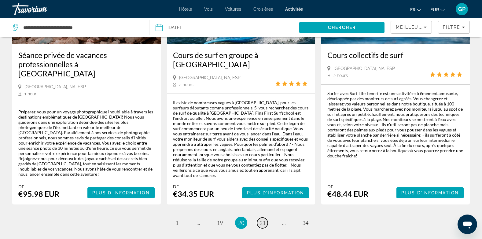
click at [264, 219] on span "21" at bounding box center [262, 222] width 6 height 7
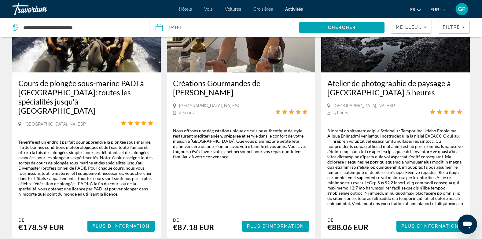
scroll to position [917, 0]
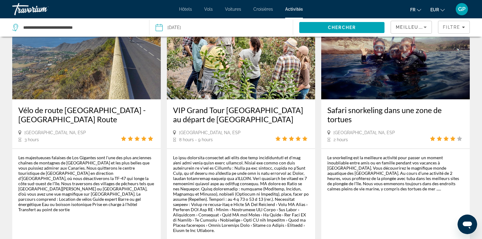
scroll to position [917, 0]
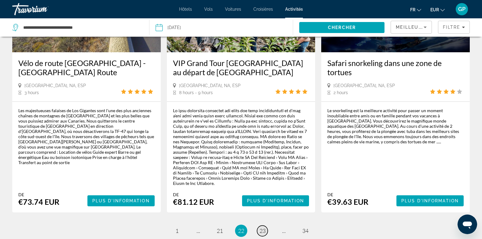
click at [261, 227] on span "23" at bounding box center [262, 230] width 6 height 7
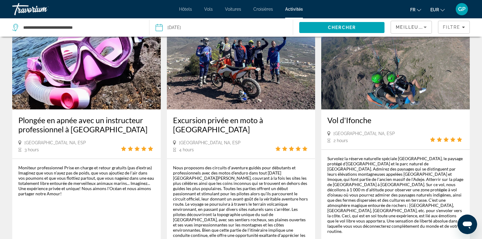
scroll to position [886, 0]
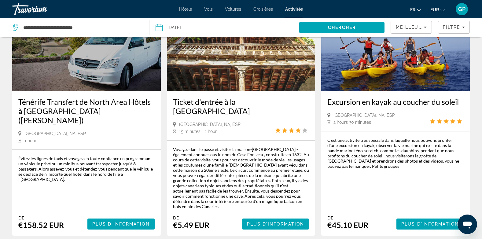
scroll to position [825, 0]
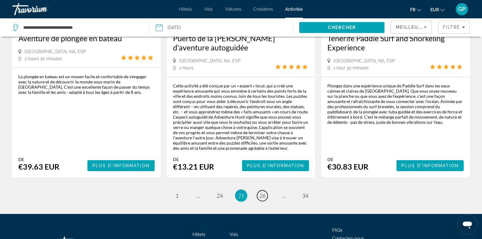
scroll to position [886, 0]
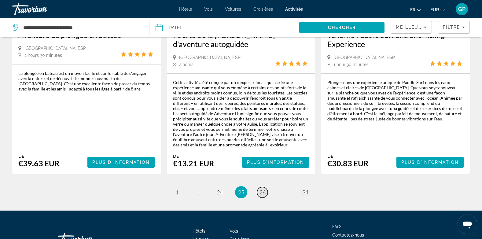
click at [262, 189] on span "26" at bounding box center [262, 192] width 6 height 7
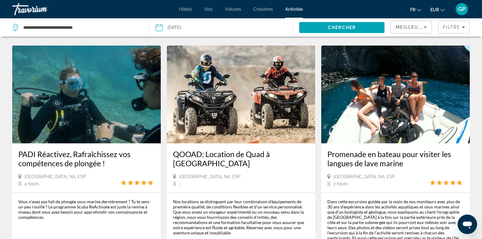
scroll to position [886, 0]
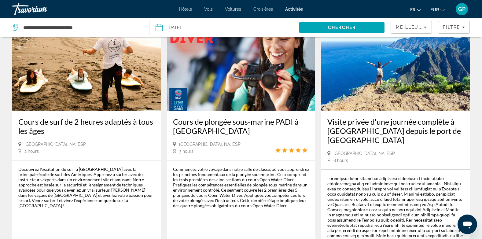
scroll to position [886, 0]
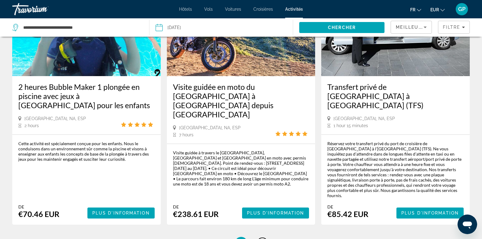
scroll to position [917, 0]
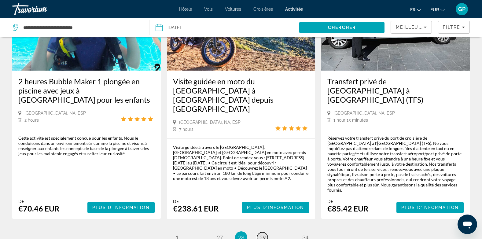
click at [260, 234] on span "29" at bounding box center [262, 237] width 6 height 7
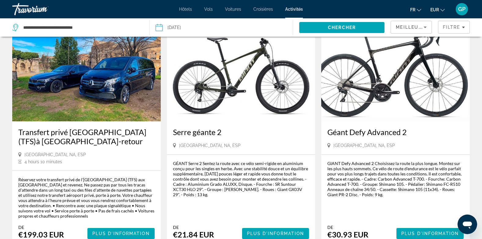
scroll to position [855, 0]
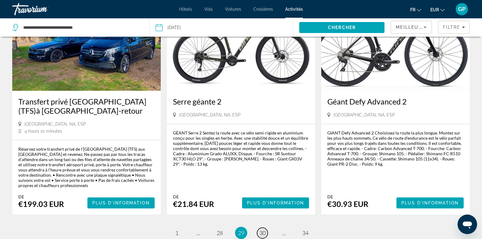
click at [264, 229] on span "30" at bounding box center [262, 232] width 6 height 7
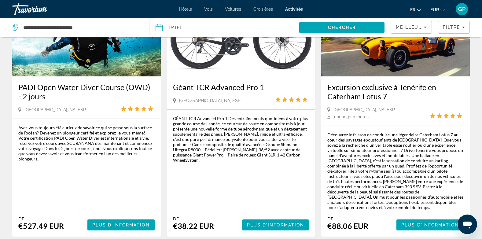
scroll to position [917, 0]
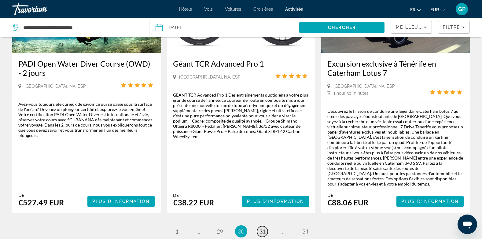
click at [265, 228] on span "31" at bounding box center [262, 231] width 6 height 7
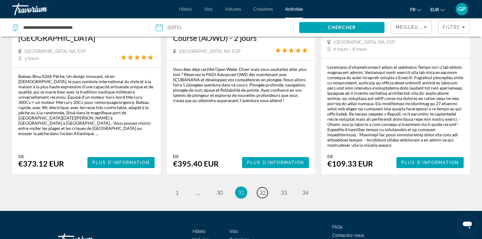
scroll to position [973, 0]
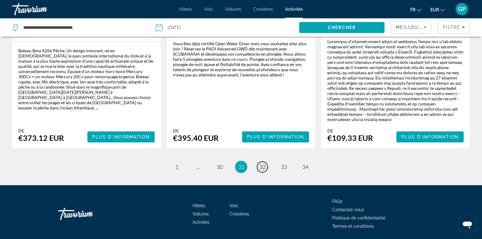
click at [261, 163] on span "32" at bounding box center [262, 166] width 6 height 7
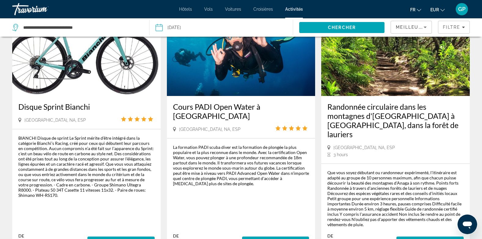
scroll to position [886, 0]
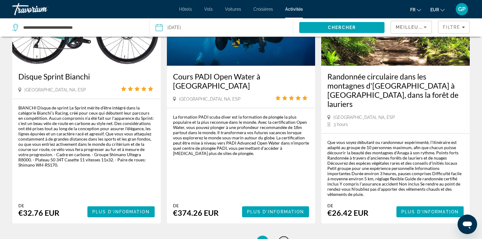
click at [286, 238] on span "33" at bounding box center [284, 241] width 6 height 7
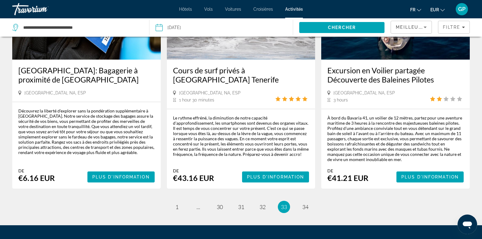
scroll to position [886, 0]
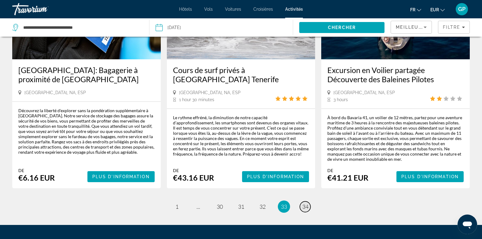
click at [306, 203] on span "34" at bounding box center [305, 206] width 6 height 7
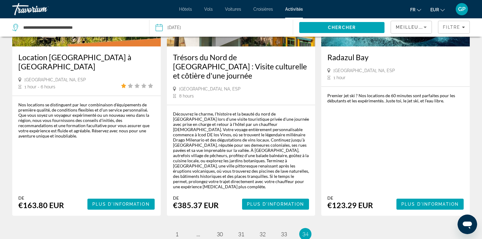
scroll to position [397, 0]
